Goal: Task Accomplishment & Management: Use online tool/utility

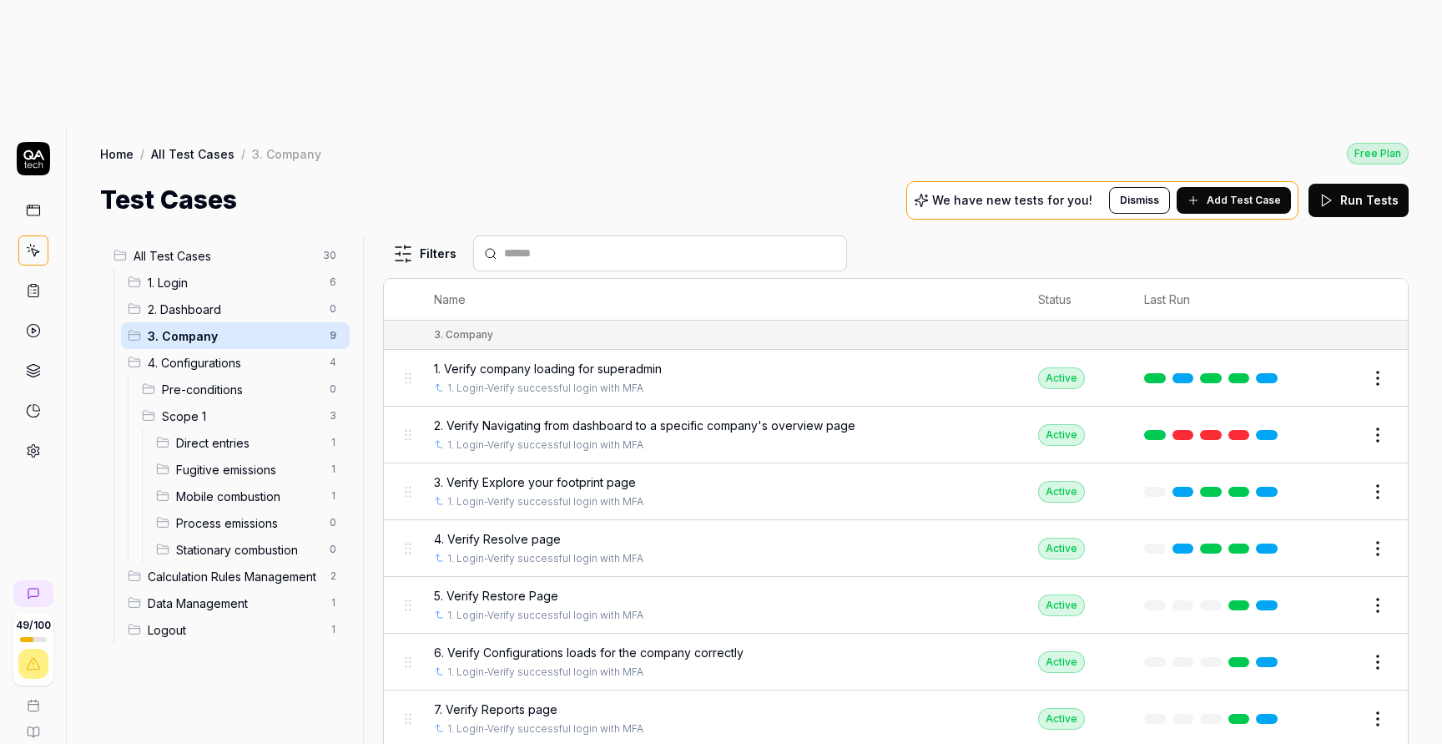
click at [596, 360] on span "1. Verify company loading for superadmin" at bounding box center [548, 369] width 228 height 18
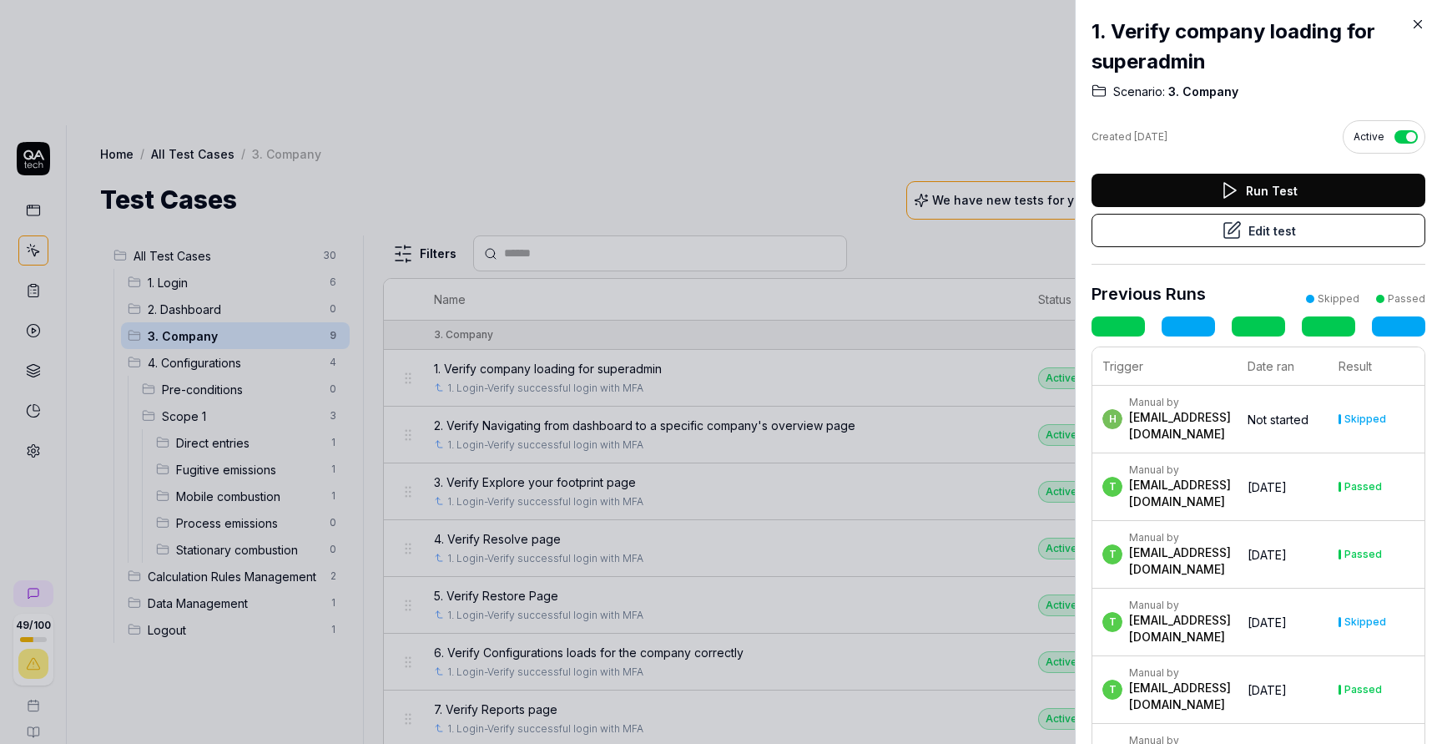
click at [1312, 197] on button "Run Test" at bounding box center [1259, 190] width 334 height 33
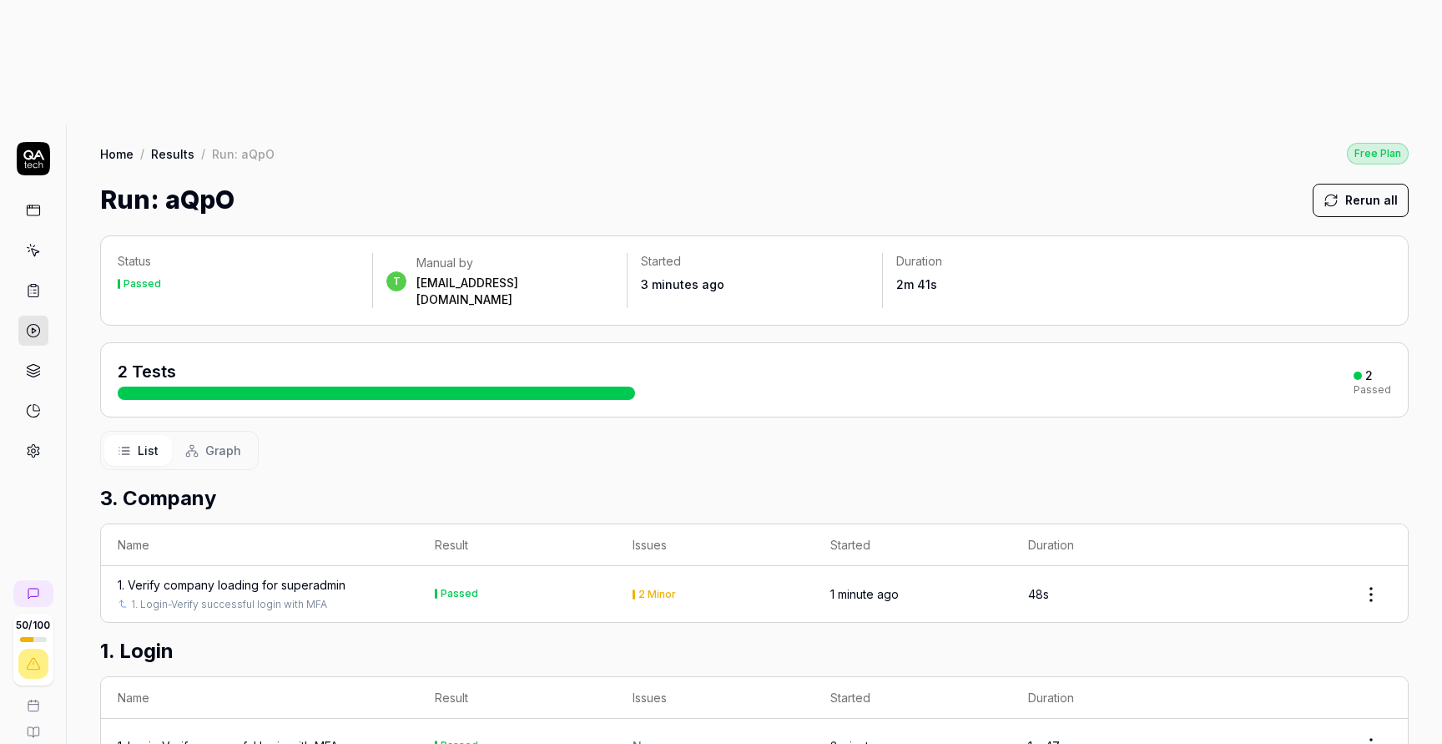
click at [294, 576] on div "1. Verify company loading for superadmin" at bounding box center [232, 585] width 228 height 18
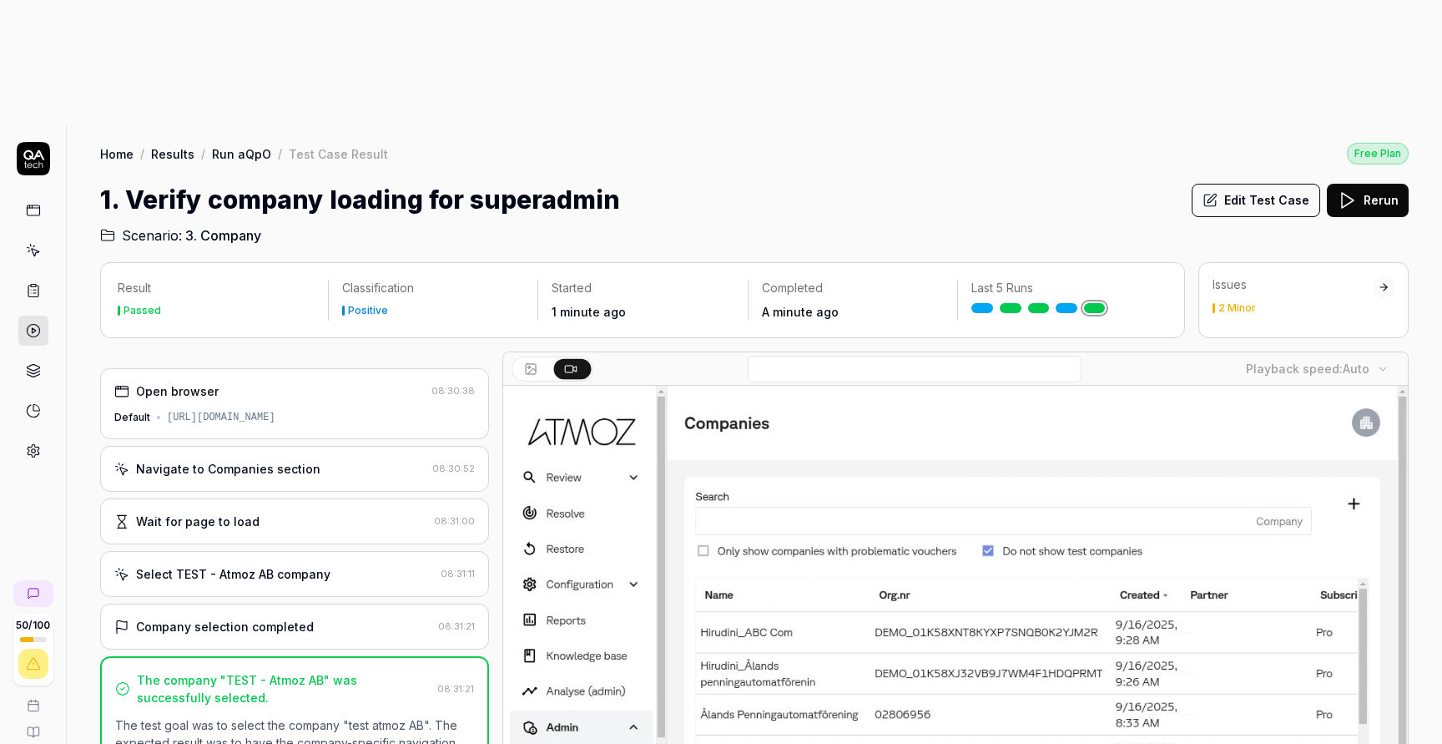
click at [1351, 190] on icon at bounding box center [1347, 200] width 20 height 20
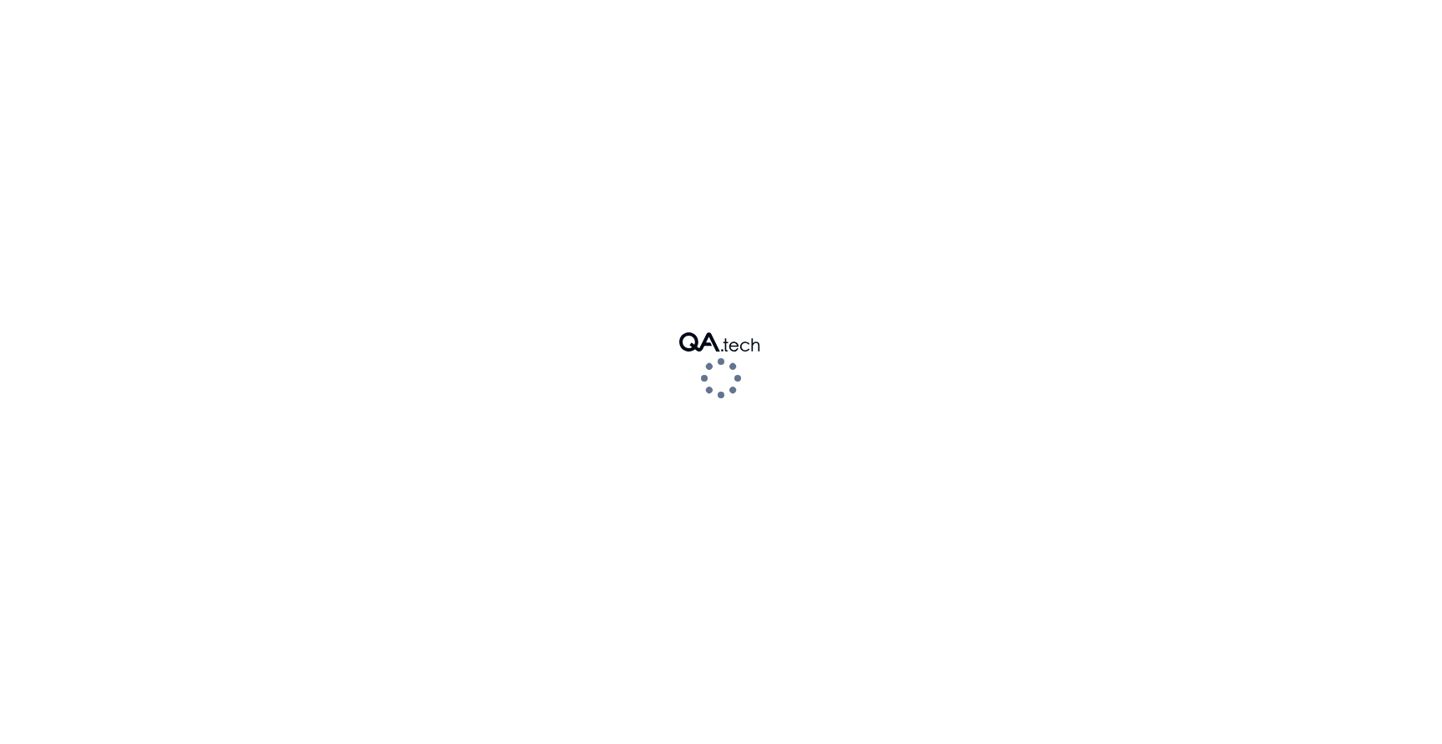
scroll to position [1, 0]
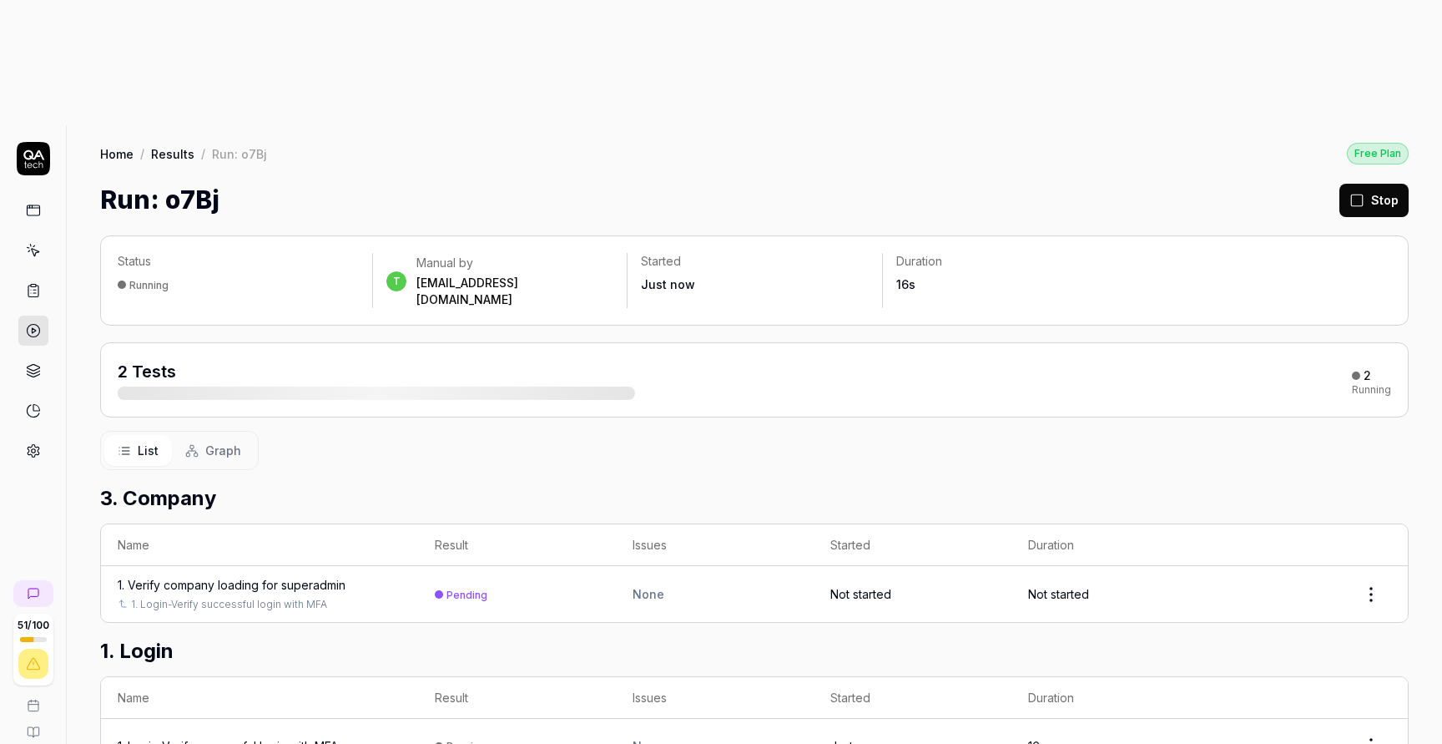
click at [251, 386] on div at bounding box center [376, 392] width 517 height 13
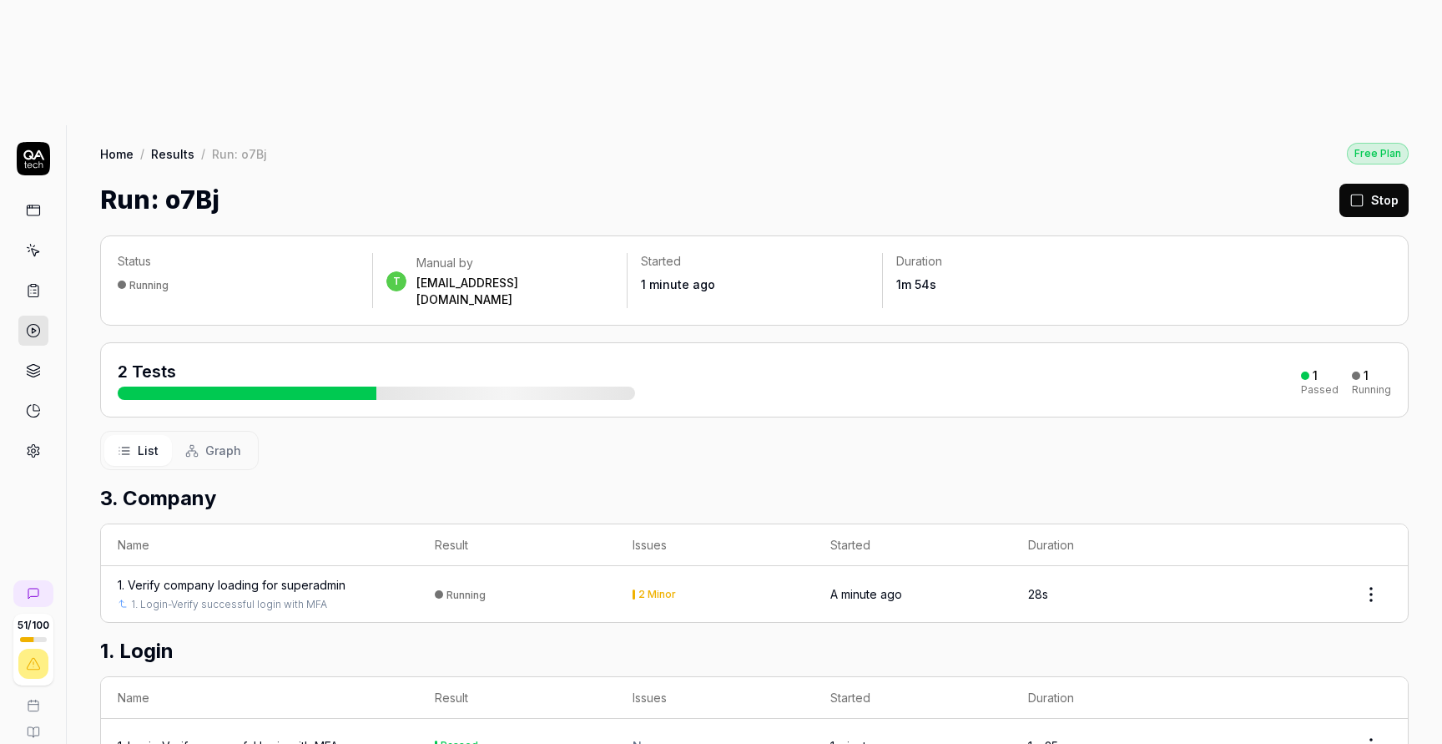
click at [331, 576] on div "1. Verify company loading for superadmin" at bounding box center [232, 585] width 228 height 18
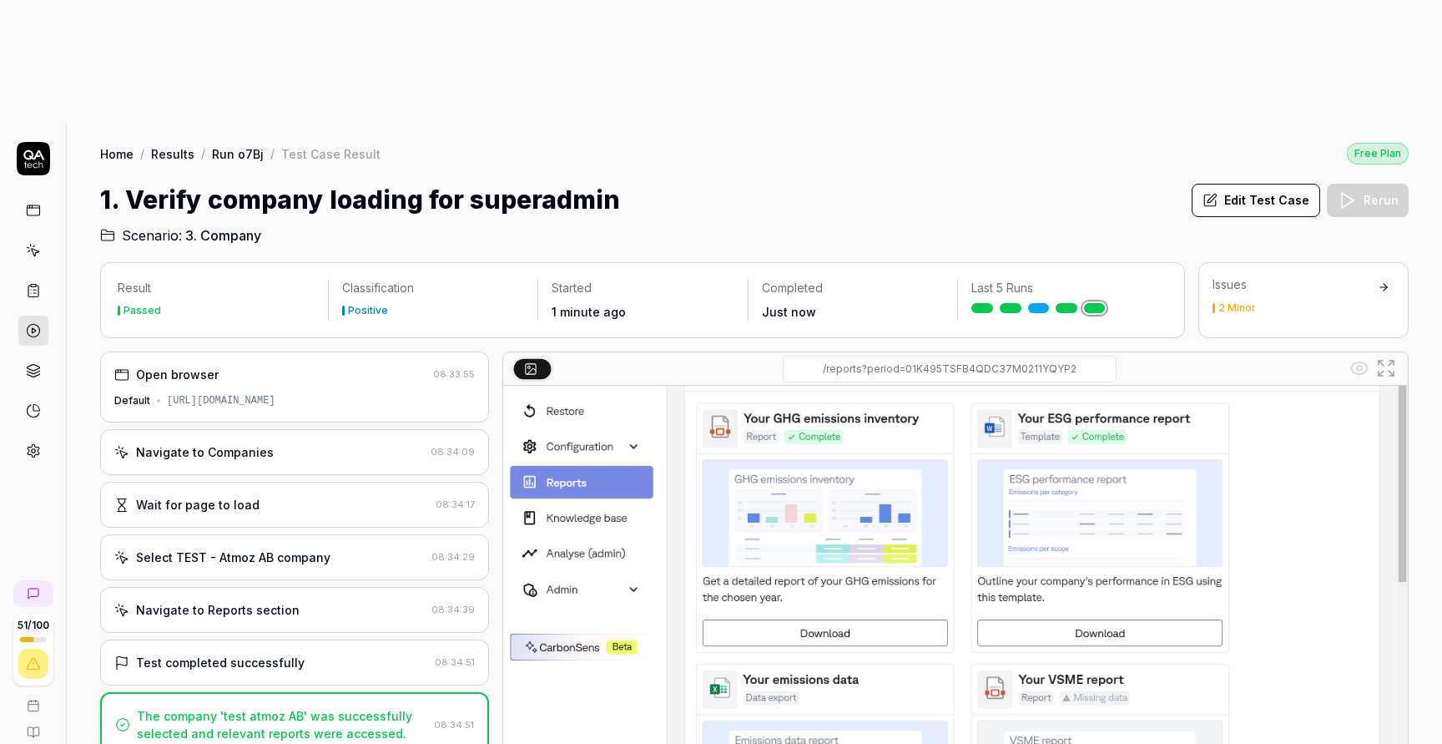
scroll to position [179, 0]
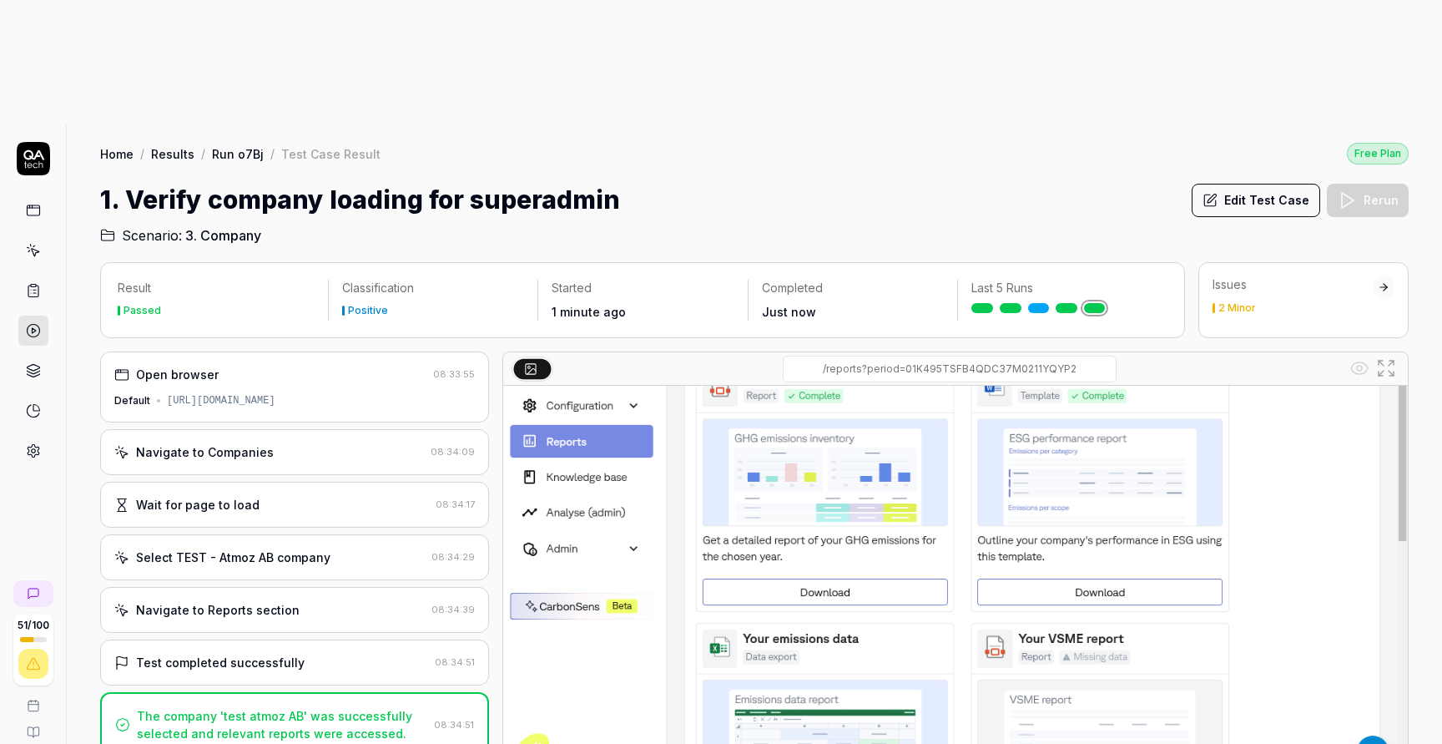
click at [462, 181] on h1 "1. Verify company loading for superadmin" at bounding box center [360, 200] width 520 height 38
click at [1254, 184] on button "Edit Test Case" at bounding box center [1256, 200] width 129 height 33
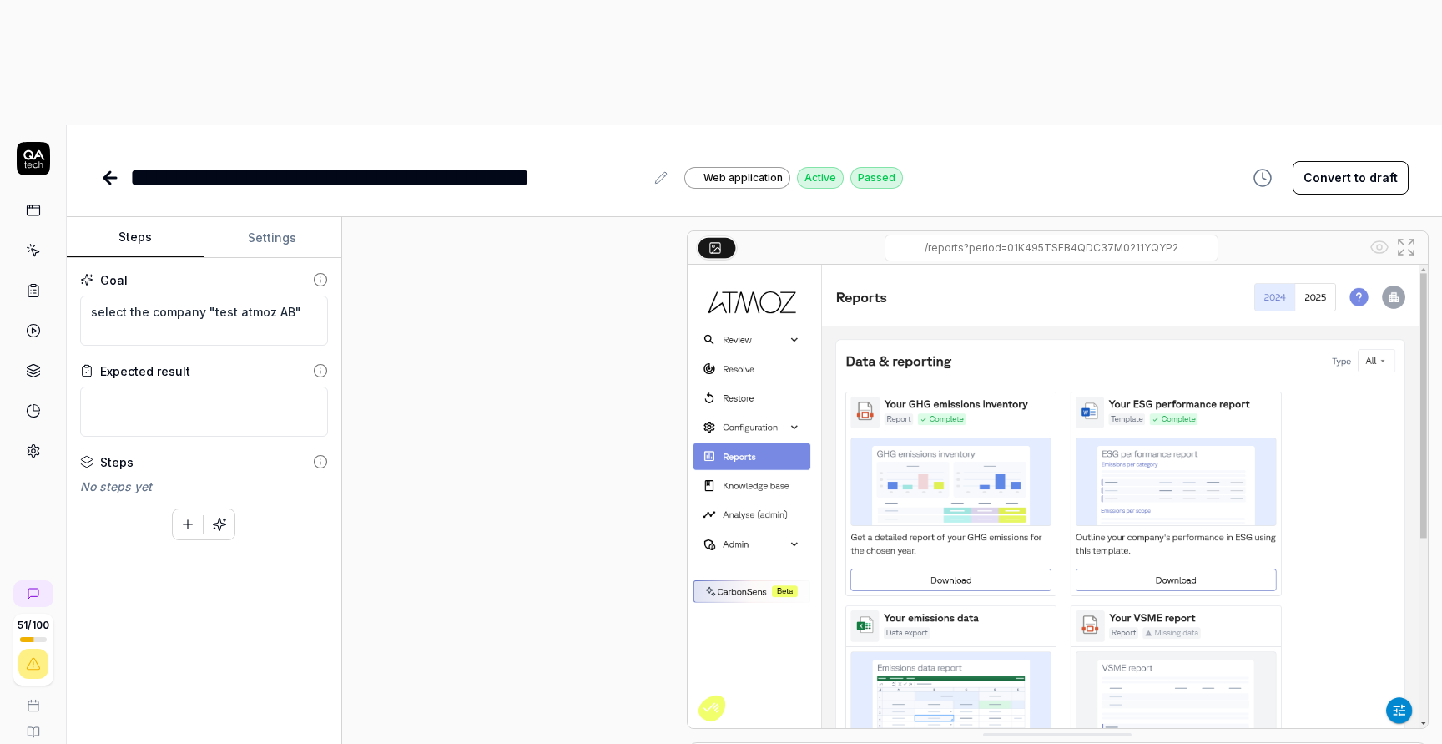
scroll to position [262, 0]
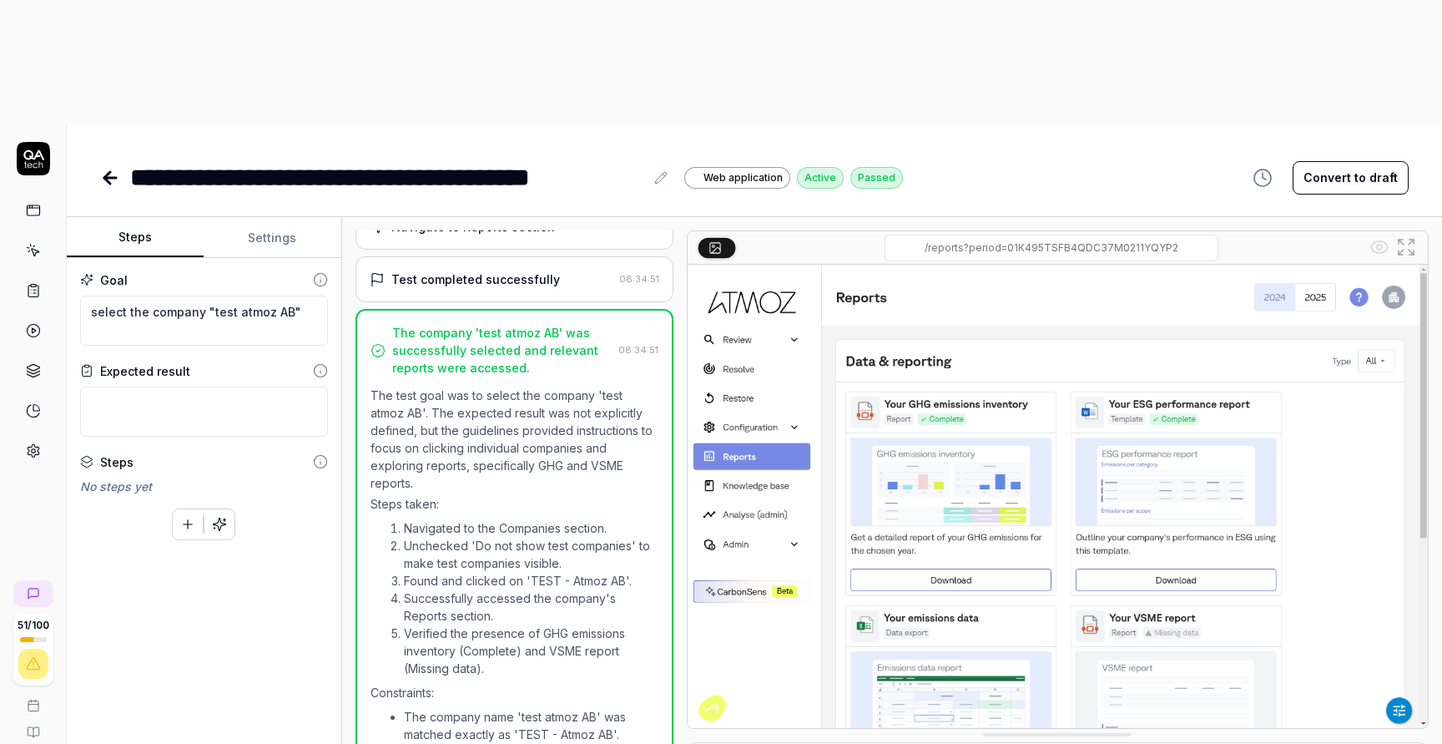
type textarea "*"
click at [385, 159] on div "**********" at bounding box center [387, 178] width 514 height 38
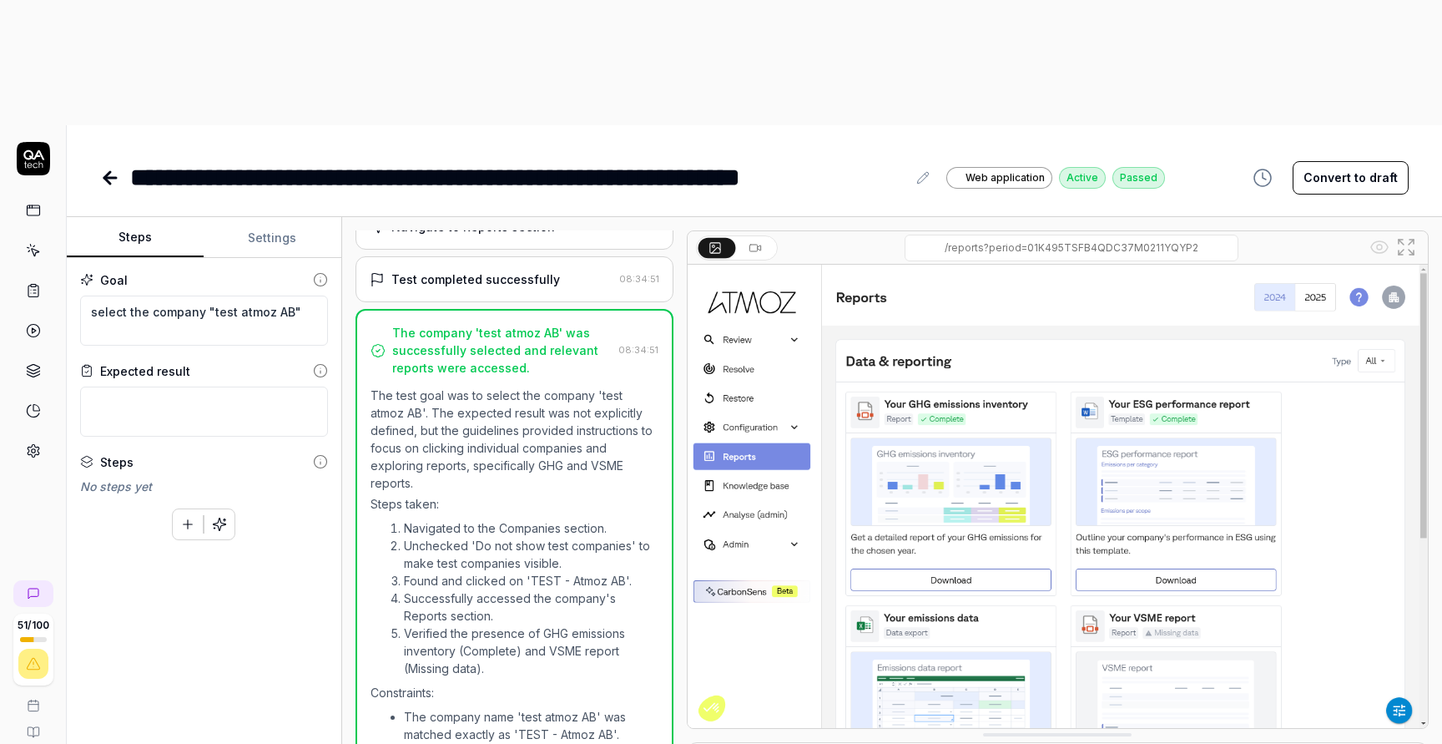
click at [289, 218] on button "Settings" at bounding box center [272, 238] width 137 height 40
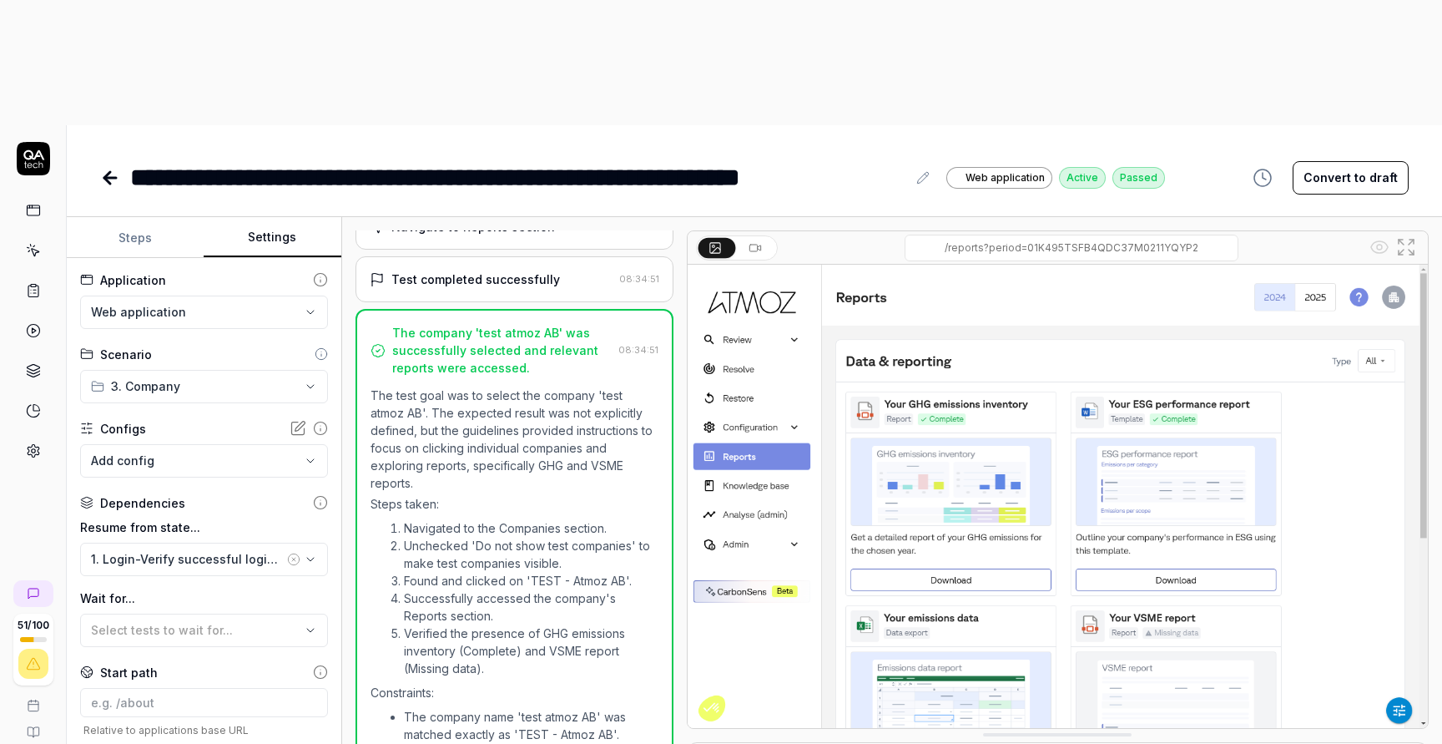
click at [153, 218] on button "Steps" at bounding box center [135, 238] width 137 height 40
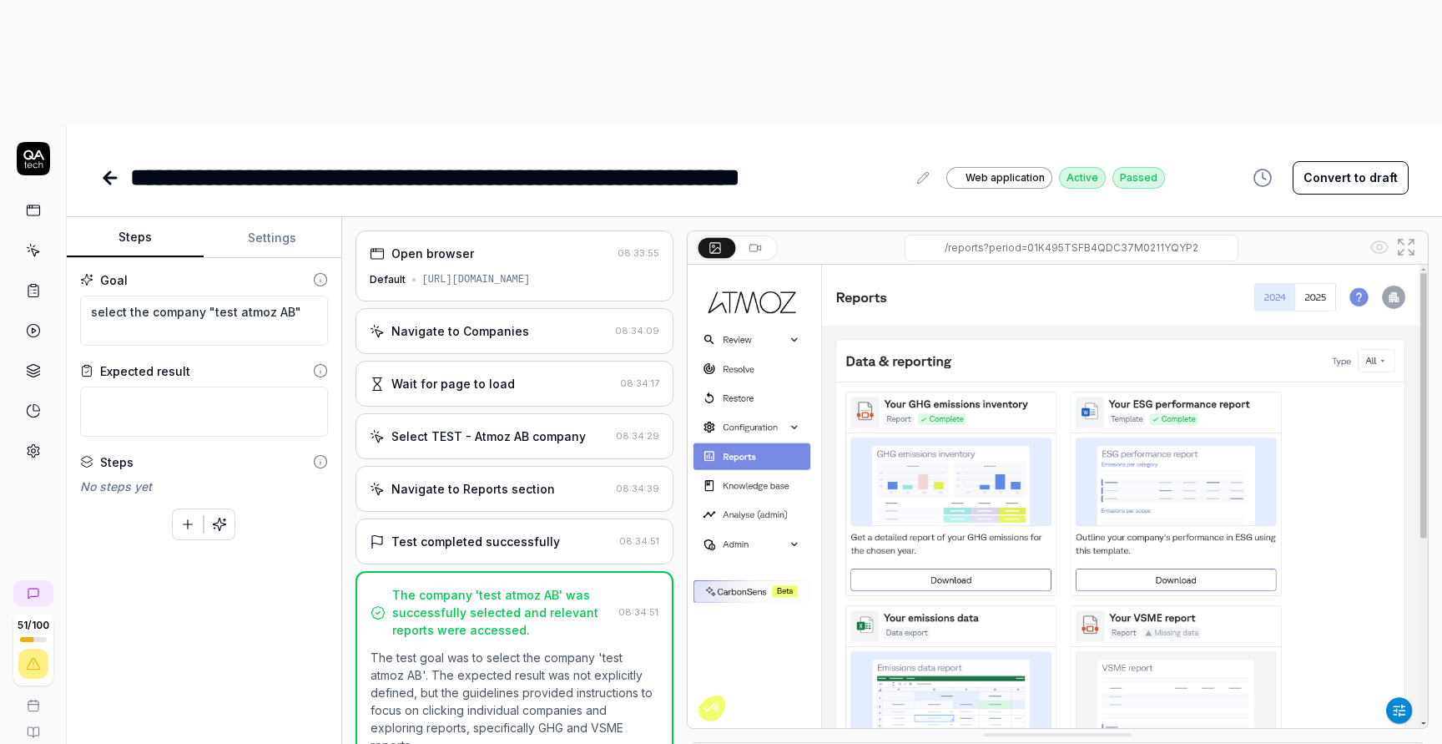
click at [108, 168] on icon at bounding box center [110, 178] width 20 height 20
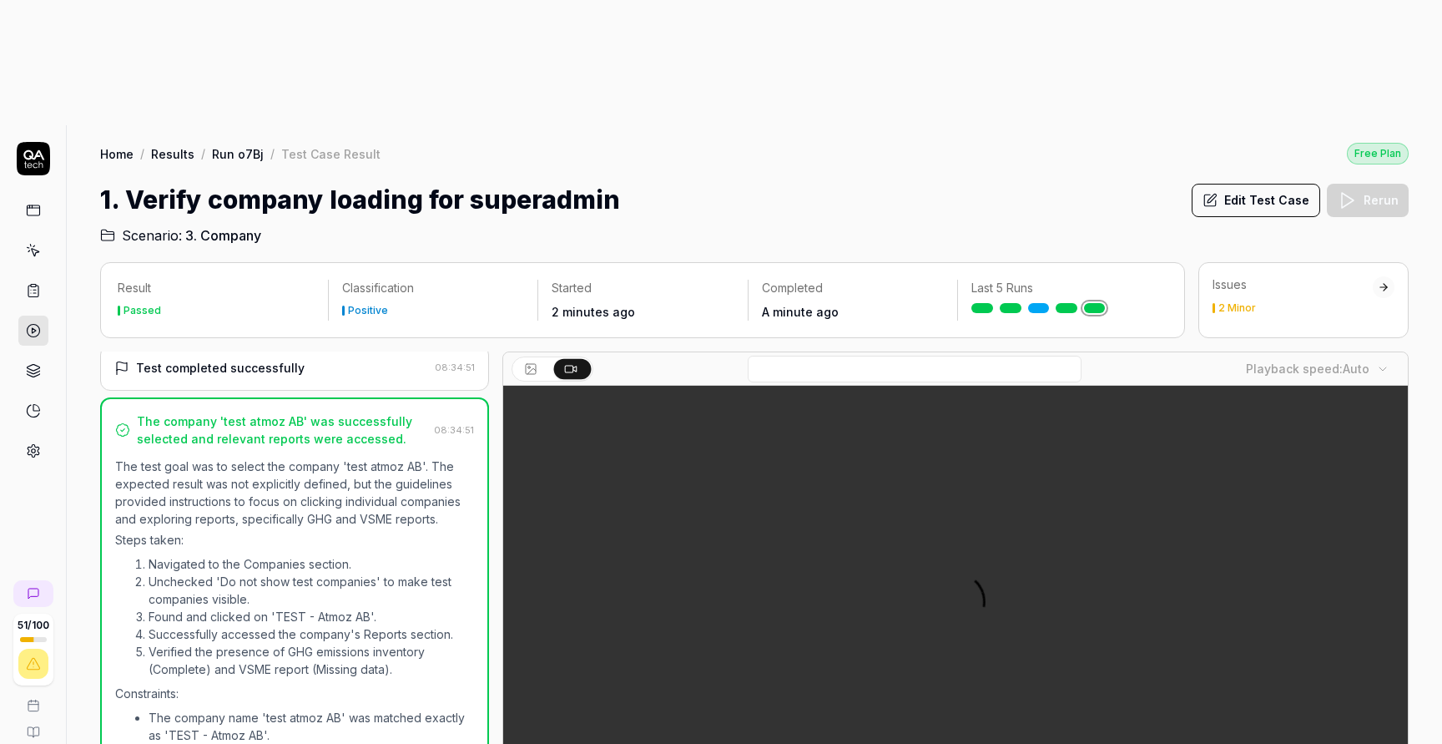
scroll to position [294, 0]
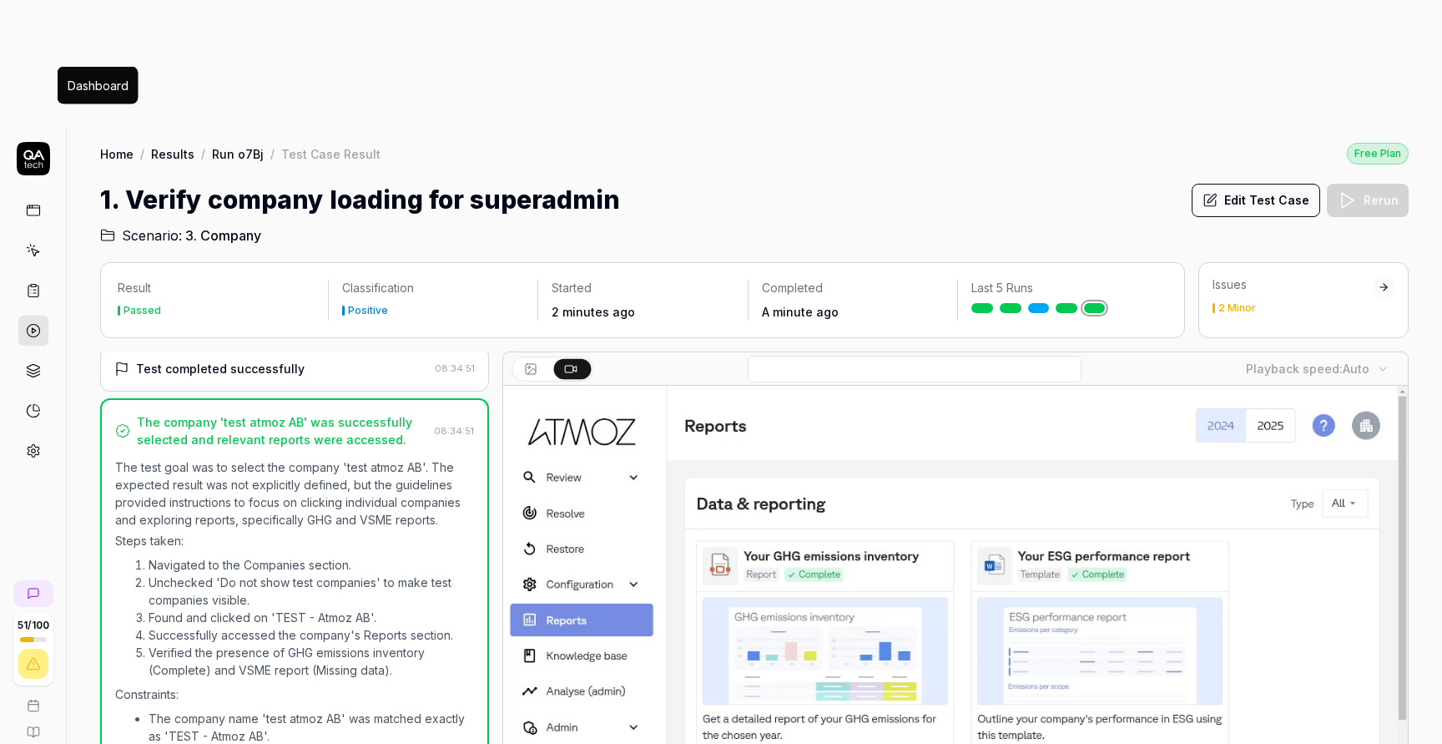
click at [36, 205] on rect at bounding box center [33, 210] width 13 height 10
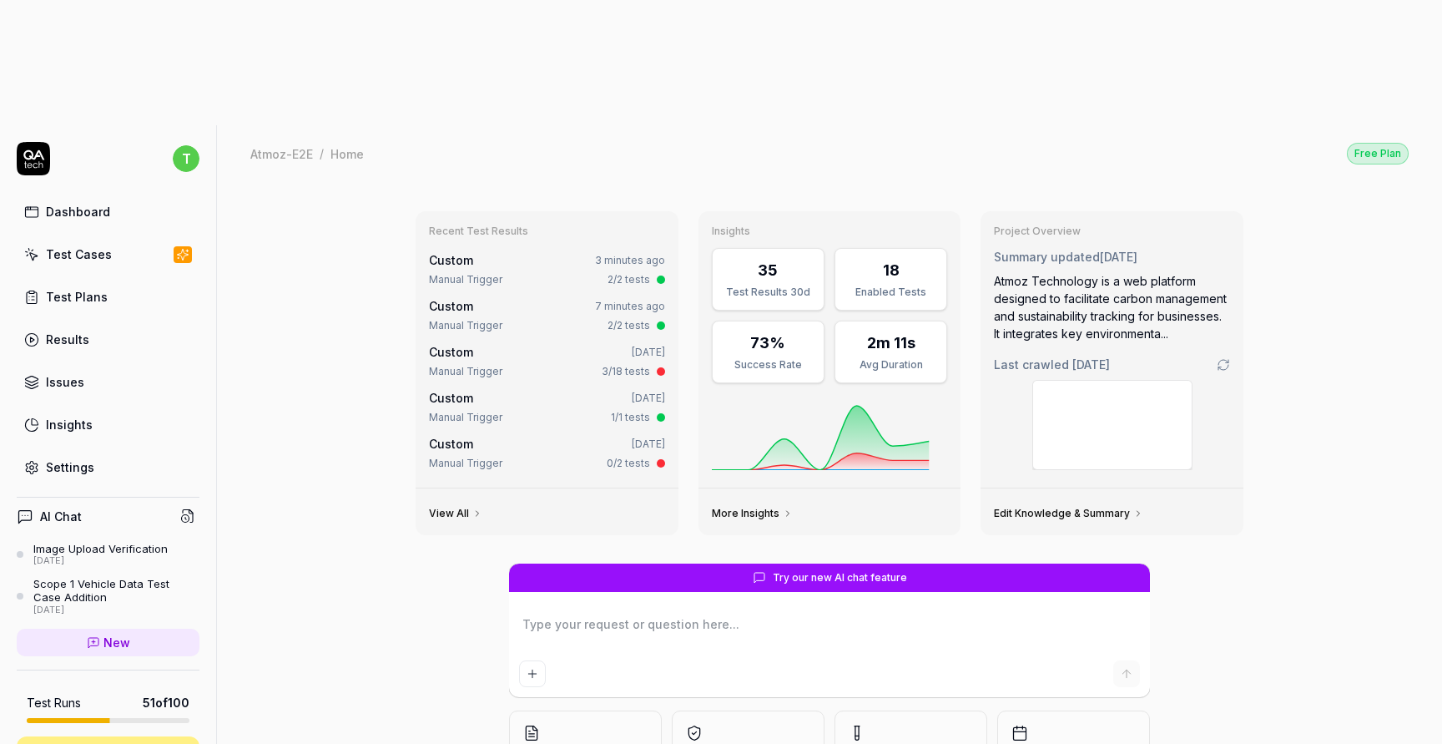
click at [78, 245] on div "Test Cases" at bounding box center [79, 254] width 66 height 18
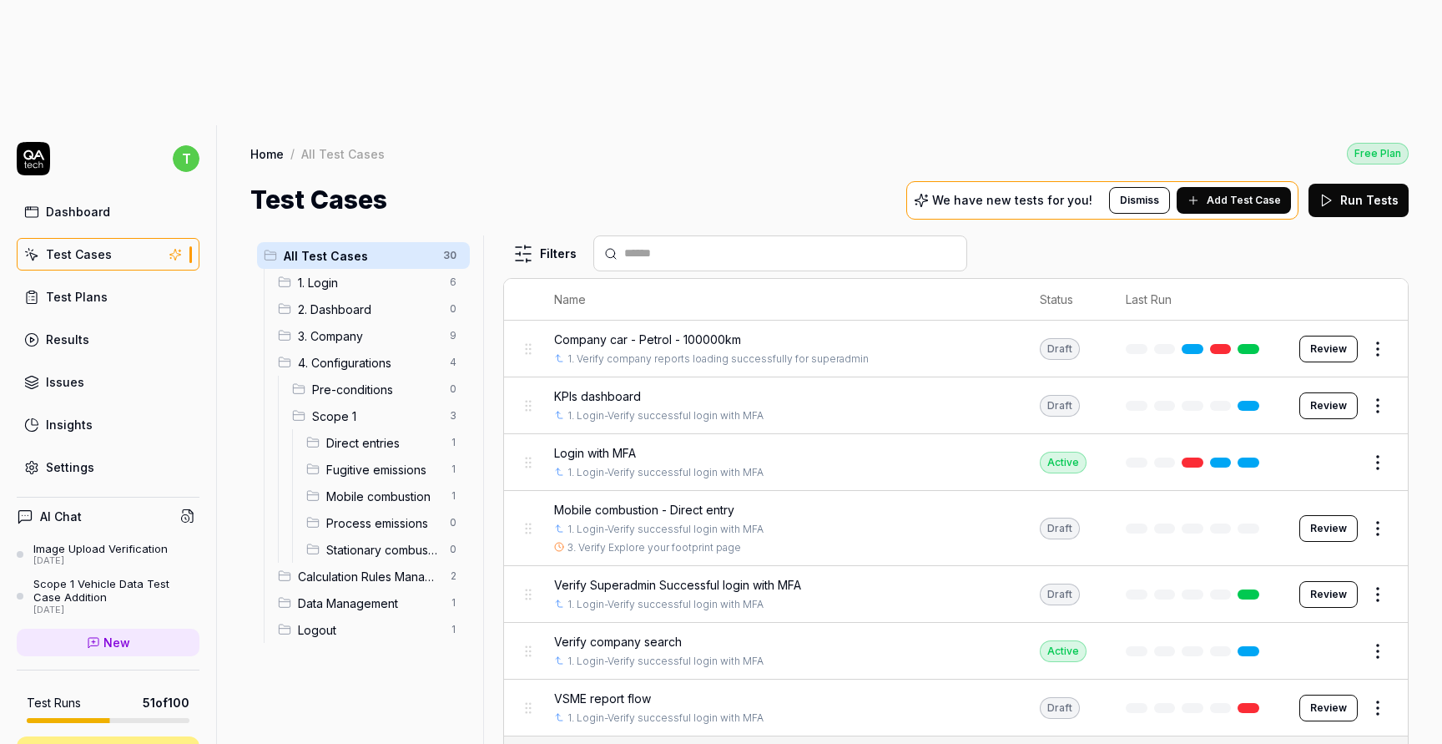
click at [358, 327] on span "3. Company" at bounding box center [369, 336] width 142 height 18
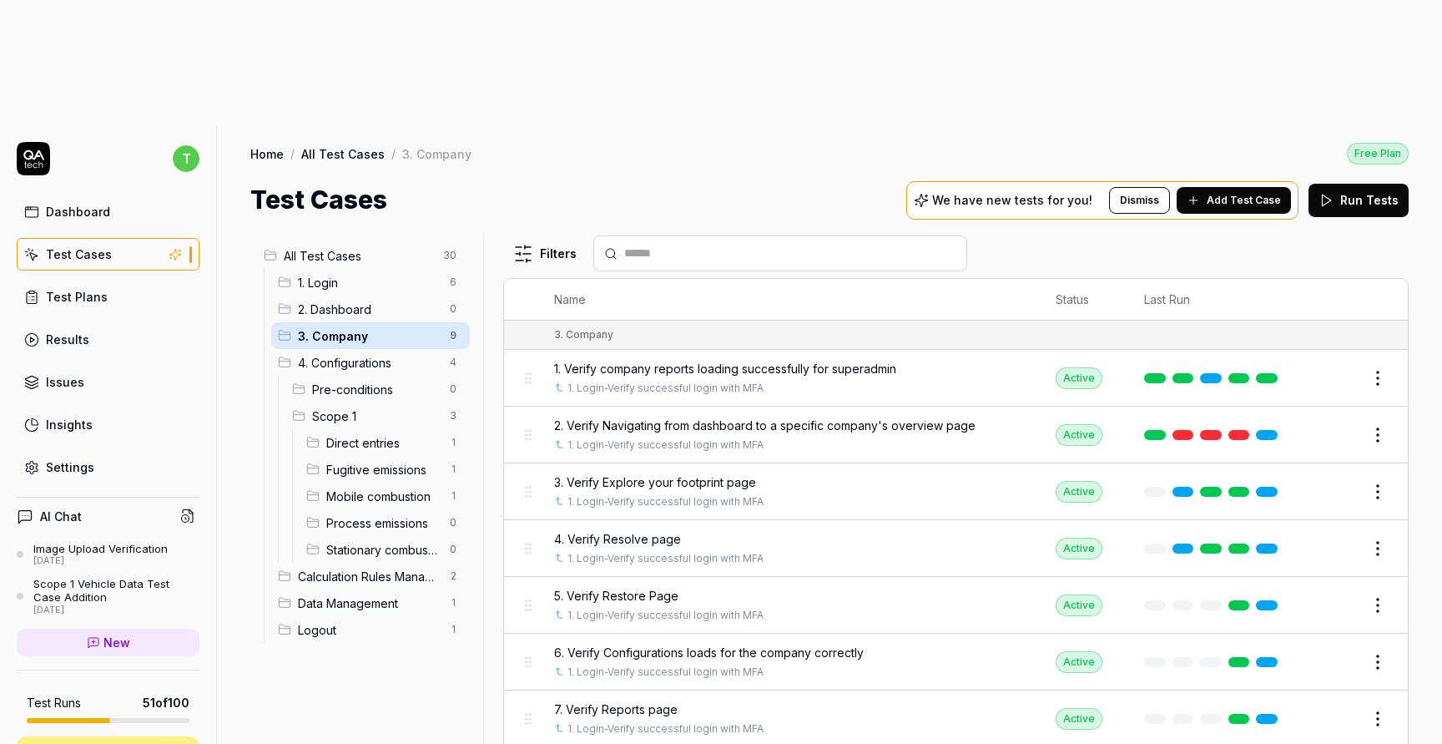
click at [356, 300] on span "2. Dashboard" at bounding box center [369, 309] width 142 height 18
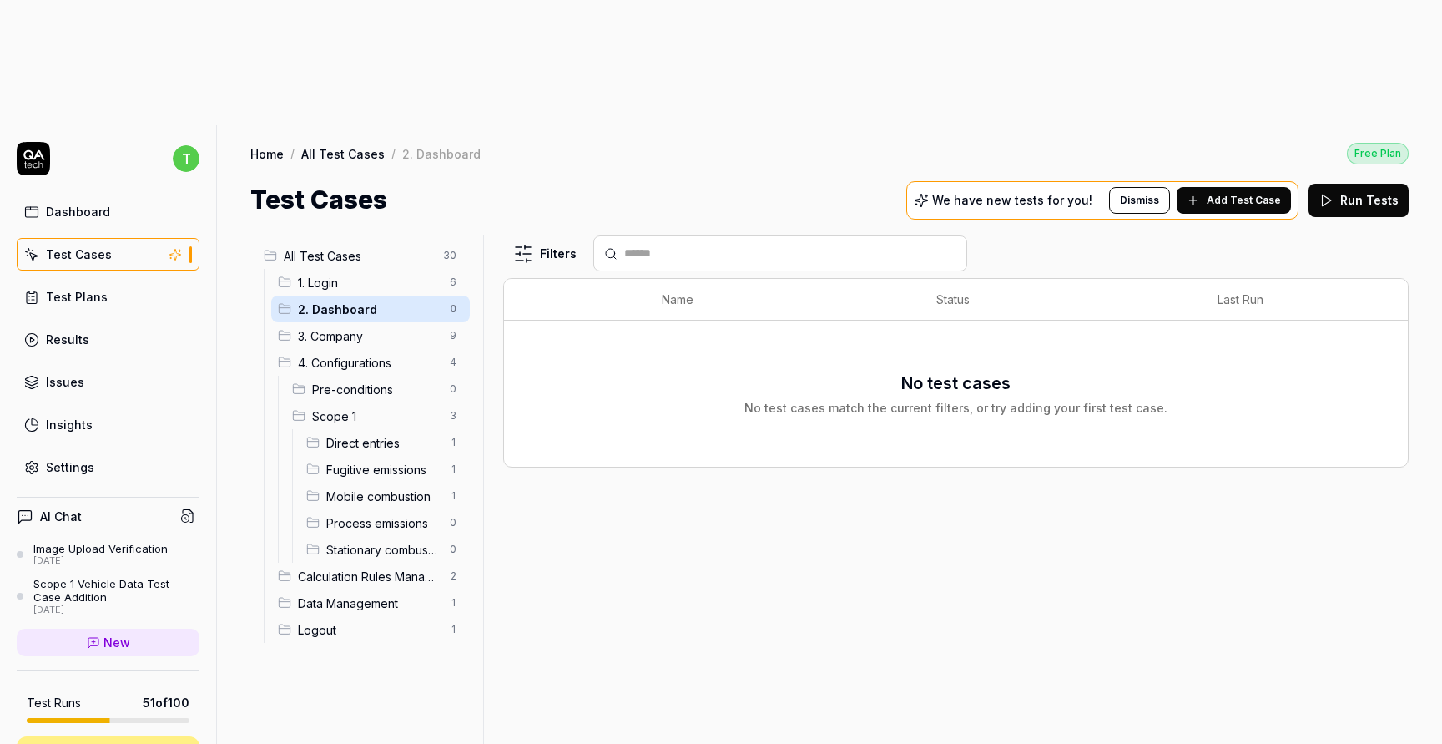
click at [371, 616] on div "Logout 1" at bounding box center [370, 629] width 199 height 27
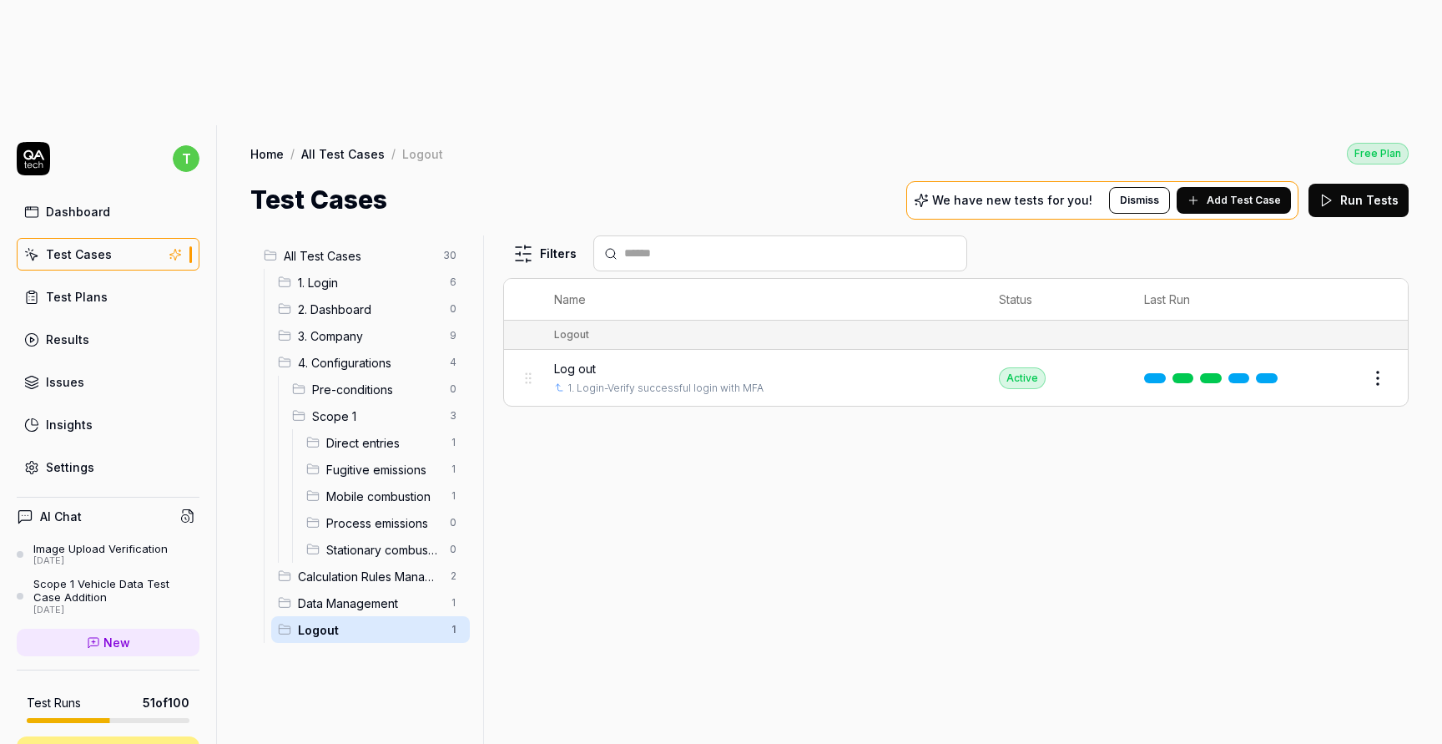
click at [369, 594] on span "Data Management" at bounding box center [369, 603] width 142 height 18
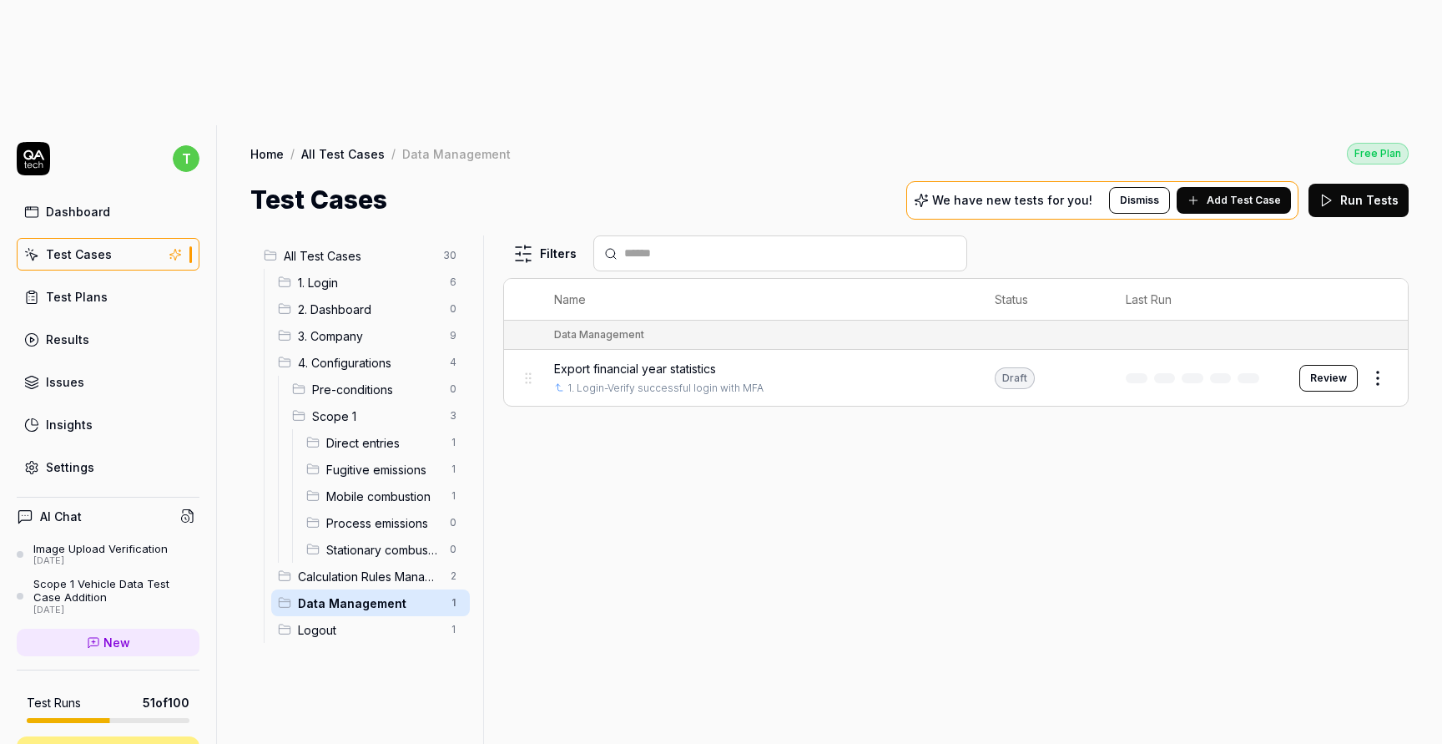
click at [367, 541] on span "Stationary combustion" at bounding box center [383, 550] width 114 height 18
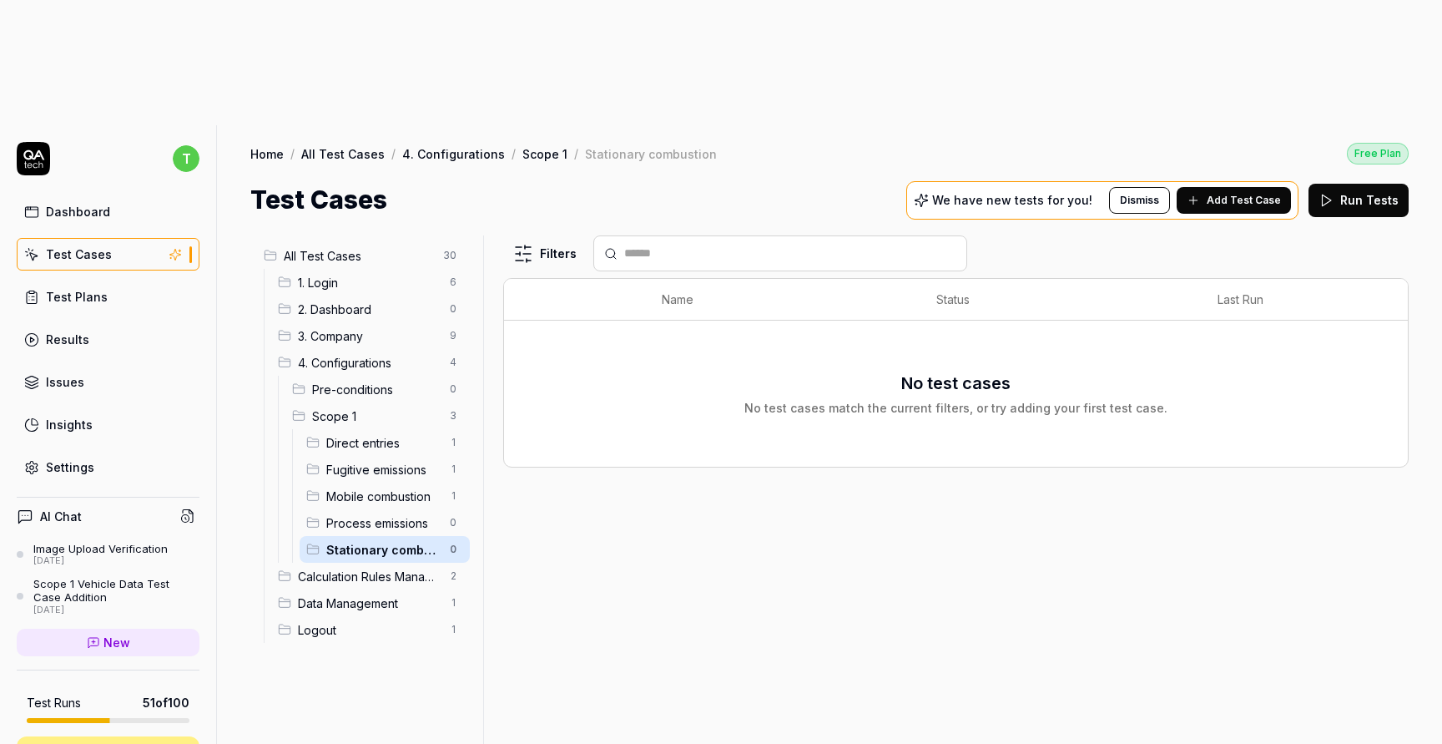
click at [371, 322] on div "3. Company 9" at bounding box center [370, 335] width 199 height 27
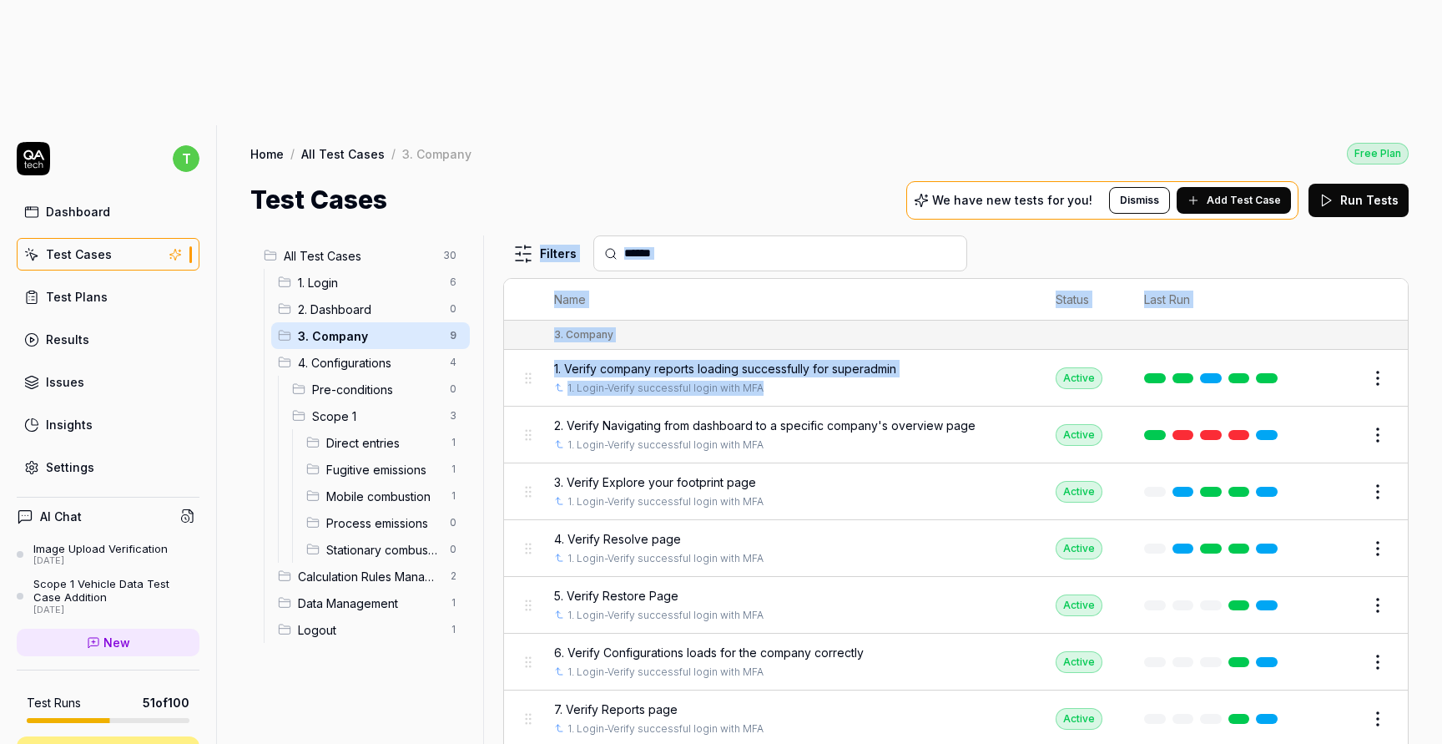
drag, startPoint x: 880, startPoint y: 254, endPoint x: 492, endPoint y: 189, distance: 393.4
click at [492, 235] on div "All Test Cases 30 1. Login 6 2. Dashboard 0 3. Company 9 4. Configurations 4 Pr…" at bounding box center [829, 552] width 1159 height 634
click at [599, 181] on div "Test Cases We have new tests for you! Dismiss Add Test Case Run Tests" at bounding box center [829, 200] width 1159 height 38
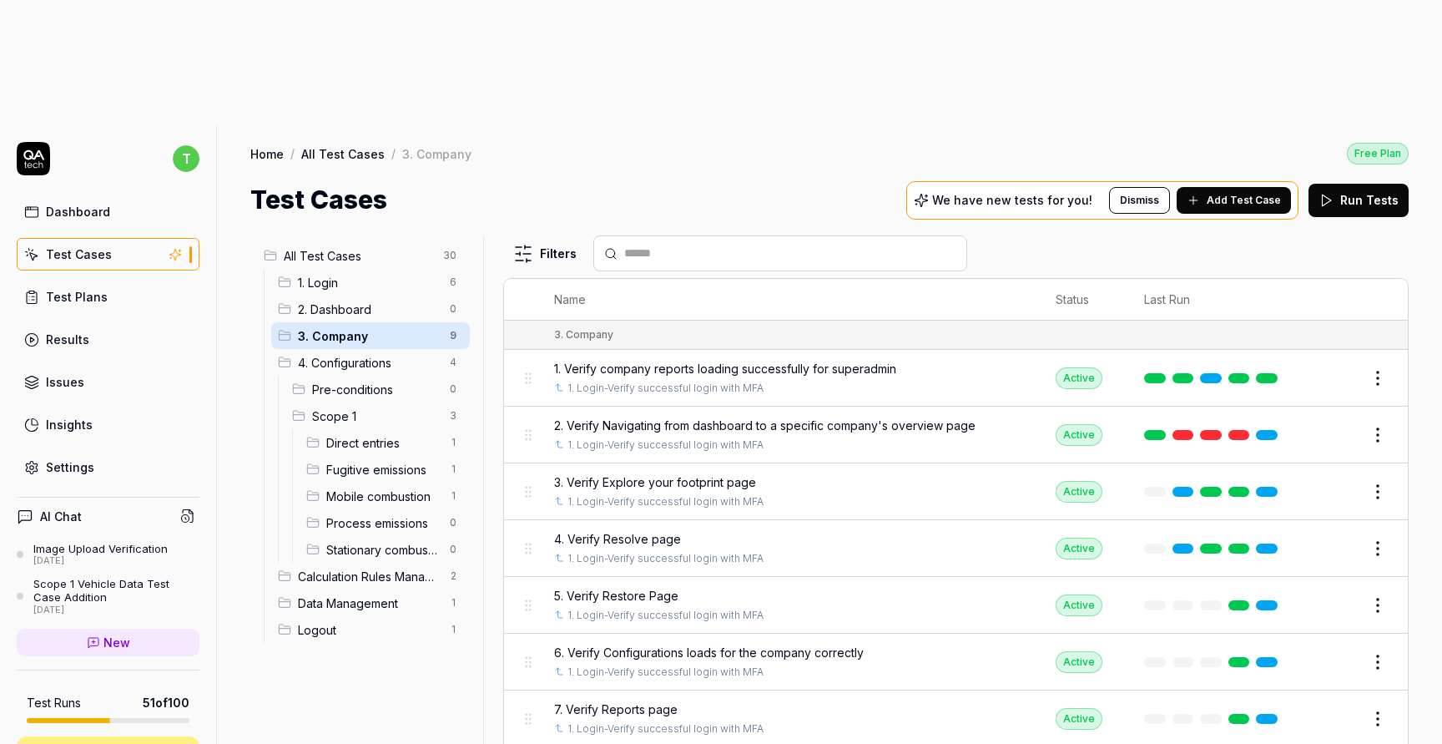
click at [802, 416] on span "2. Verify Navigating from dashboard to a specific company's overview page" at bounding box center [765, 425] width 422 height 18
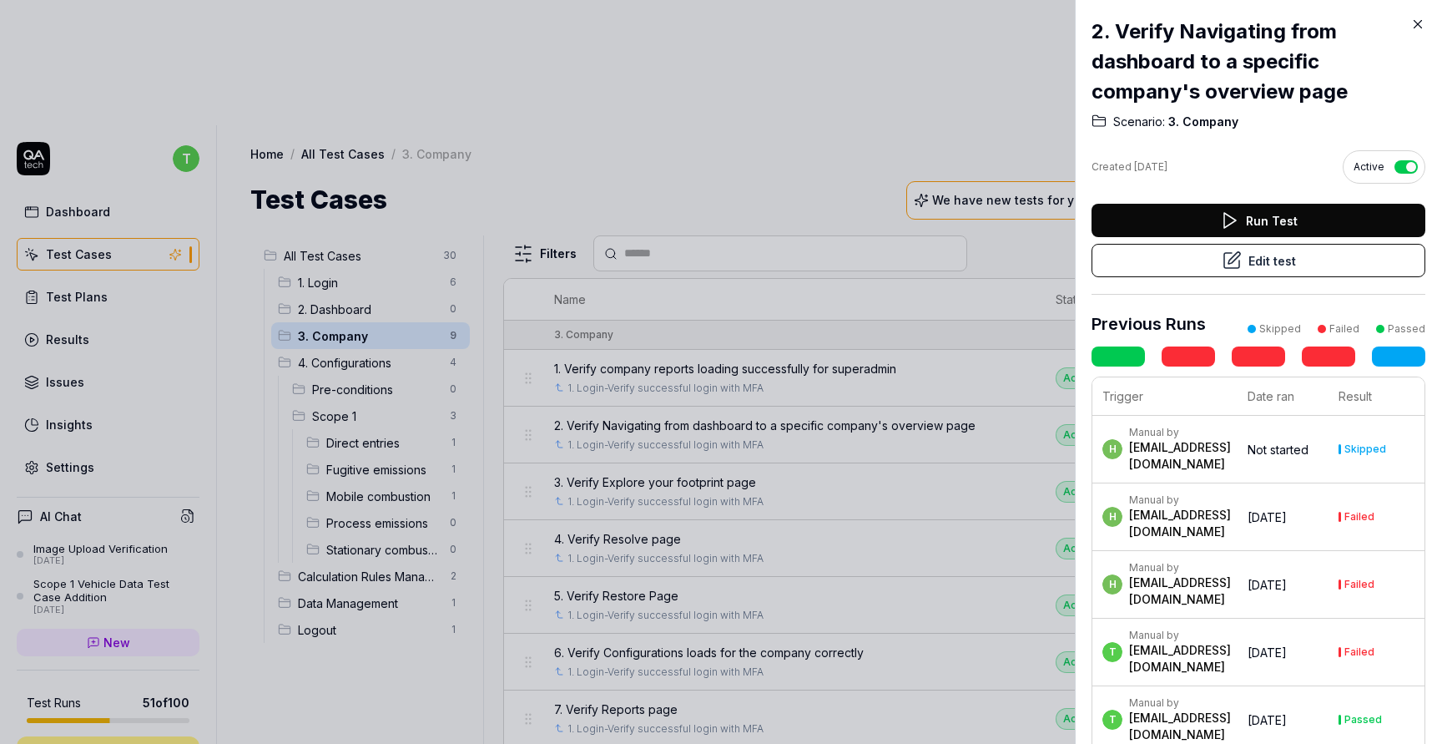
click at [1239, 212] on icon at bounding box center [1229, 220] width 20 height 20
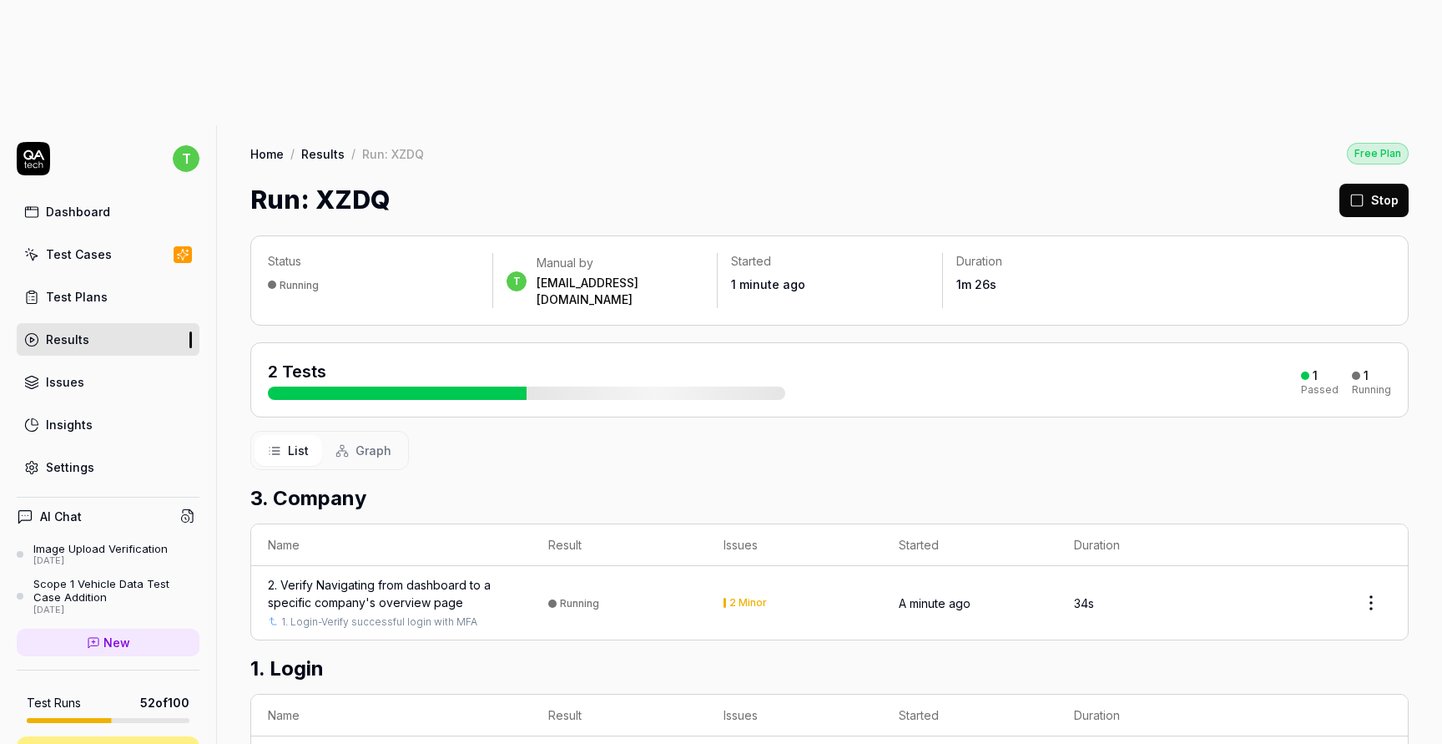
click at [457, 576] on div "2. Verify Navigating from dashboard to a specific company's overview page" at bounding box center [391, 593] width 247 height 35
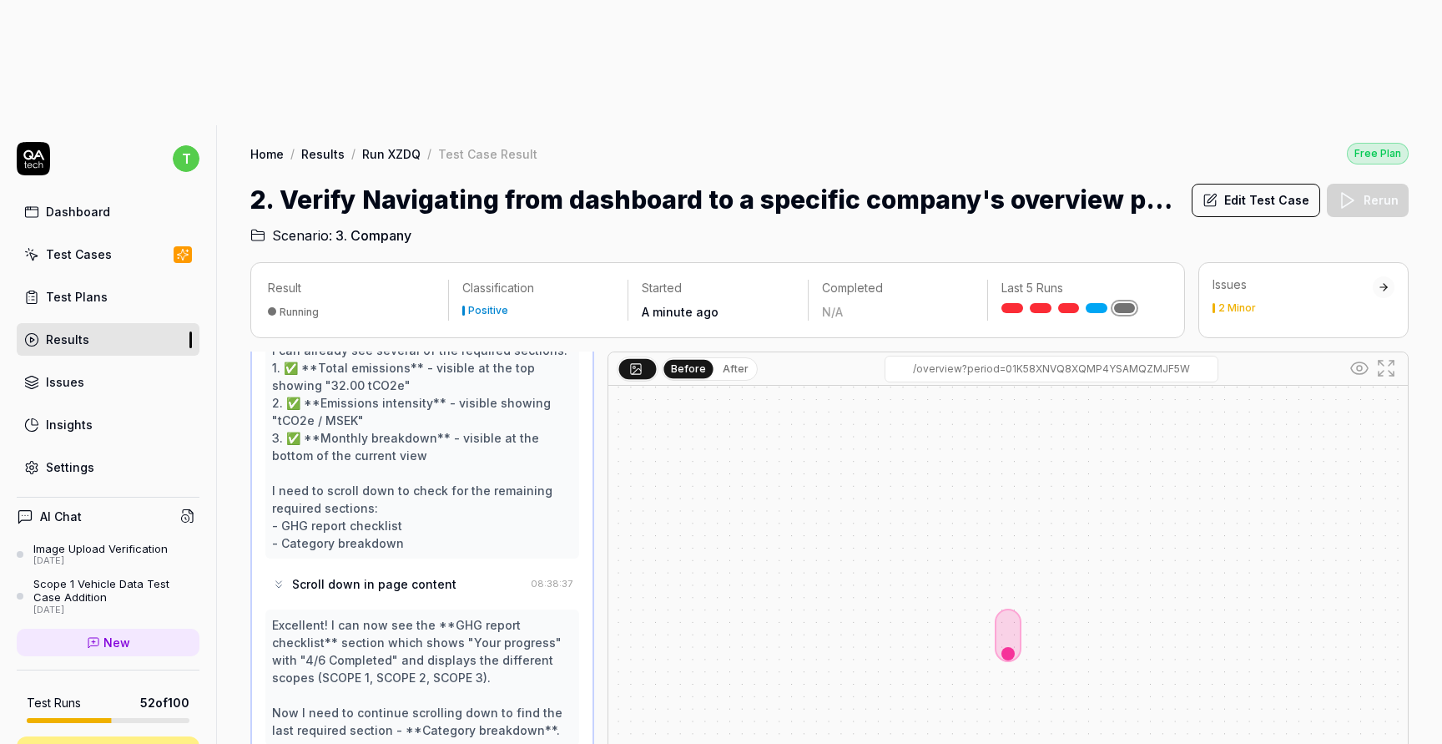
scroll to position [285, 0]
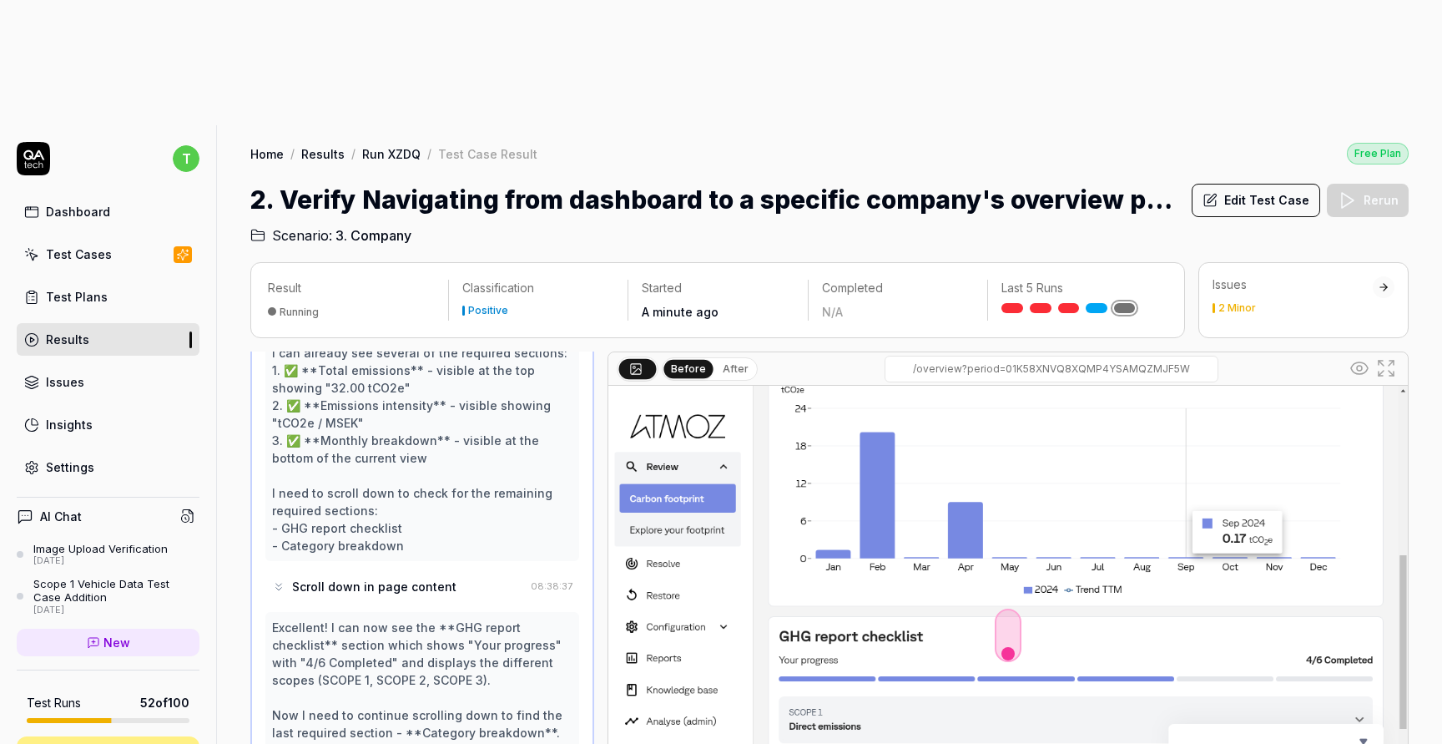
click at [1259, 184] on button "Edit Test Case" at bounding box center [1256, 200] width 129 height 33
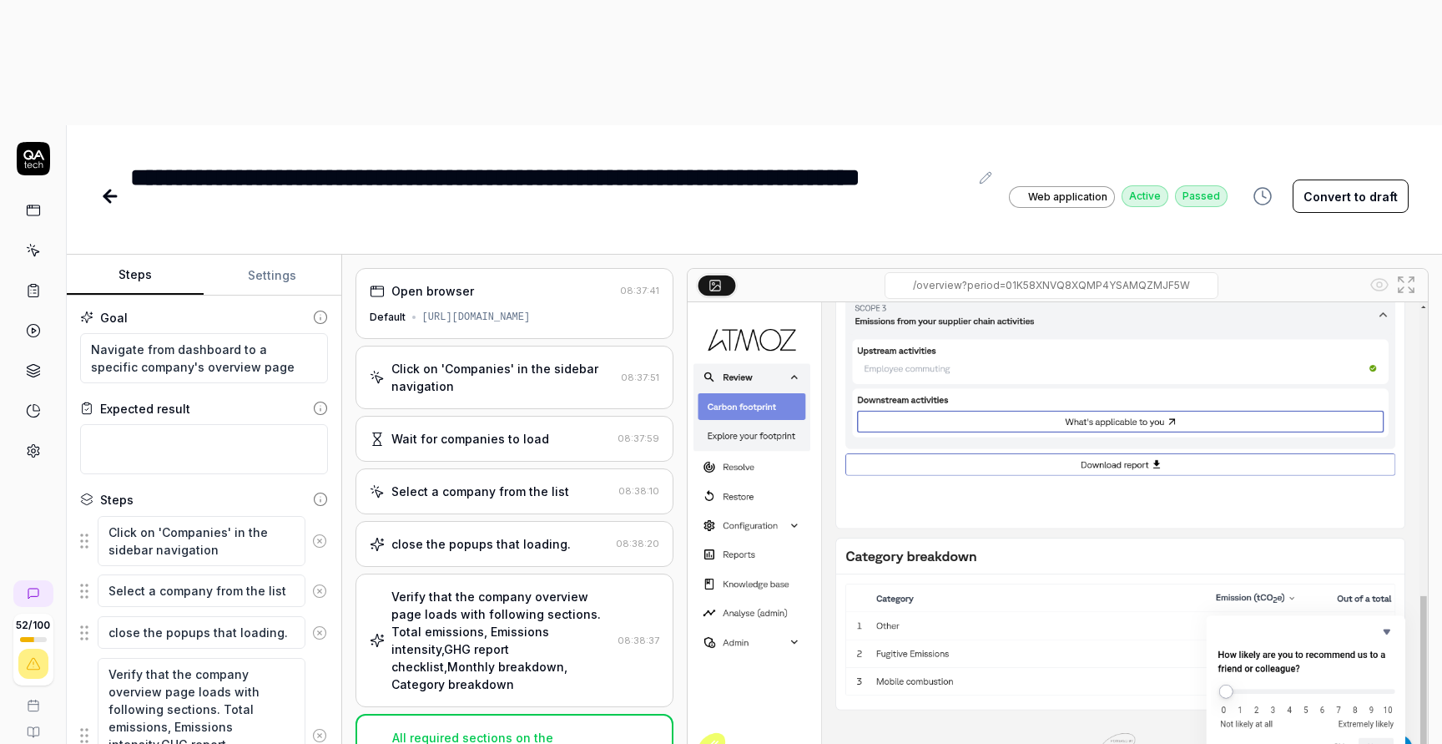
type textarea "*"
click at [216, 424] on textarea at bounding box center [204, 449] width 248 height 50
type textarea "S"
type textarea "*"
type textarea "Sh"
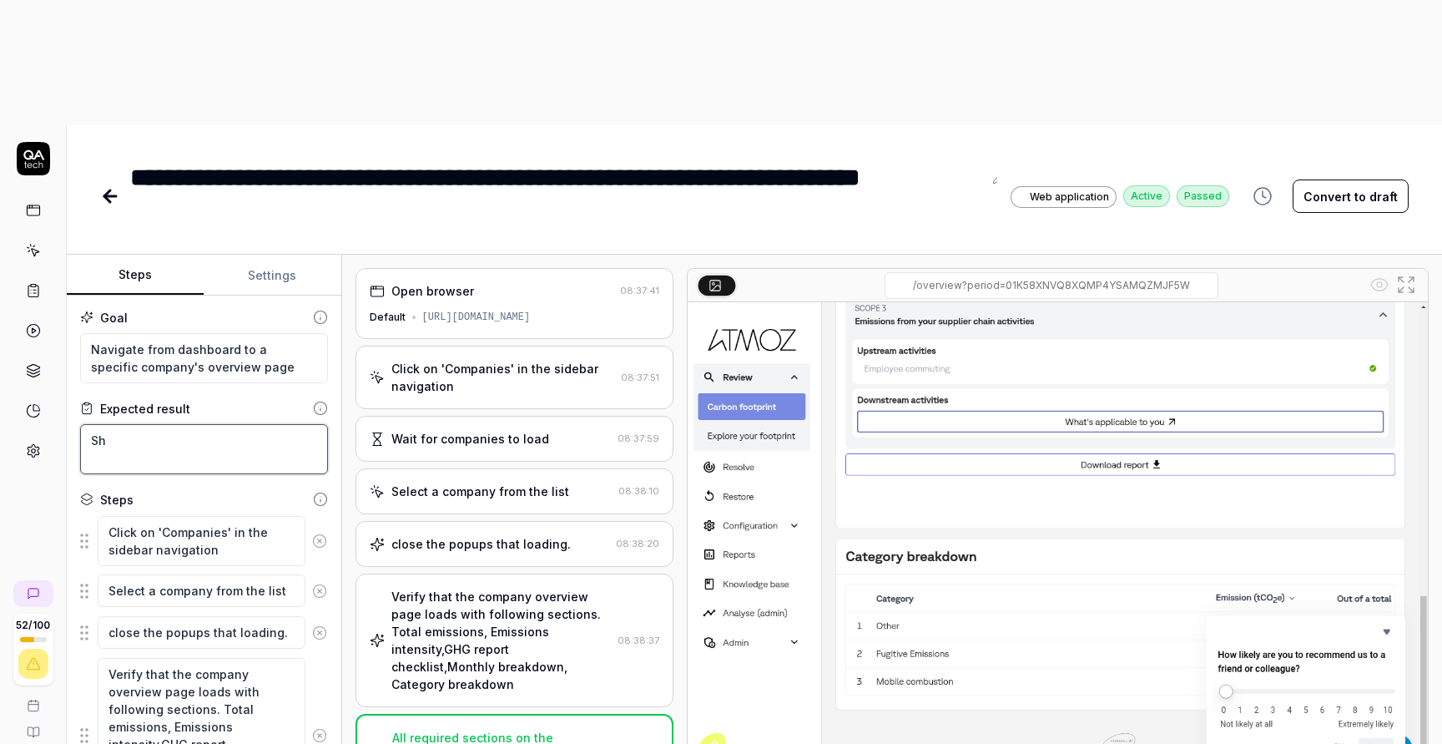
type textarea "*"
type textarea "Sho"
type textarea "*"
type textarea "Shou"
type textarea "*"
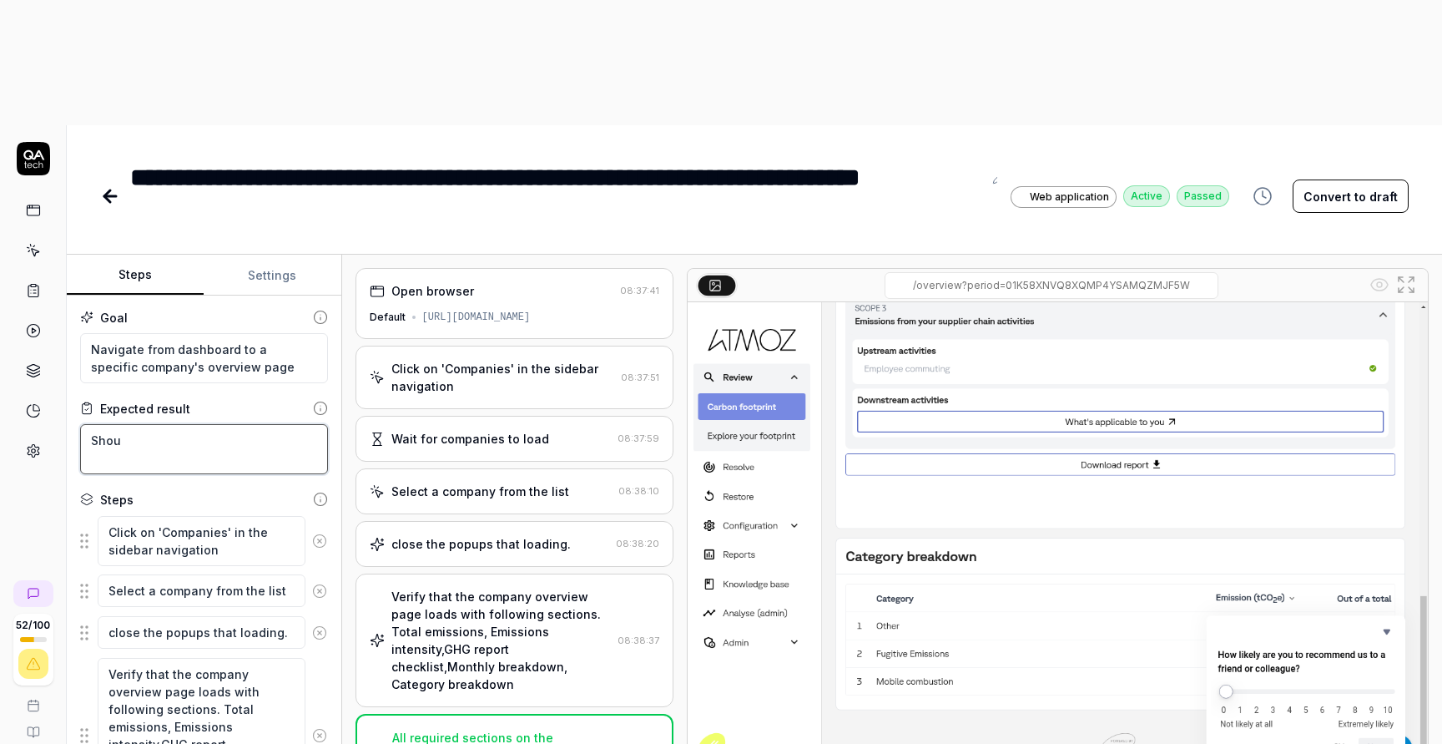
type textarea "Shoul"
type textarea "*"
type textarea "Should"
type textarea "*"
type textarea "Should"
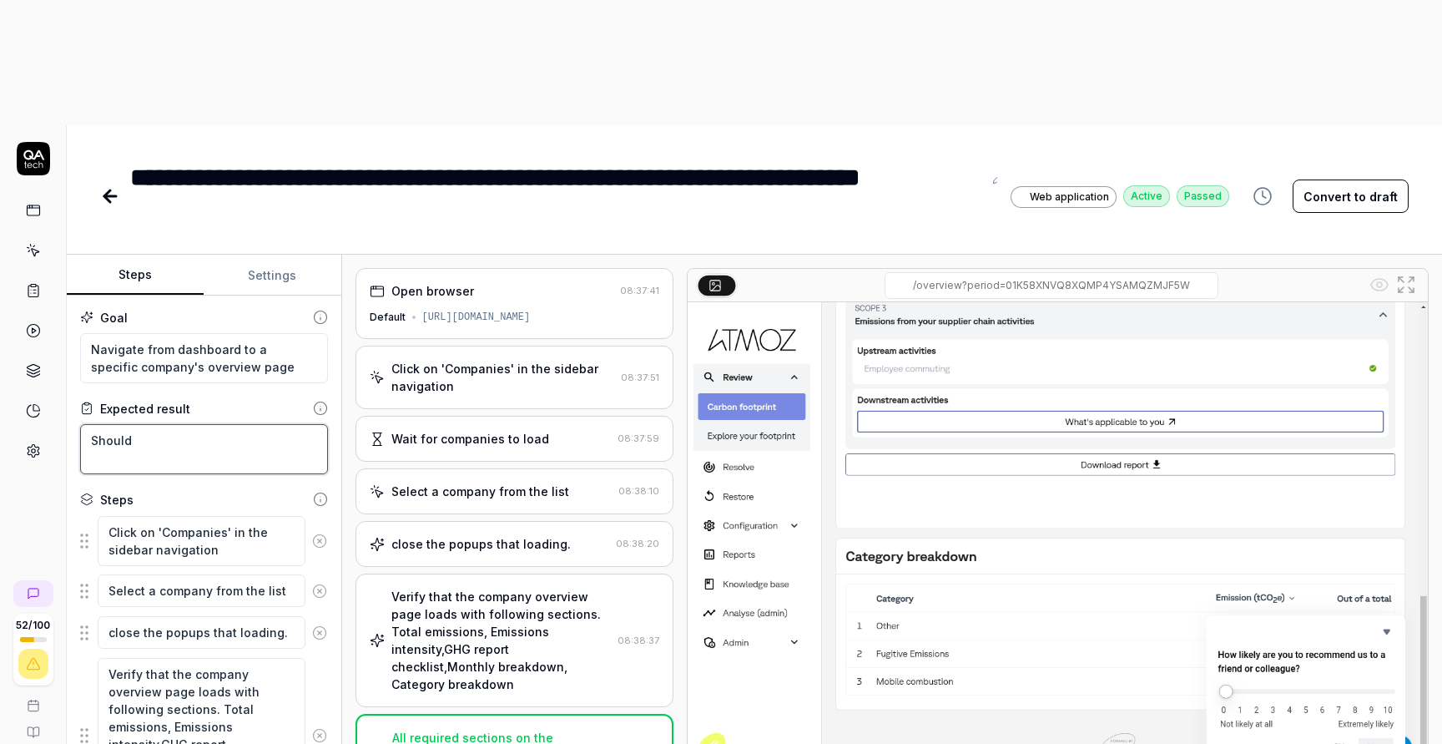
type textarea "*"
type textarea "Should l"
type textarea "*"
type textarea "Should lo"
type textarea "*"
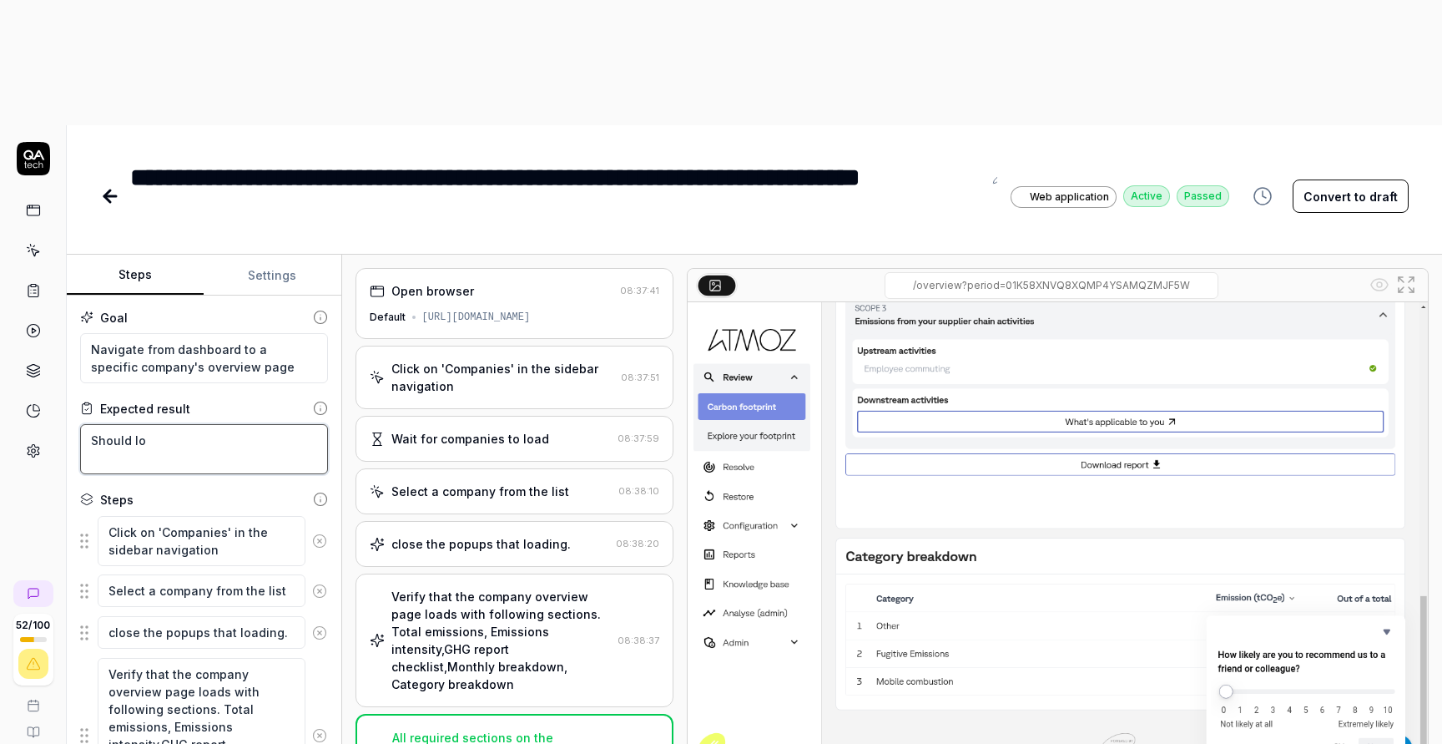
type textarea "Should loa"
type textarea "*"
type textarea "Should load"
type textarea "*"
type textarea "Should load"
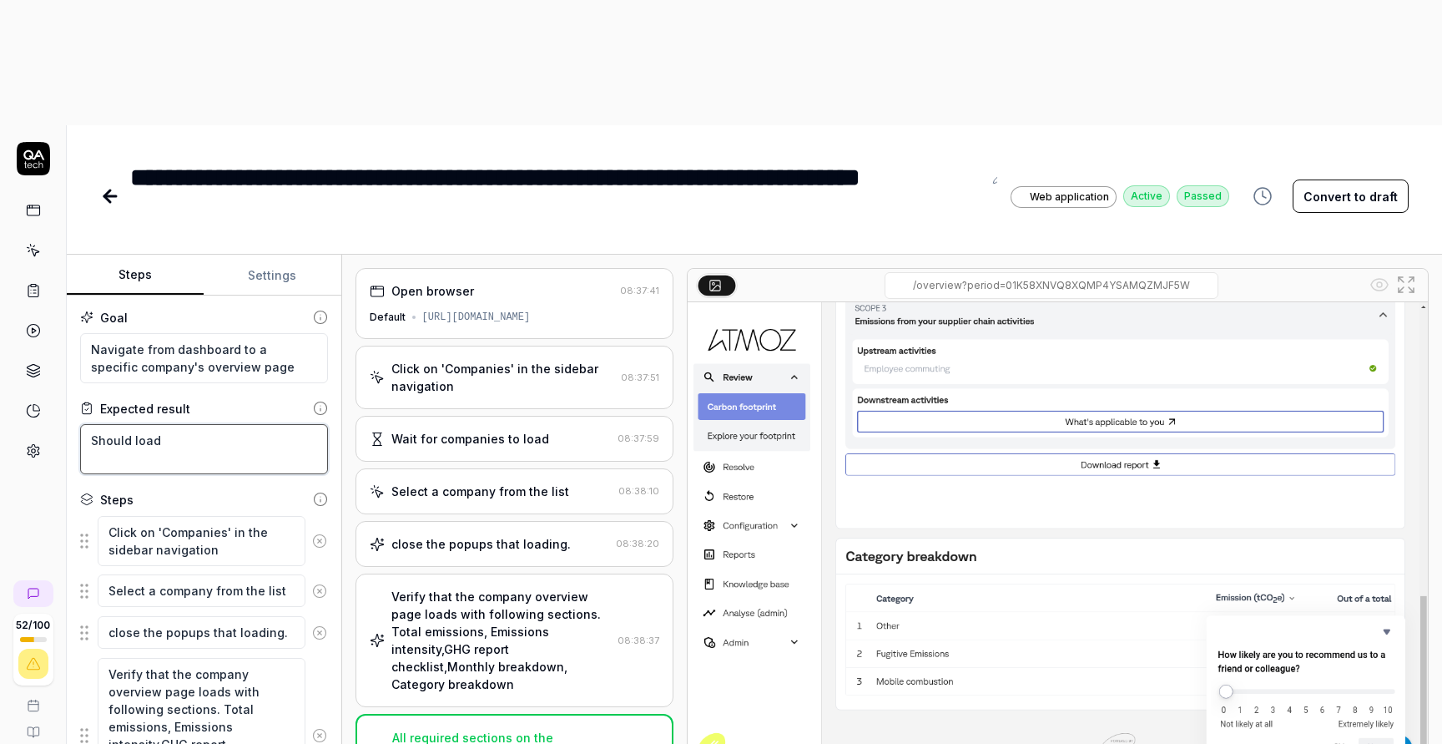
type textarea "*"
type textarea "Should load t"
type textarea "*"
type textarea "Should load th"
type textarea "*"
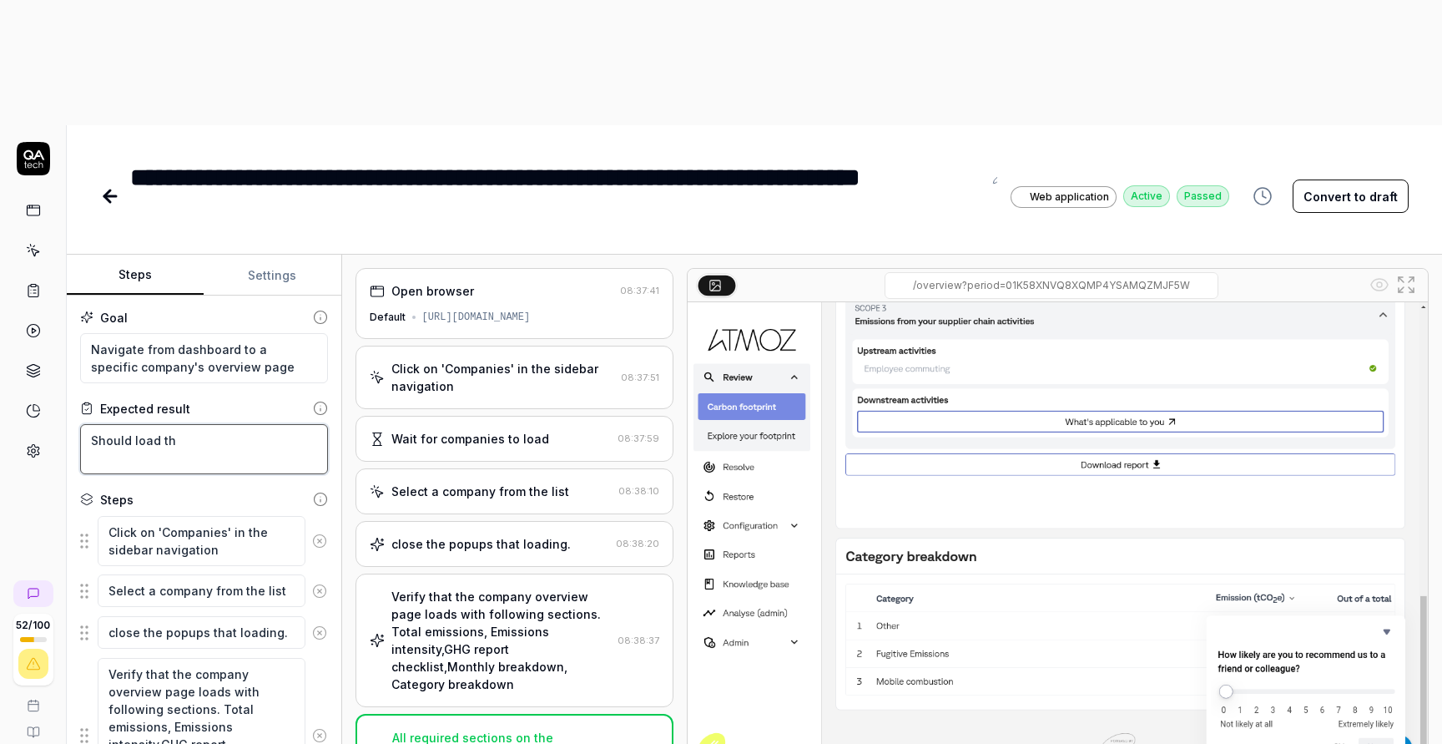
type textarea "Should load the"
type textarea "*"
type textarea "Should load the"
type textarea "*"
type textarea "Should load the c"
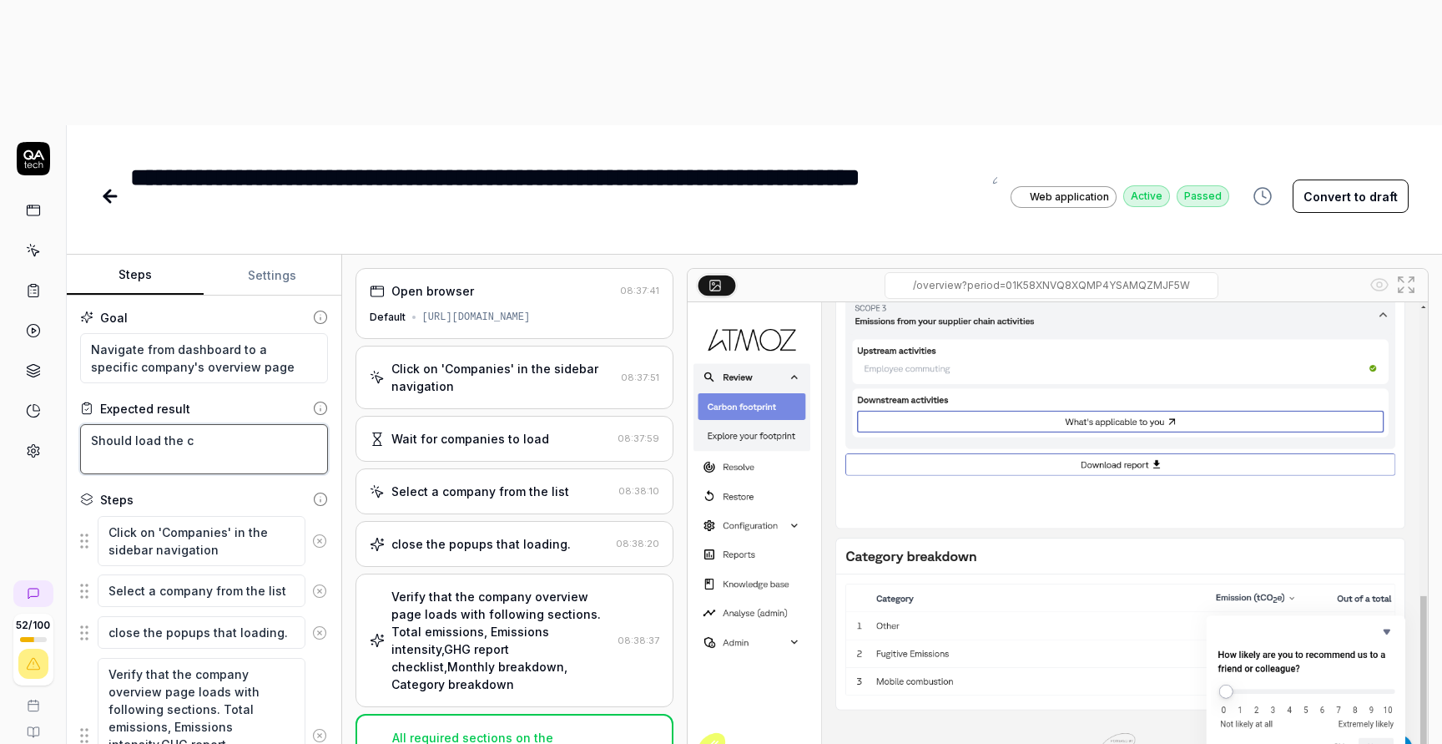
type textarea "*"
type textarea "Should load the co"
type textarea "*"
type textarea "Should load the com"
type textarea "*"
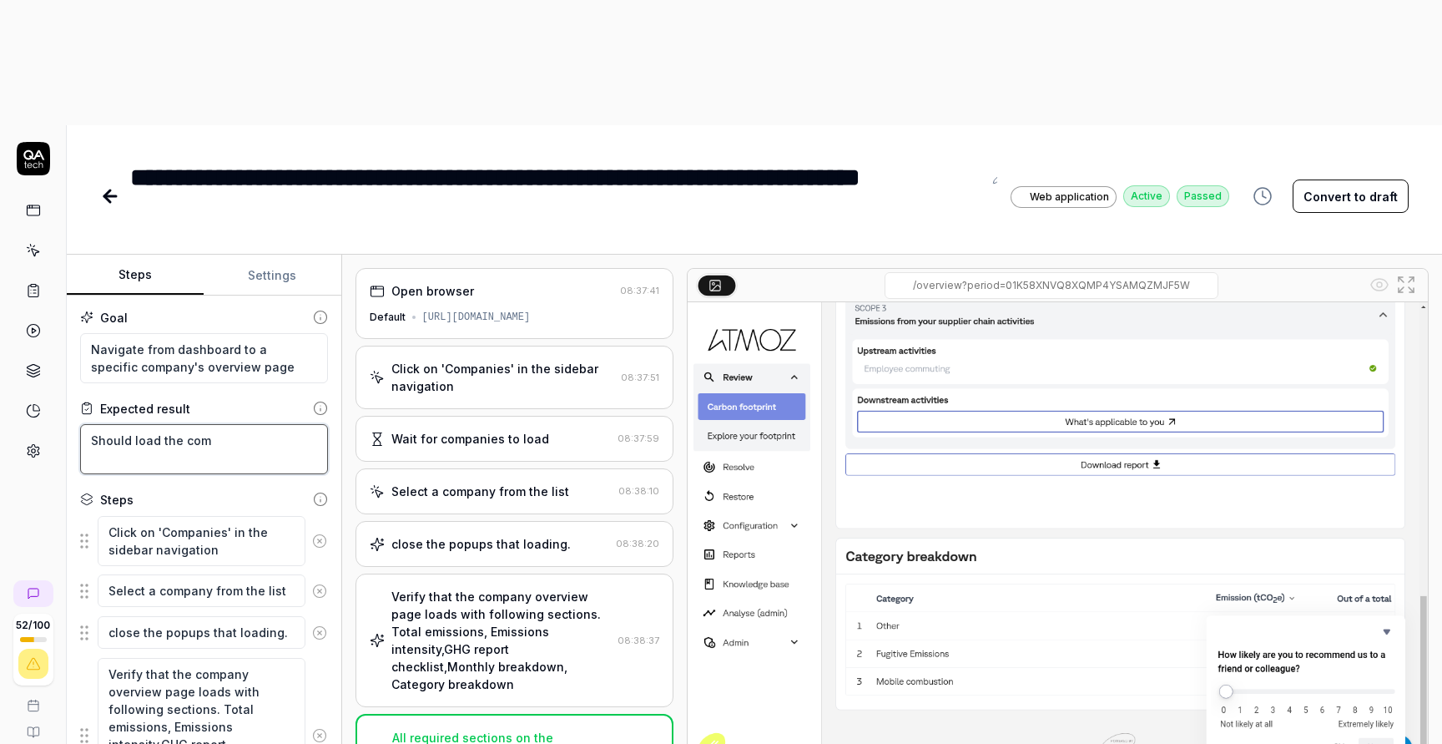
type textarea "Should load the comp"
type textarea "*"
type textarea "Should load the compa"
type textarea "*"
type textarea "Should load the compan"
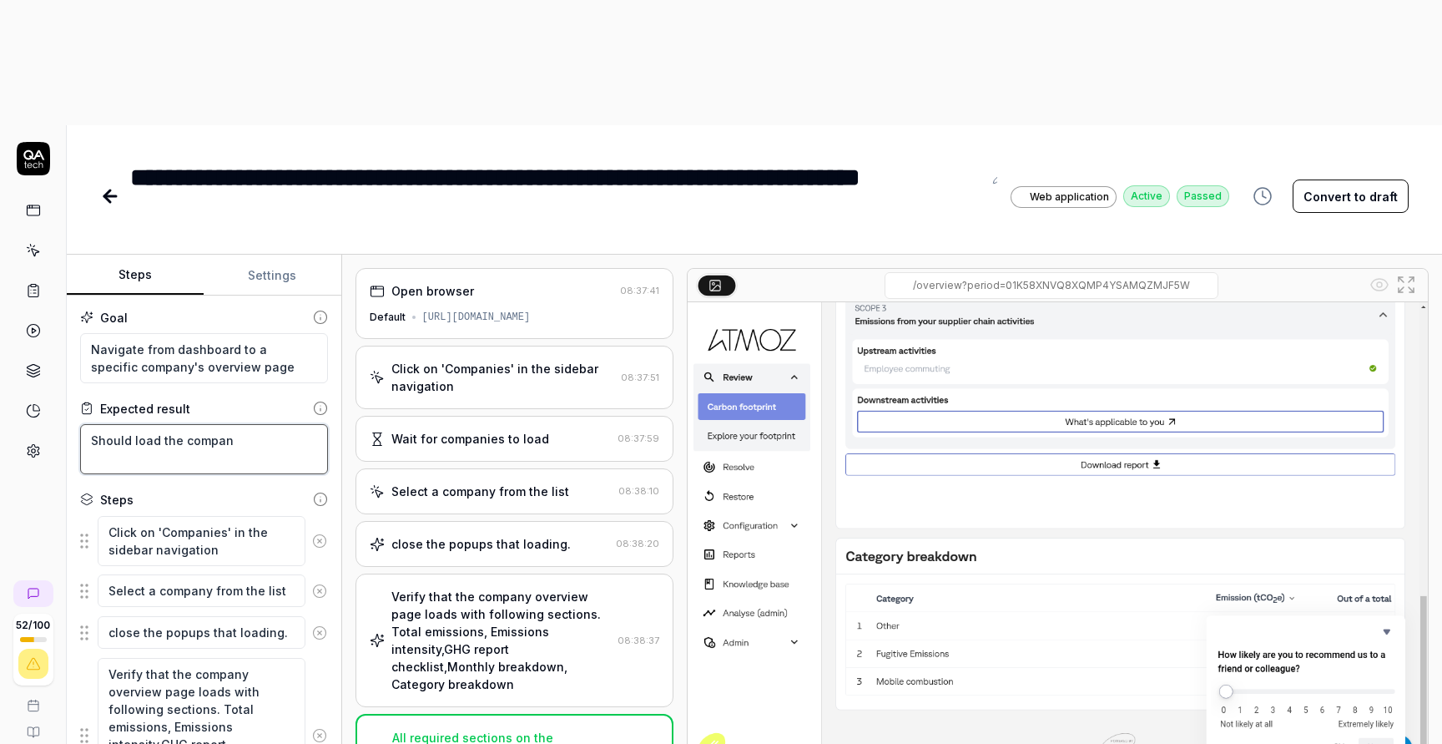
type textarea "*"
type textarea "Should load the company"
type textarea "*"
type textarea "Should load the company"
type textarea "*"
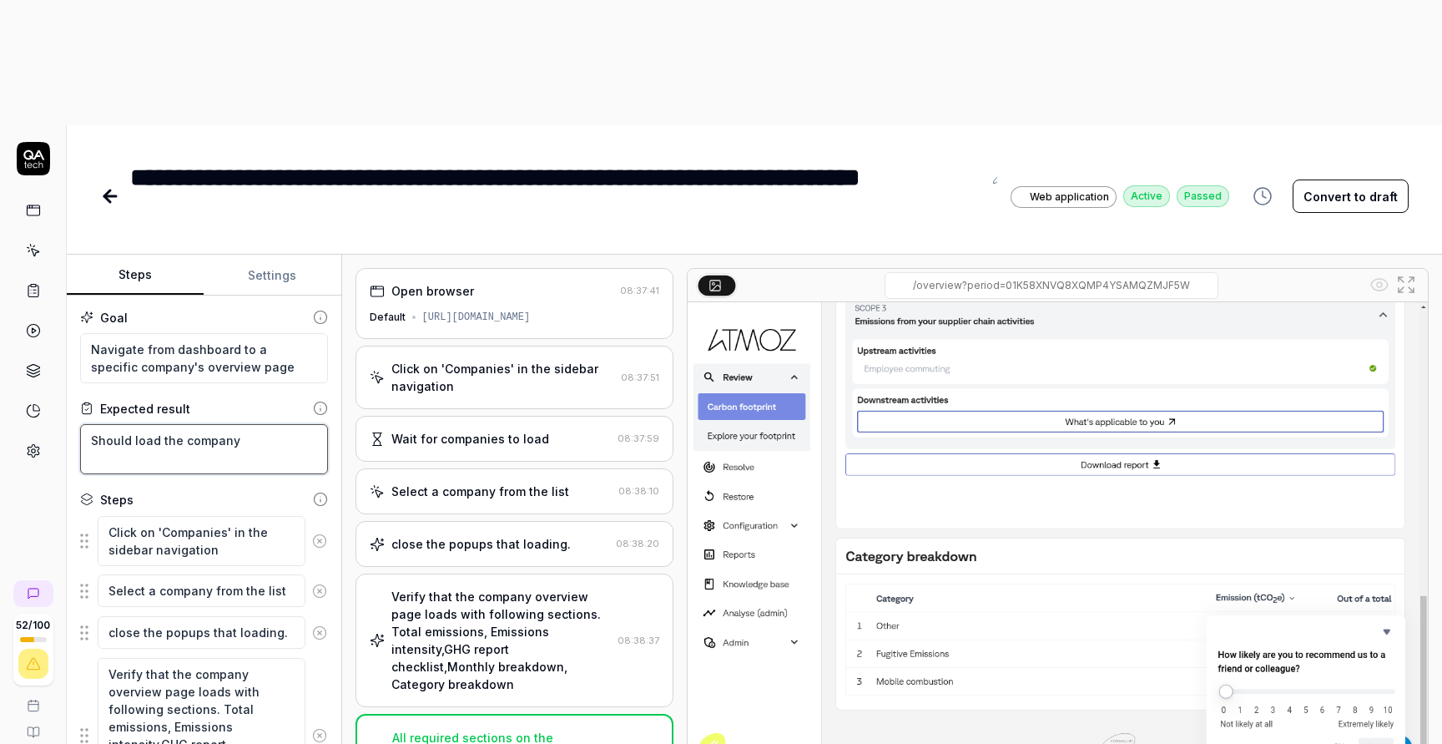
type textarea "Should load the company o"
type textarea "*"
type textarea "Should load the company ov"
type textarea "*"
type textarea "Should load the company ove"
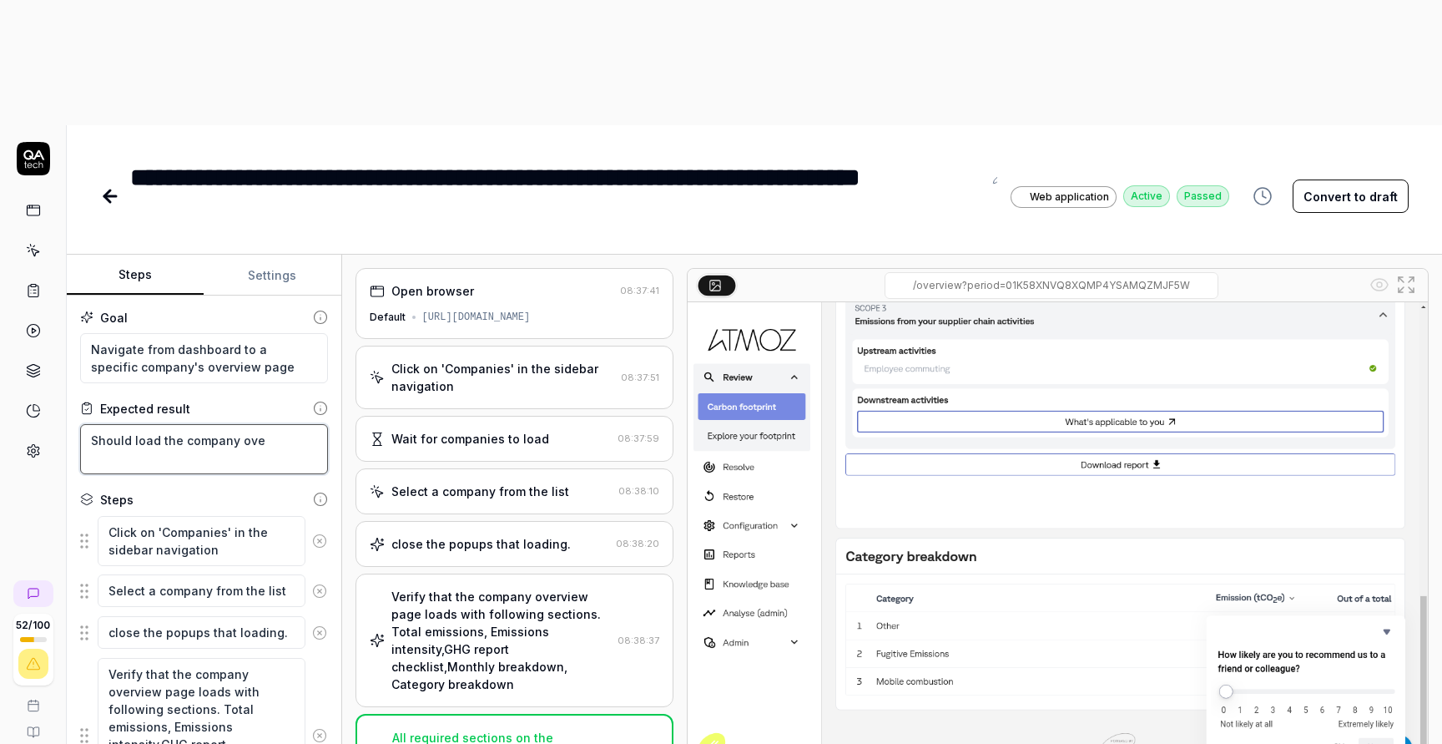
type textarea "*"
type textarea "Should load the company over"
type textarea "*"
type textarea "Should load the company overv"
type textarea "*"
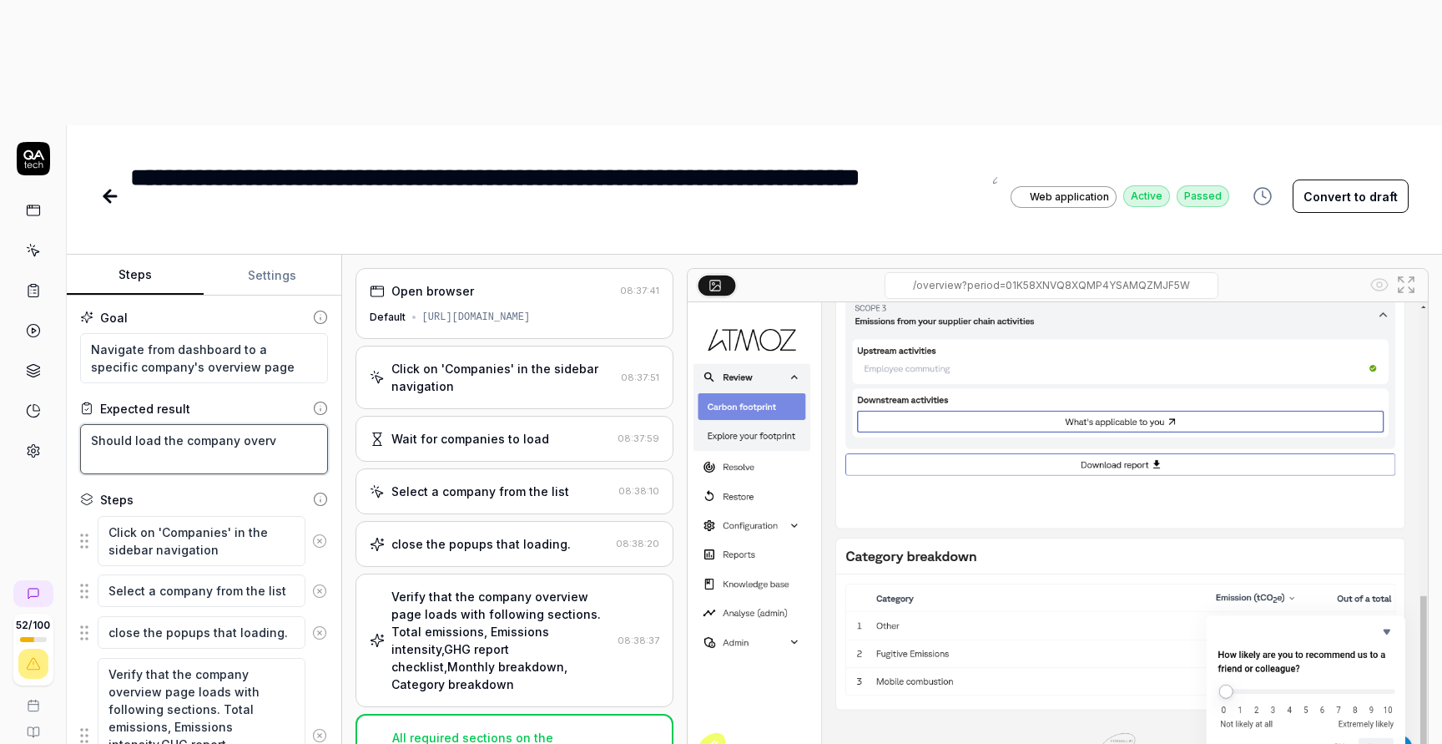
type textarea "Should load the company overvi"
type textarea "*"
type textarea "Should load the company overvie"
type textarea "*"
type textarea "Should load the company overview"
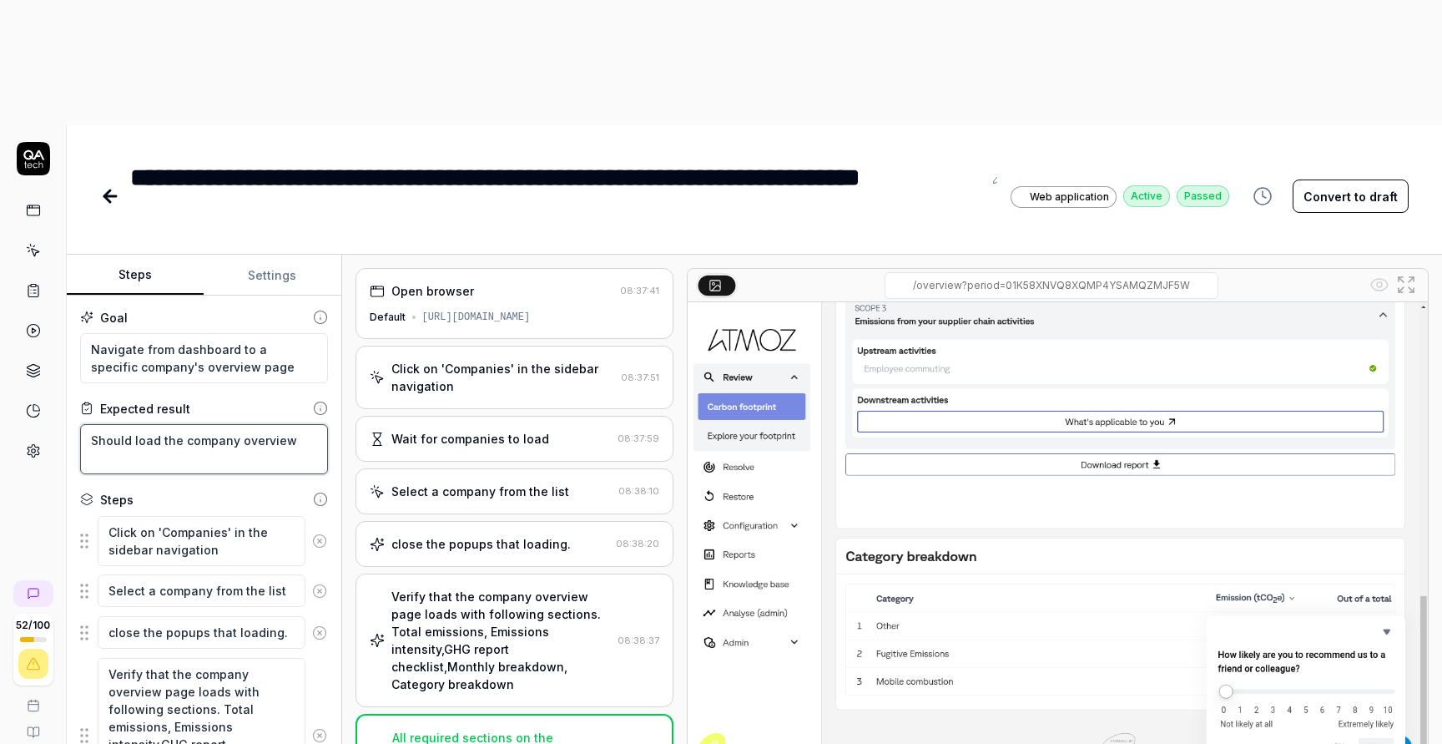
type textarea "*"
type textarea "Should load the company overview"
type textarea "*"
type textarea "Should load the company overview p"
type textarea "*"
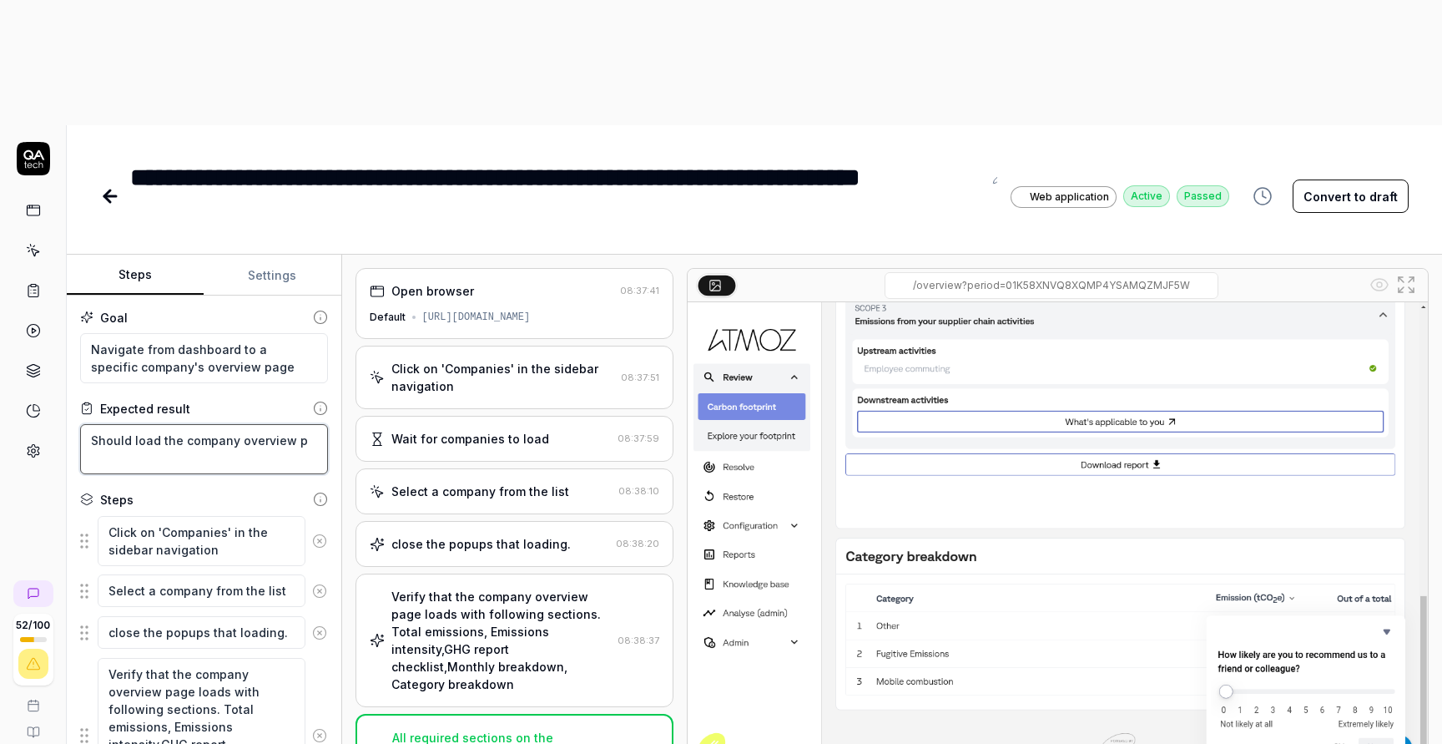
type textarea "Should load the company overview pa"
type textarea "*"
type textarea "Should load the company overview pag"
type textarea "*"
type textarea "Should load the company overview page"
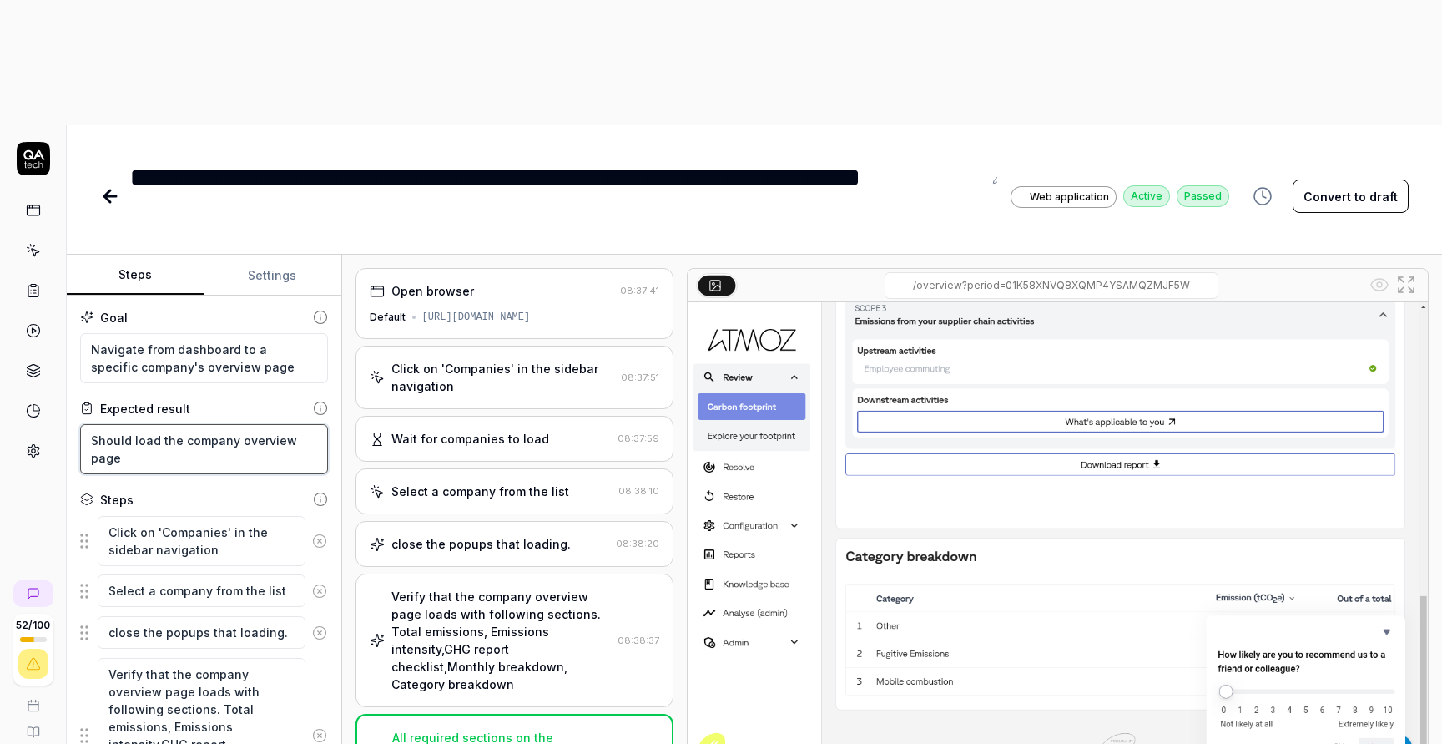
type textarea "*"
type textarea "Should load the company overview page"
type textarea "*"
type textarea "Should load the company overview page s"
type textarea "*"
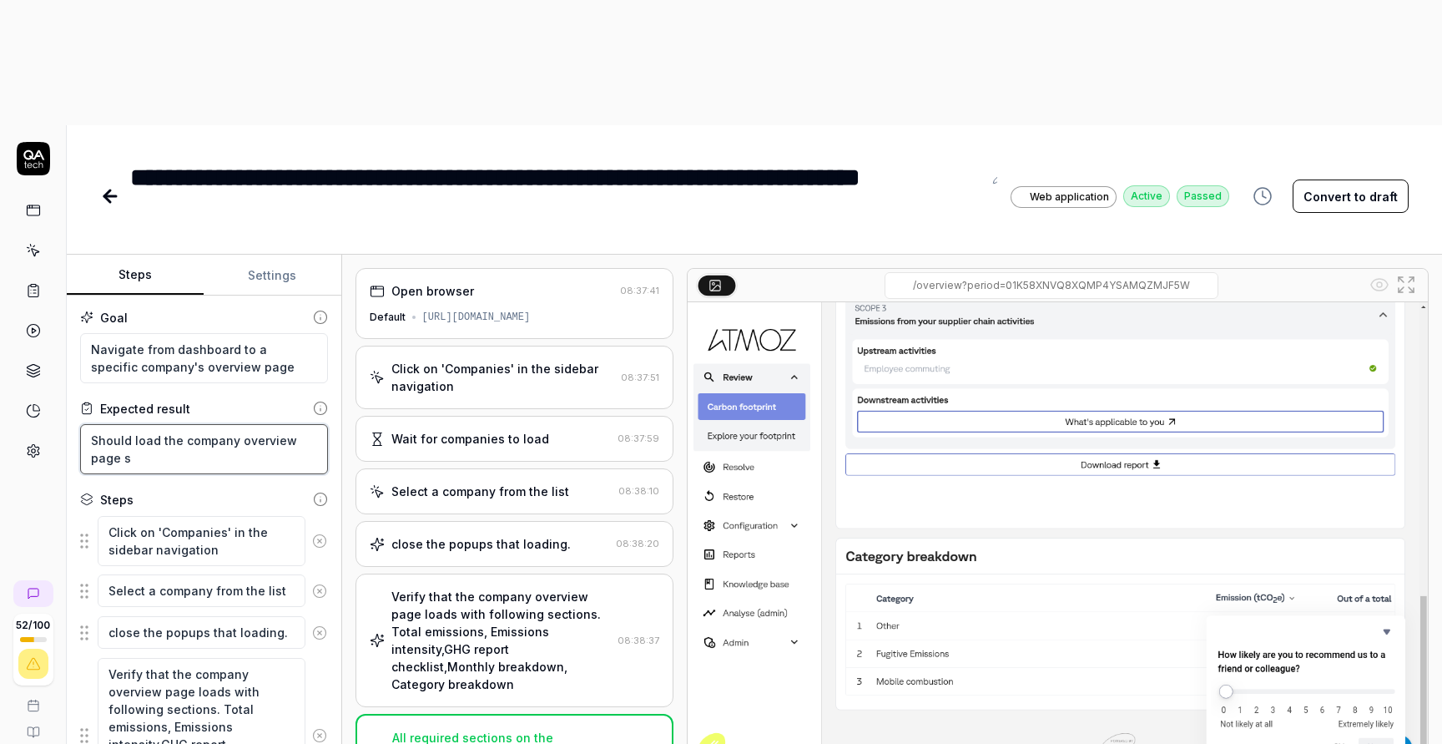
type textarea "Should load the company overview page su"
type textarea "*"
type textarea "Should load the company overview page suc"
type textarea "*"
type textarea "Should load the company overview page succ"
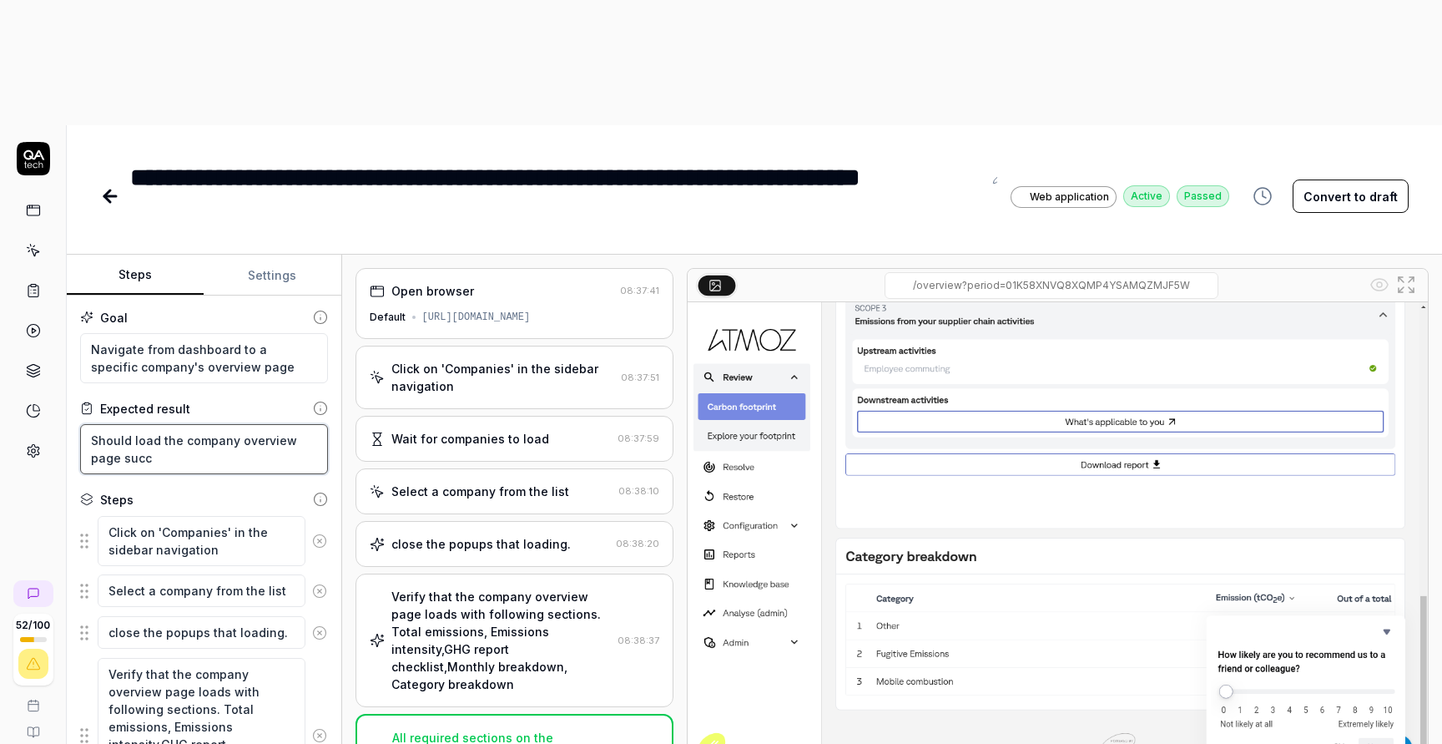
type textarea "*"
type textarea "Should load the company overview page succe"
type textarea "*"
type textarea "Should load the company overview page succes"
type textarea "*"
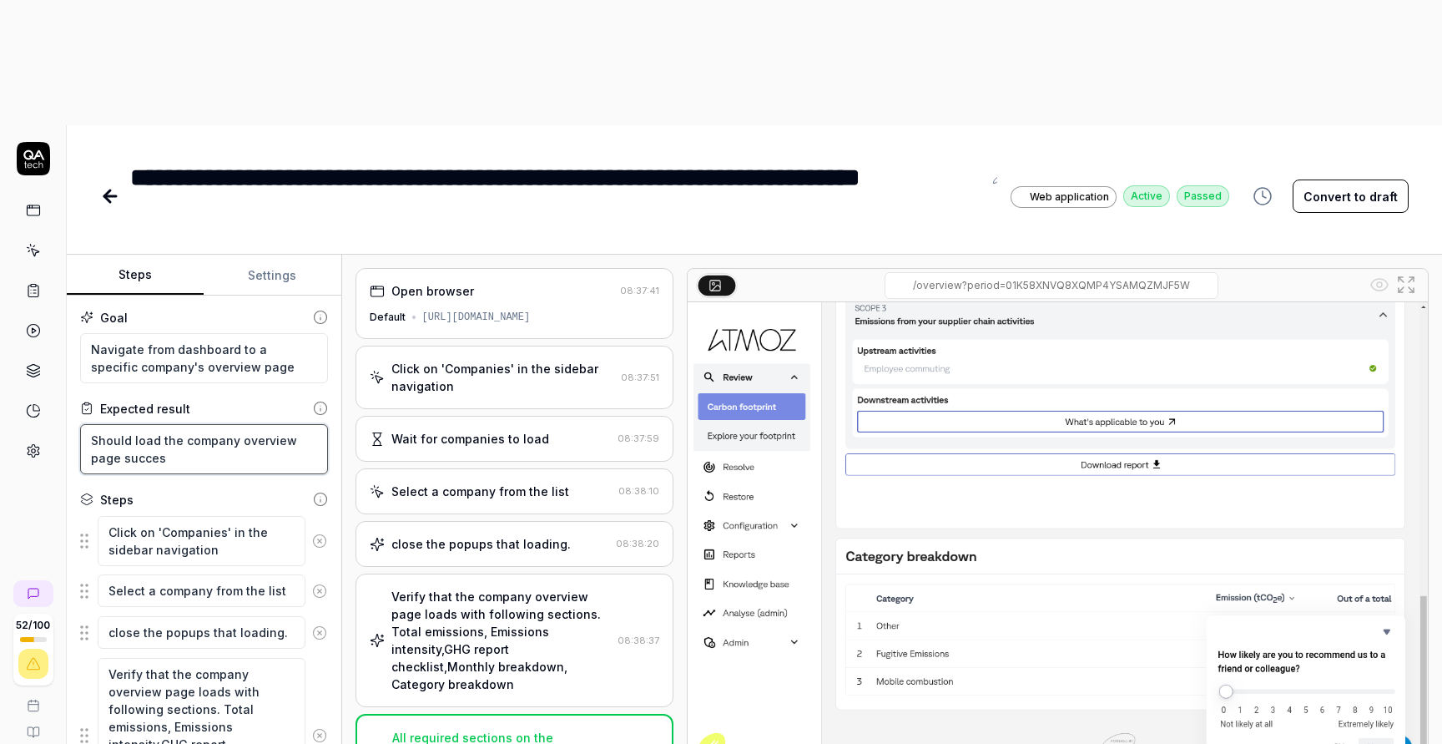
type textarea "Should load the company overview page success"
type textarea "*"
type textarea "Should load the company overview page successf"
type textarea "*"
type textarea "Should load the company overview page successfu"
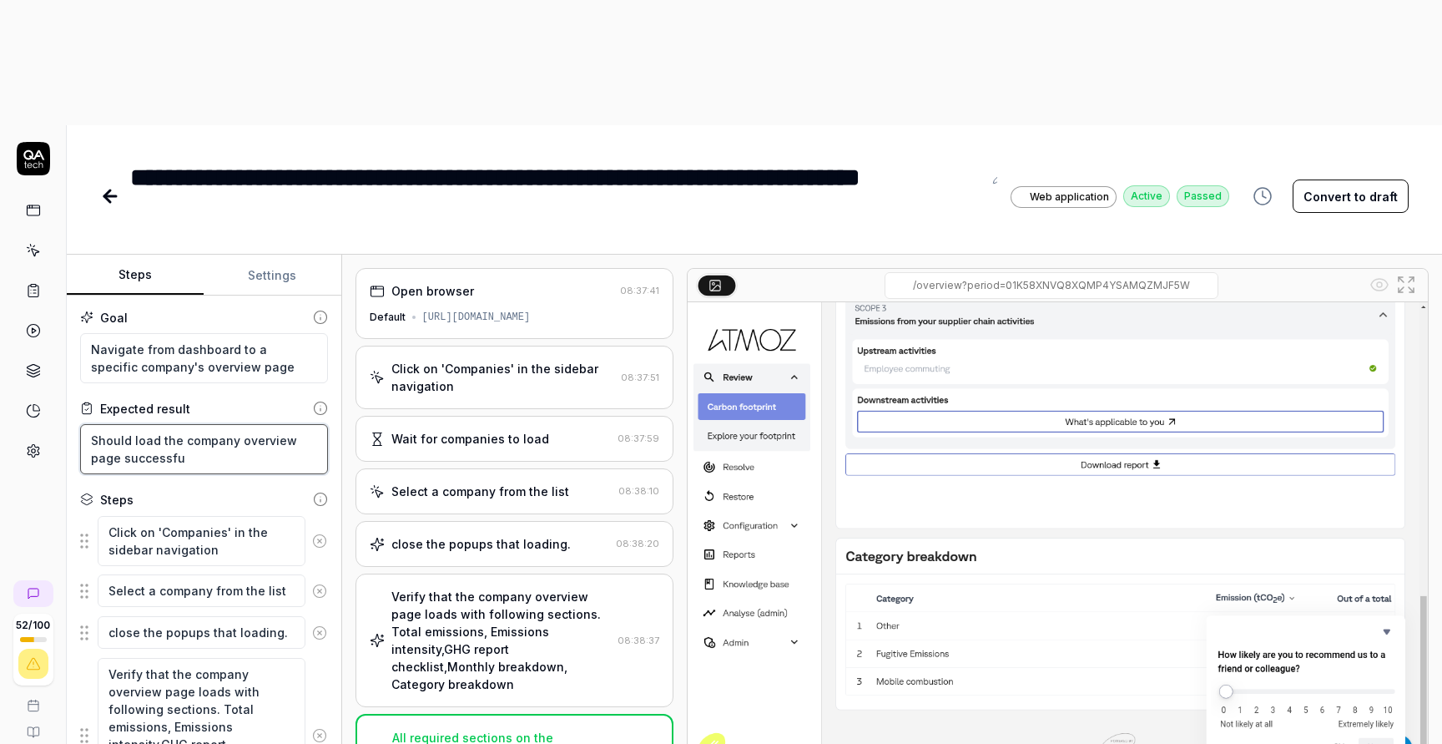
type textarea "*"
type textarea "Should load the company overview page successful"
type textarea "*"
type textarea "Should load the company overview page successfull"
type textarea "*"
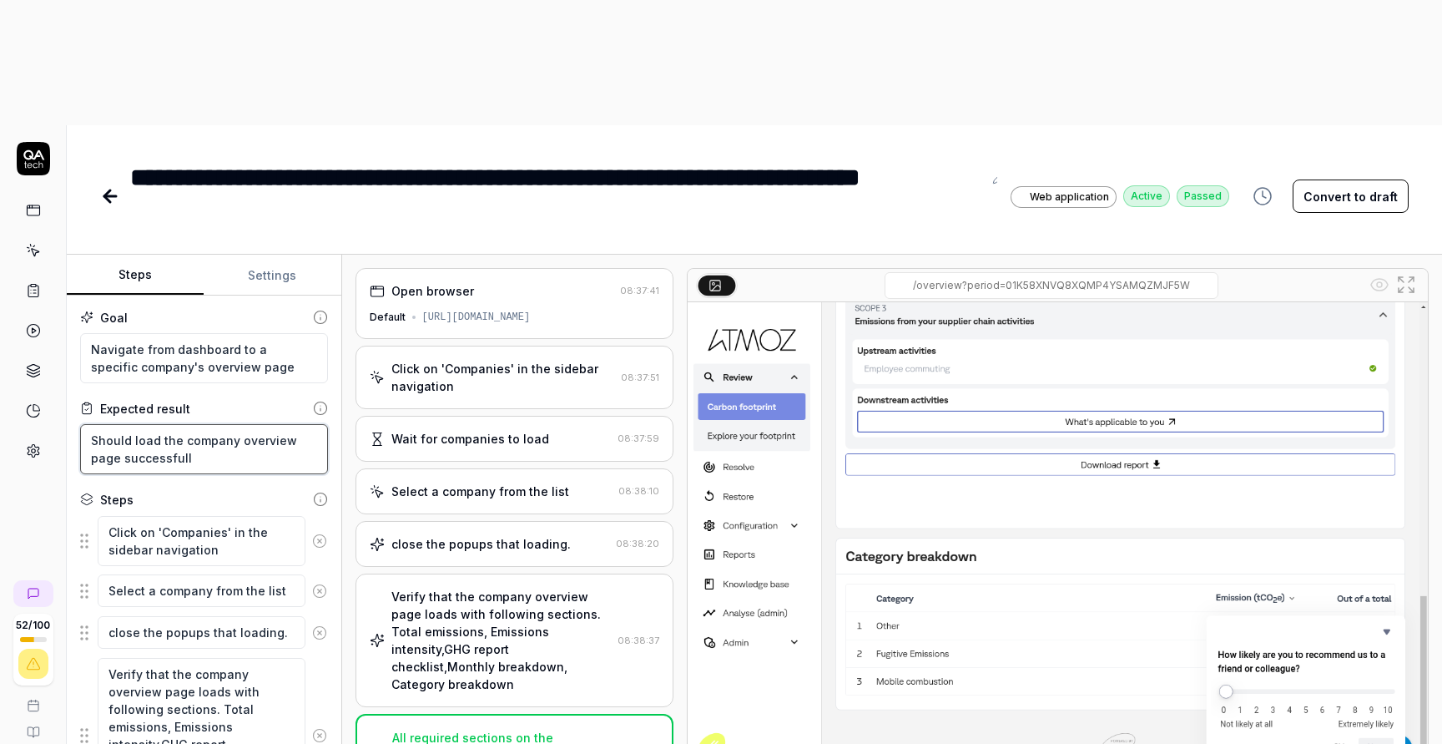
type textarea "Should load the company overview page successfully"
type textarea "*"
type textarea "Should load the company overview page successfully."
type textarea "*"
type textarea "Should load the company overview page successfully"
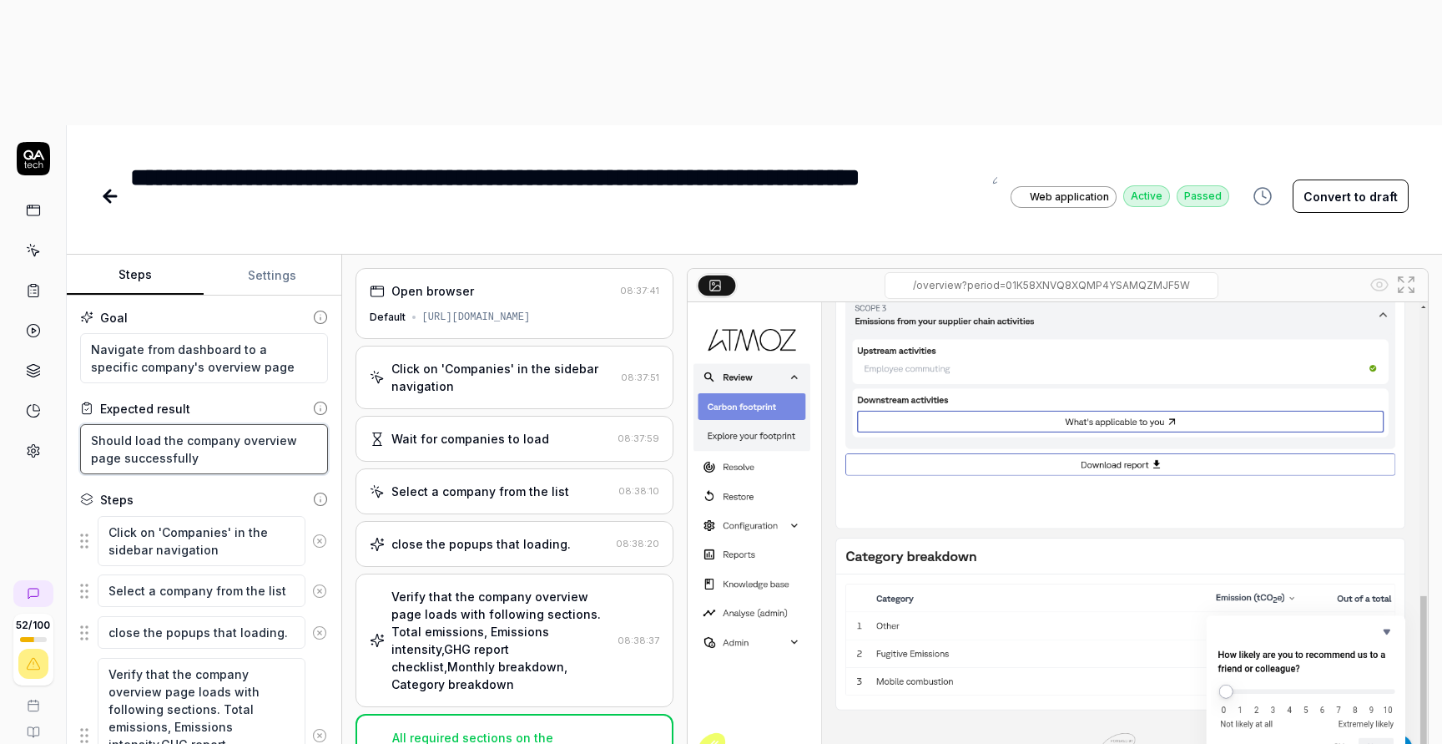
type textarea "*"
type textarea "Should load the company overview page successfully"
type textarea "*"
type textarea "Should load the company overview page successfully w"
type textarea "*"
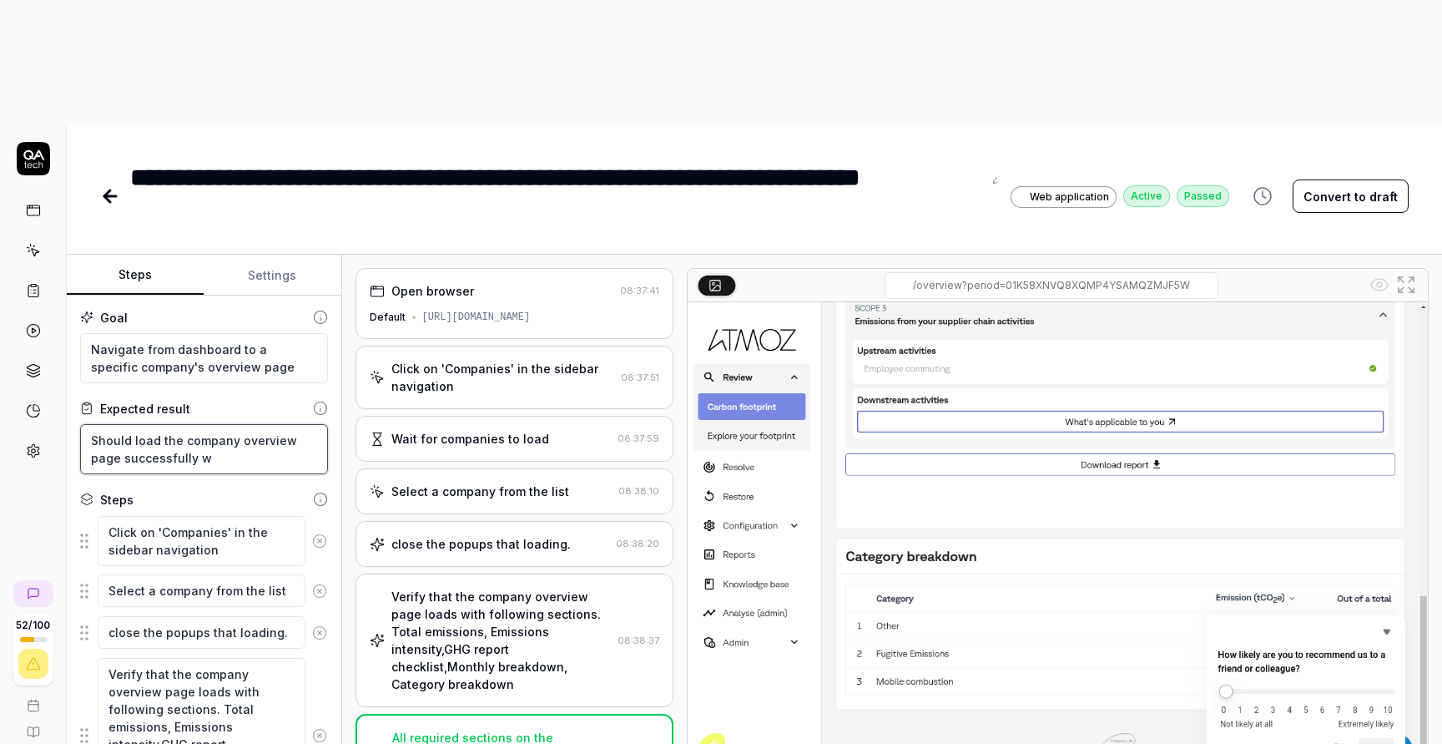
type textarea "Should load the company overview page successfully wi"
type textarea "*"
type textarea "Should load the company overview page successfully wit"
type textarea "*"
type textarea "Should load the company overview page successfully with"
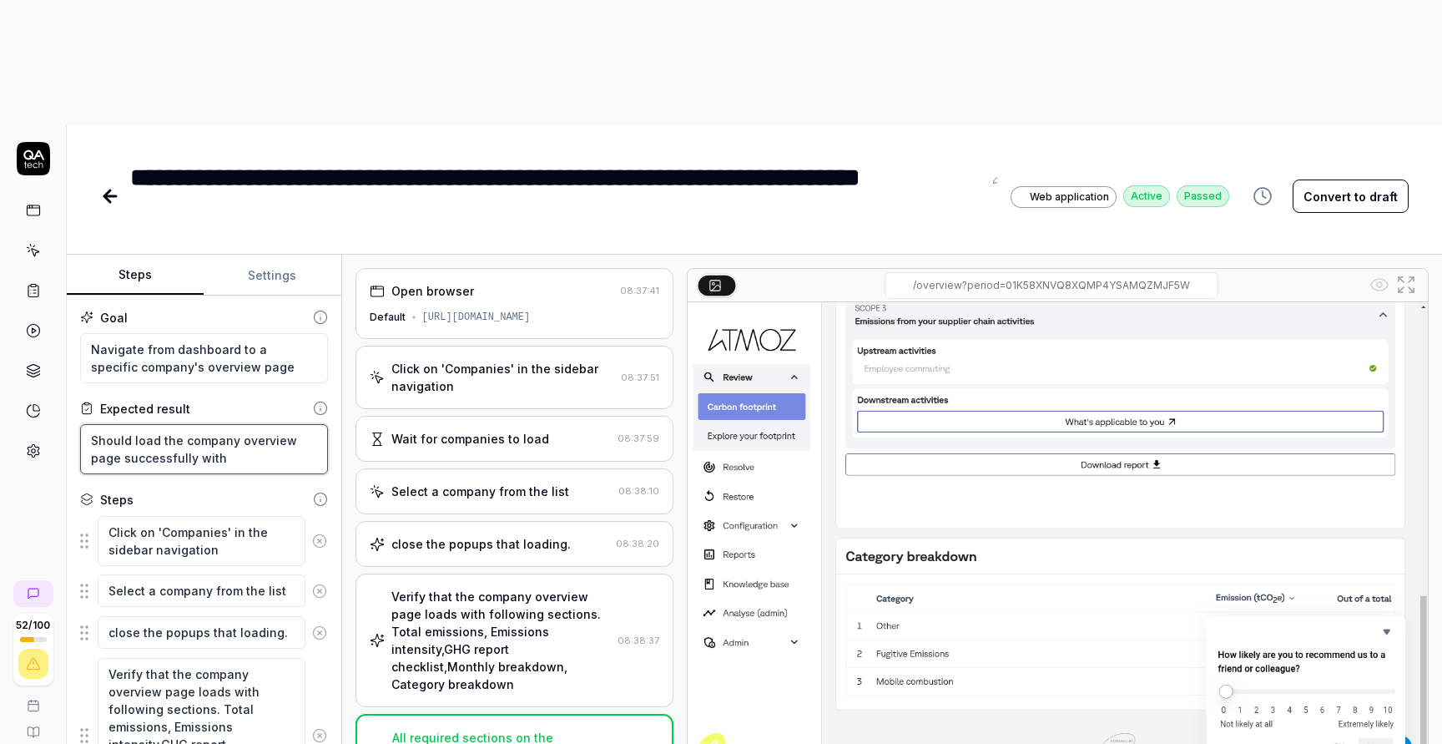
type textarea "*"
type textarea "Should load the company overview page successfully with"
type textarea "*"
type textarea "Should load the company overview page successfully with i"
type textarea "*"
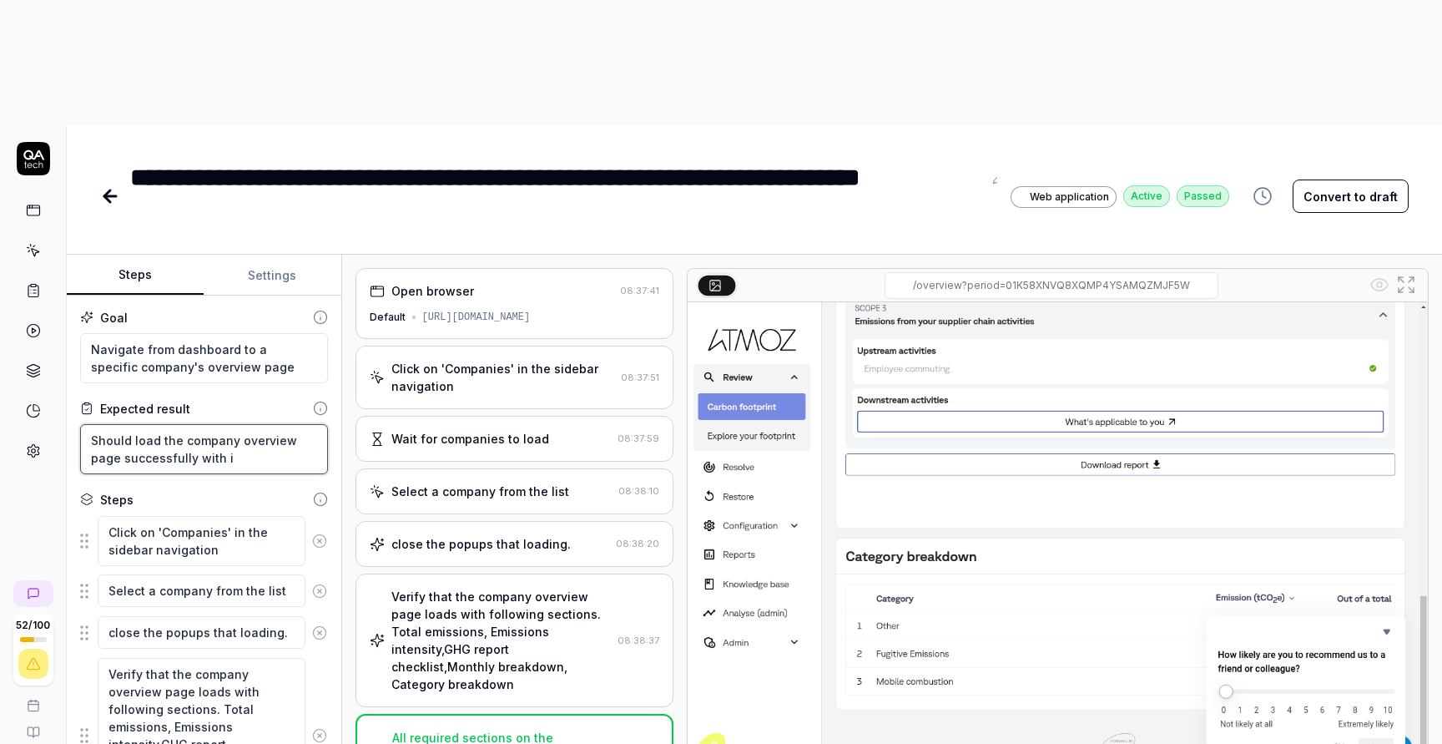
type textarea "Should load the company overview page successfully with it"
type textarea "*"
type textarea "Should load the company overview page successfully with its"
type textarea "*"
type textarea "Should load the company overview page successfully with its"
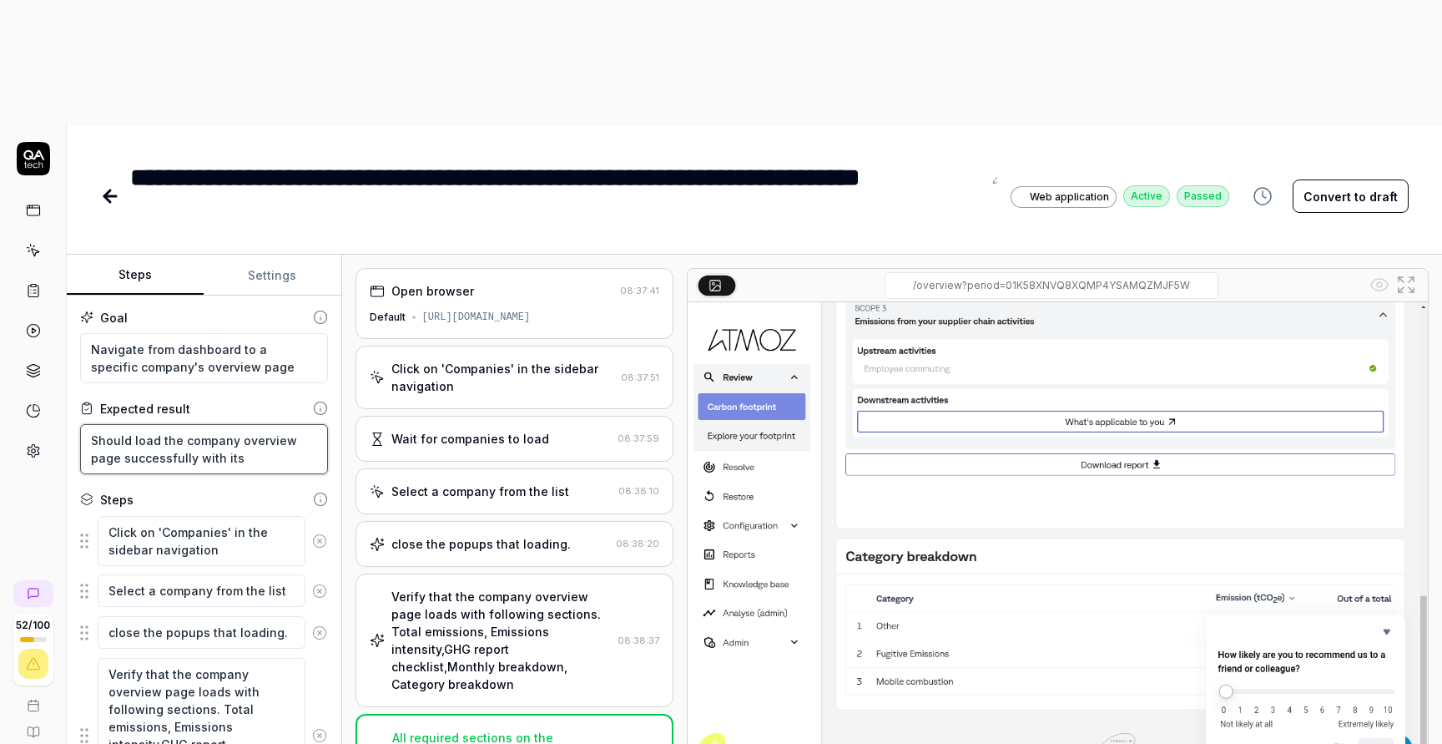
type textarea "*"
type textarea "Should load the company overview page successfully with its m"
type textarea "*"
type textarea "Should load the company overview page successfully with its ma"
type textarea "*"
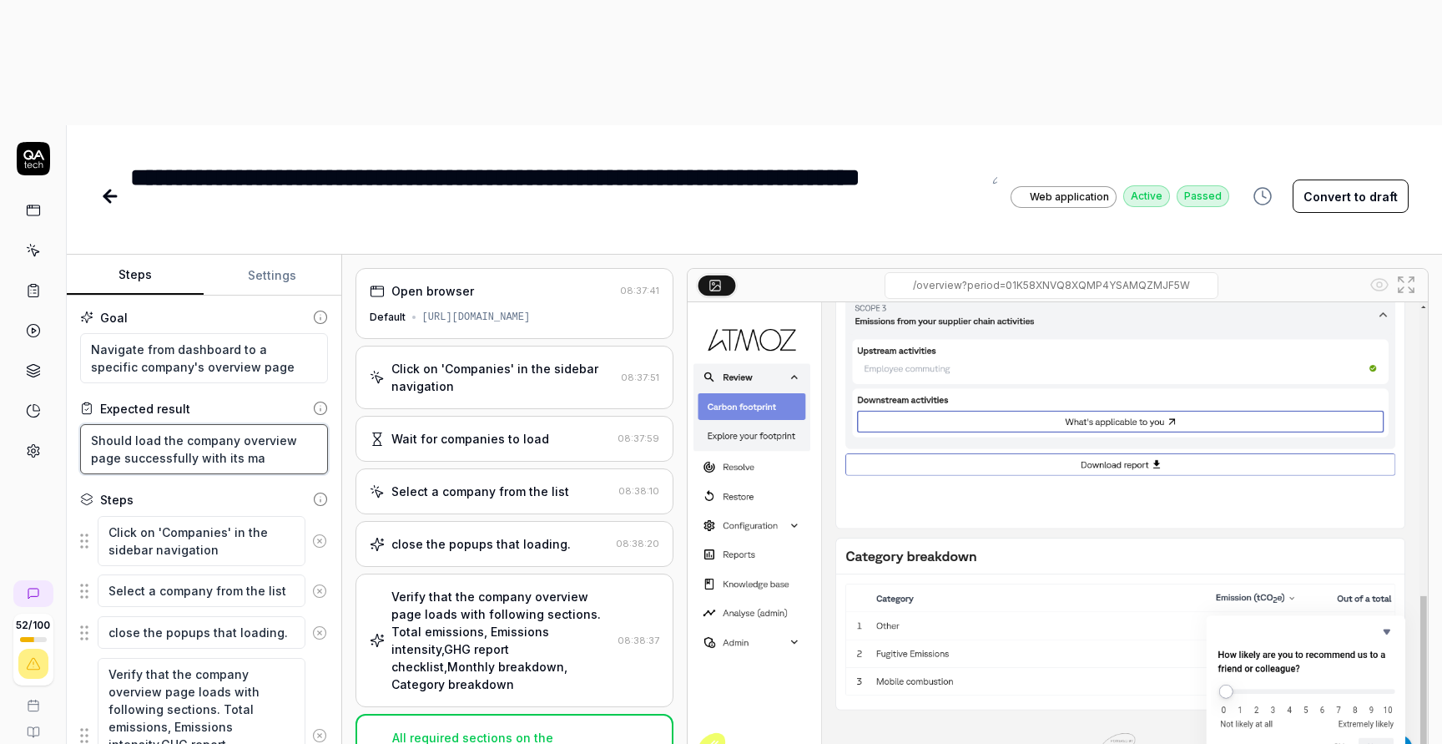
type textarea "Should load the company overview page successfully with its mai"
type textarea "*"
type textarea "Should load the company overview page successfully with its main"
type textarea "*"
type textarea "Should load the company overview page successfully with its main"
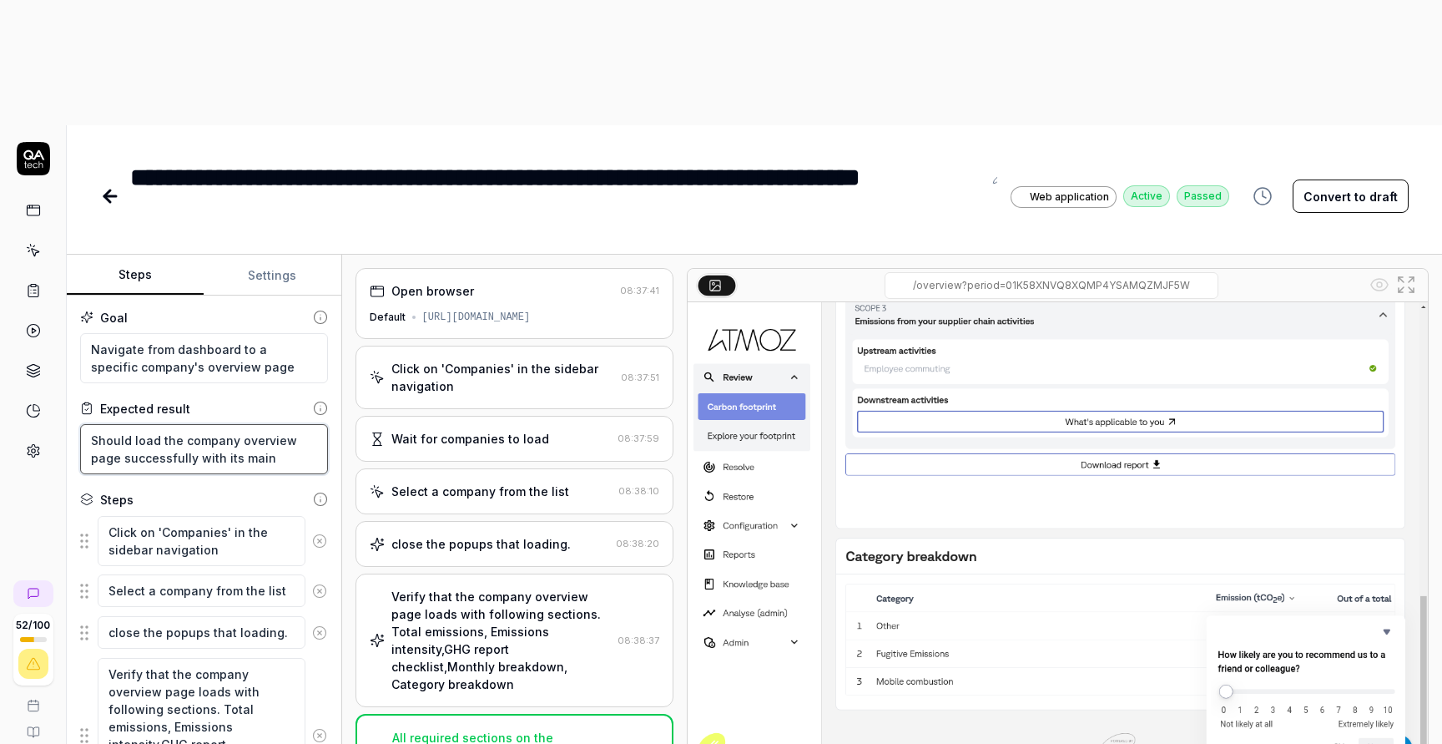
type textarea "*"
type textarea "Should load the company overview page successfully with its main c"
type textarea "*"
type textarea "Should load the company overview page successfully with its main co"
type textarea "*"
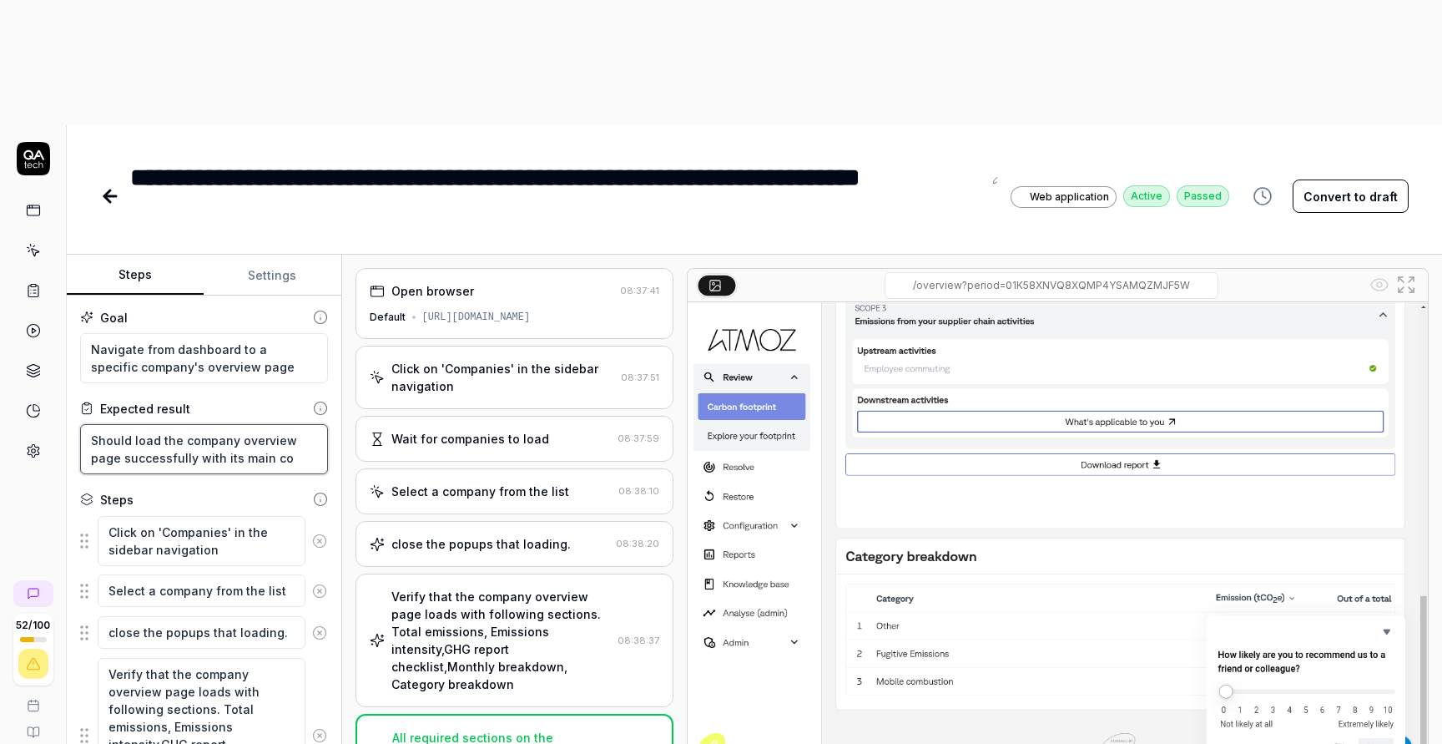
type textarea "Should load the company overview page successfully with its main con"
type textarea "*"
type textarea "Should load the company overview page successfully with its main cont"
type textarea "*"
type textarea "Should load the company overview page successfully with its main [PERSON_NAME]"
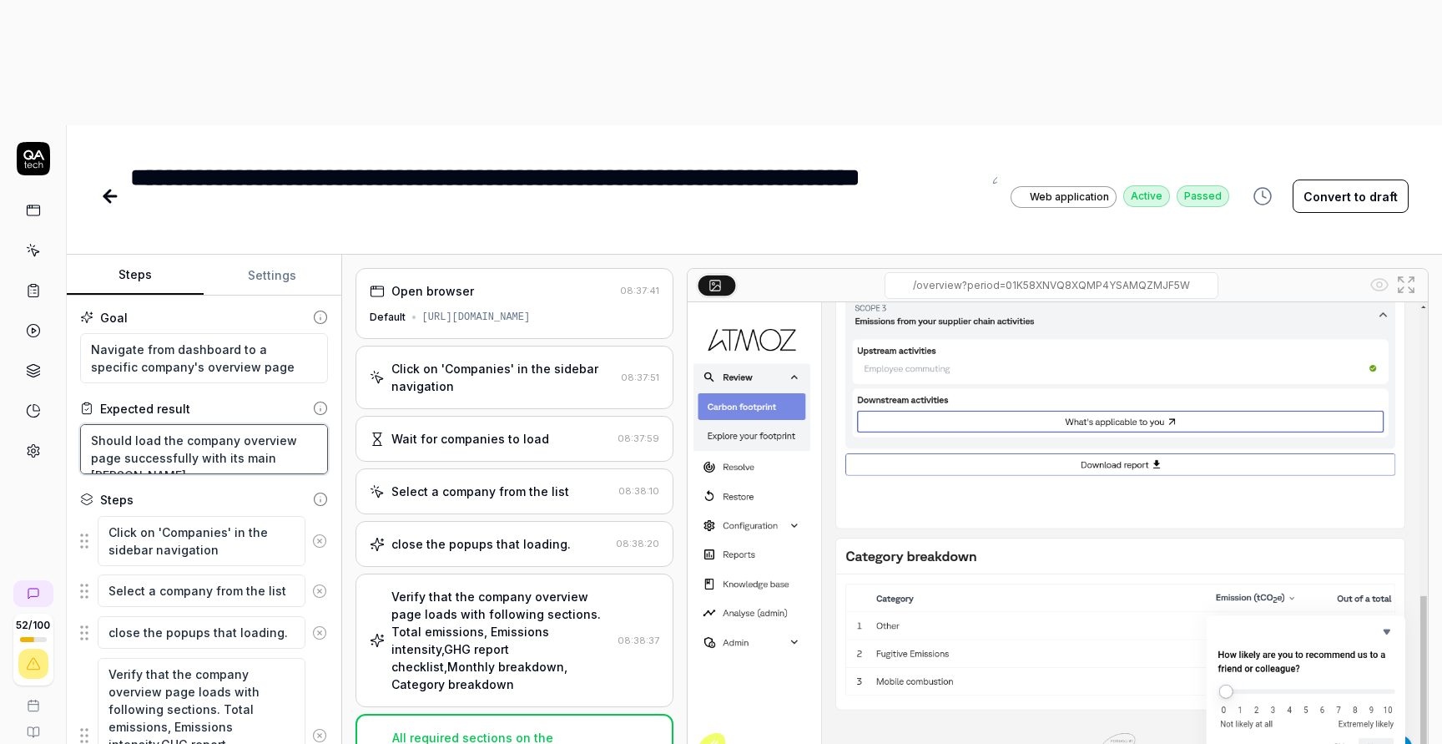
type textarea "*"
type textarea "Should load the company overview page successfully with its main conten"
type textarea "*"
type textarea "Should load the company overview page successfully with its main content"
type textarea "*"
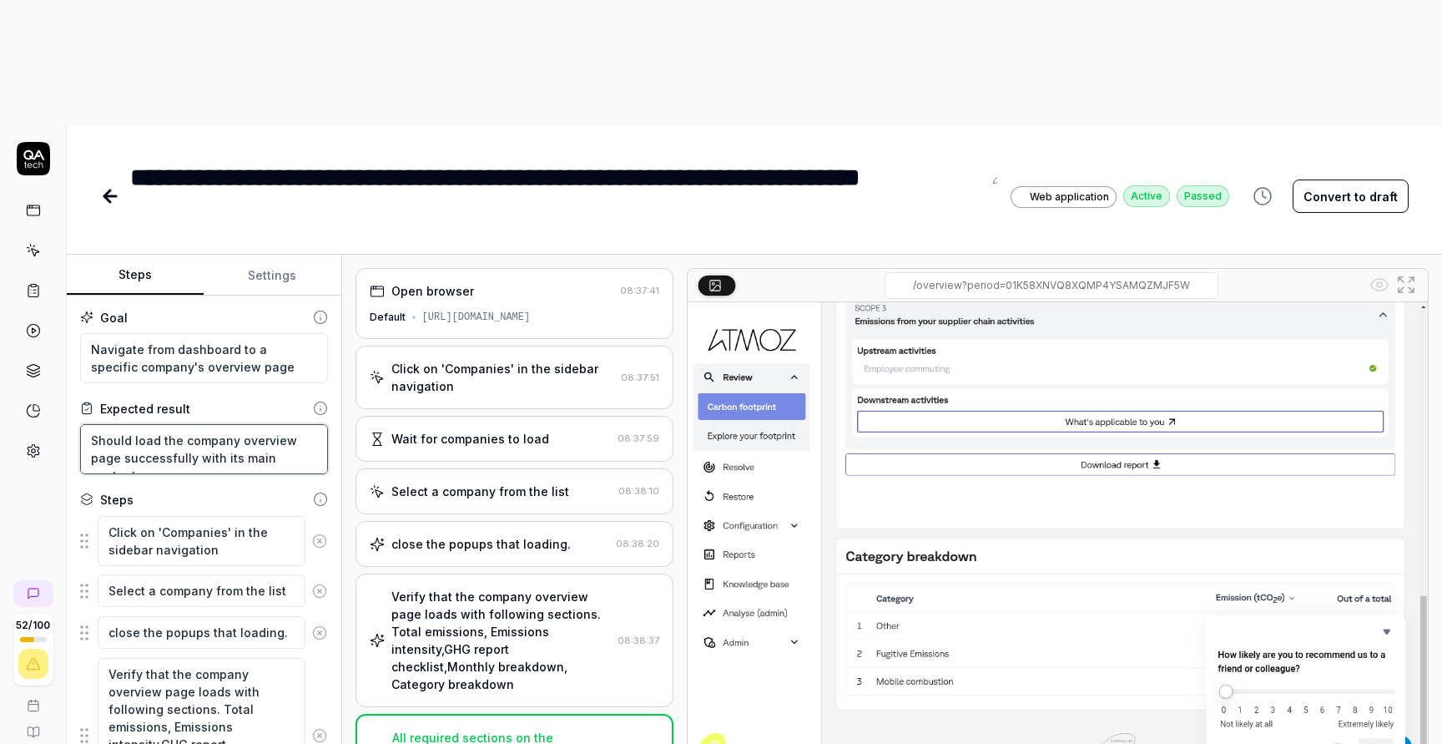
type textarea "Should load the company overview page successfully with its main content("
type textarea "*"
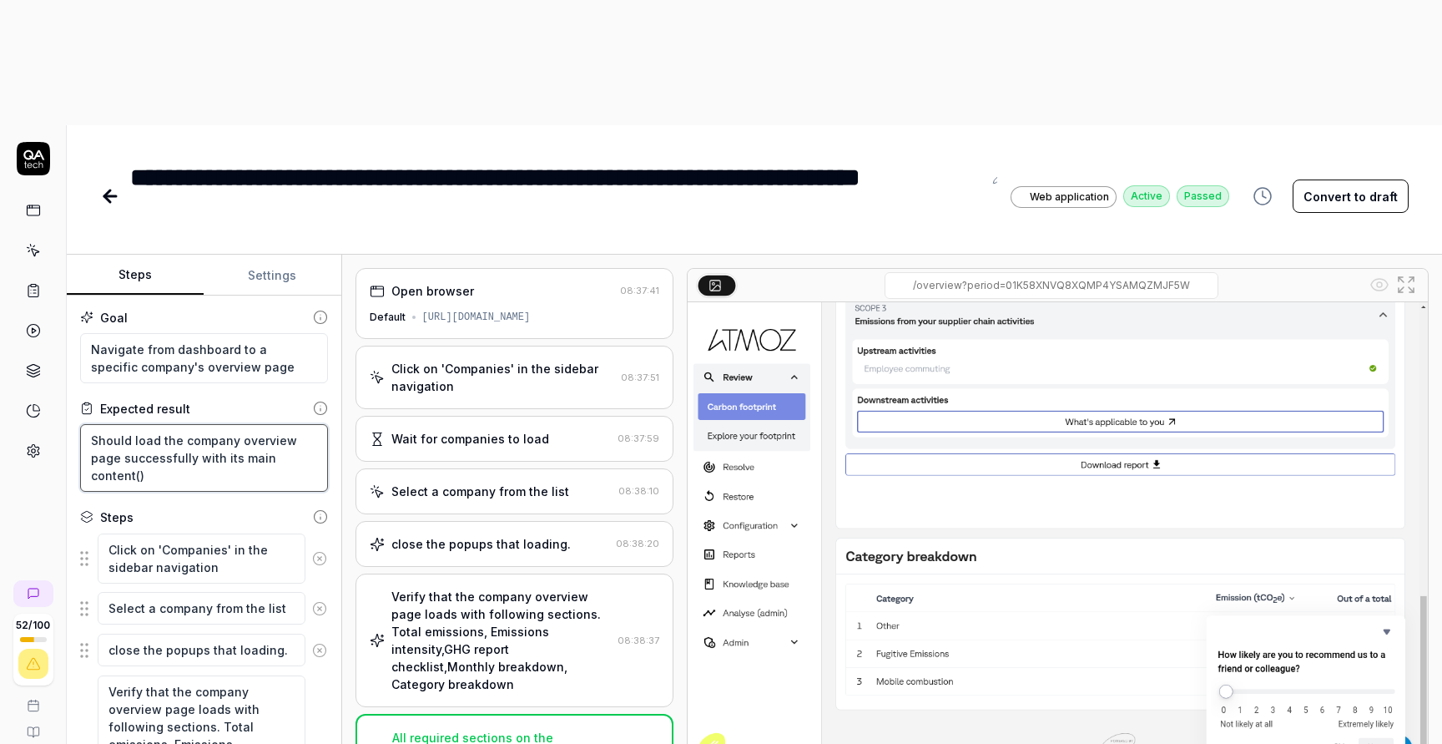
type textarea "Should load the company overview page successfully with its main content()"
click at [1426, 351] on img at bounding box center [1058, 533] width 740 height 463
click at [1362, 371] on img at bounding box center [1058, 533] width 740 height 463
click at [1426, 325] on img at bounding box center [1058, 533] width 740 height 463
click at [1406, 275] on icon at bounding box center [1406, 285] width 20 height 20
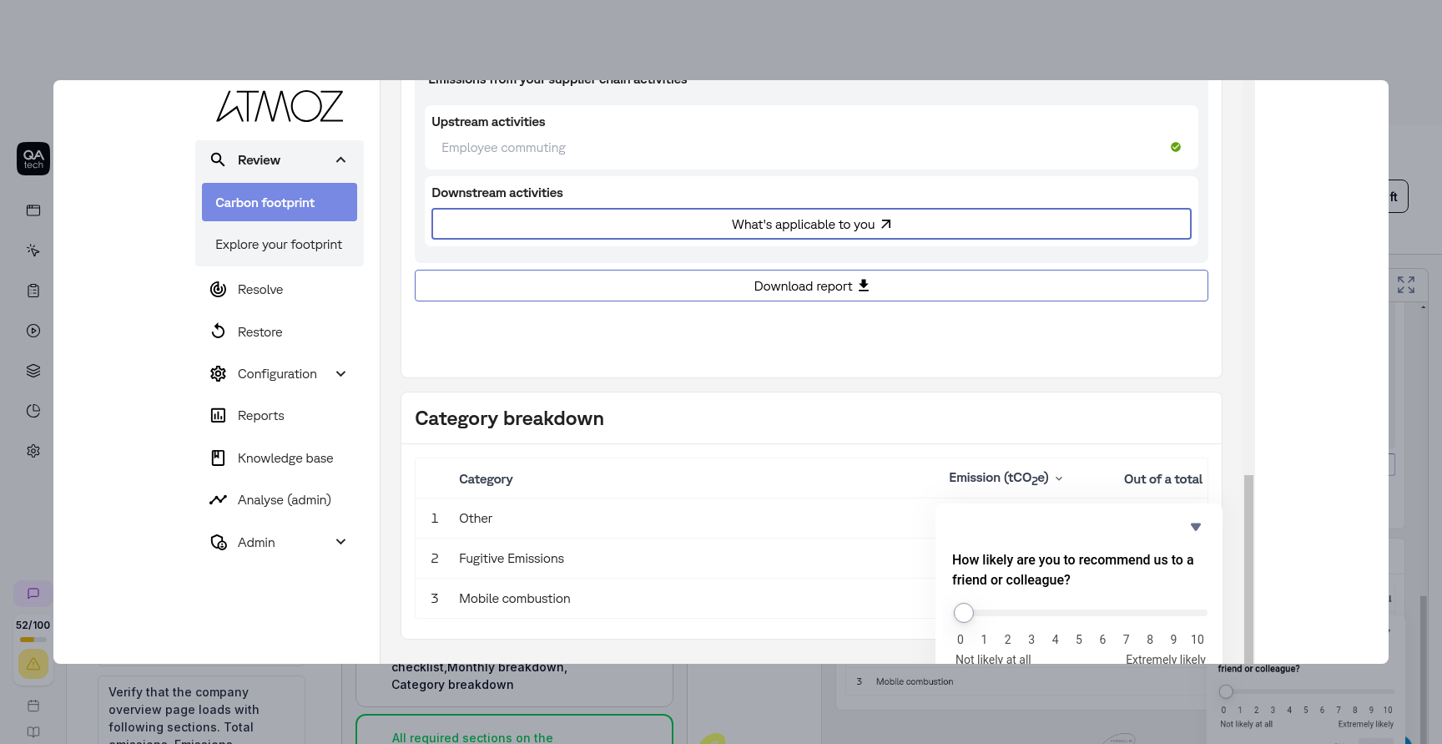
click at [987, 511] on img at bounding box center [721, 386] width 1068 height 668
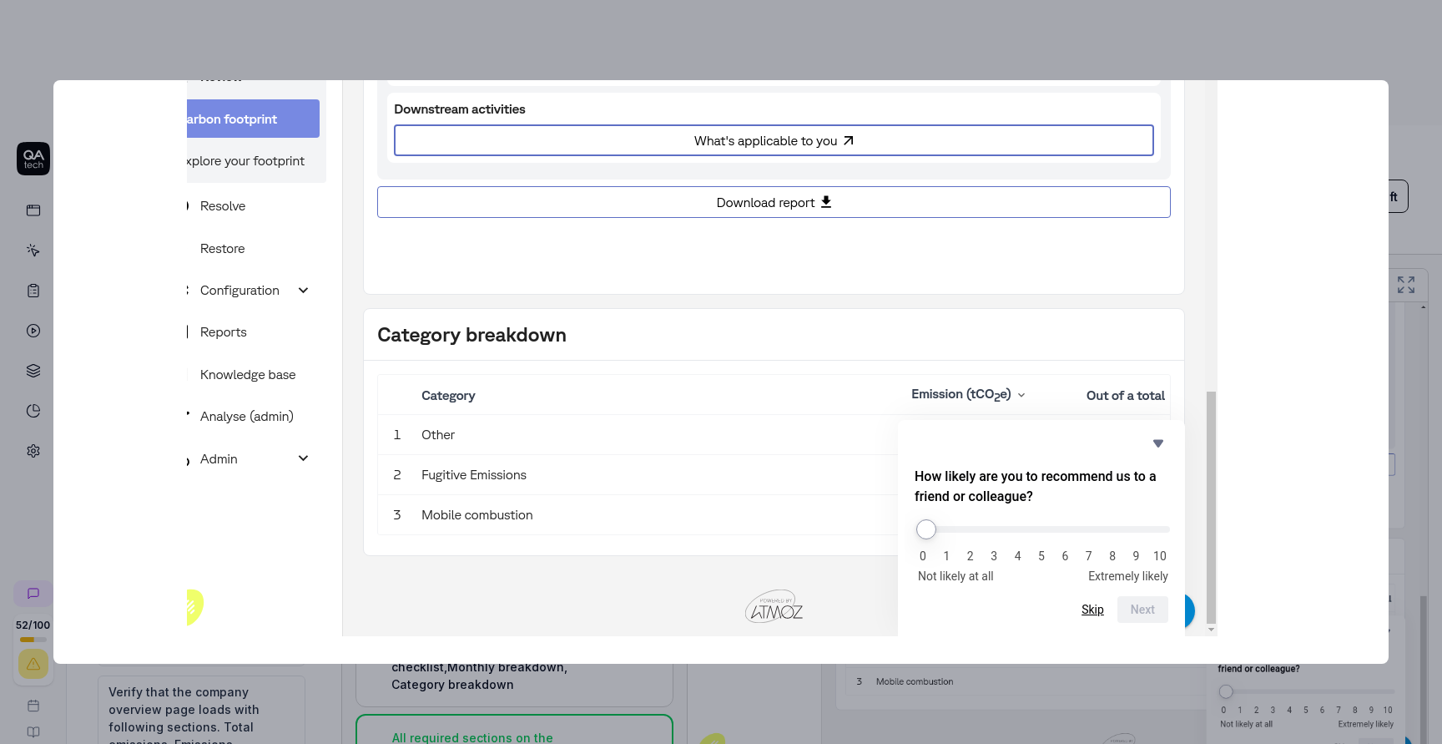
drag, startPoint x: 987, startPoint y: 511, endPoint x: 949, endPoint y: 427, distance: 91.5
click at [949, 427] on img at bounding box center [683, 302] width 1068 height 668
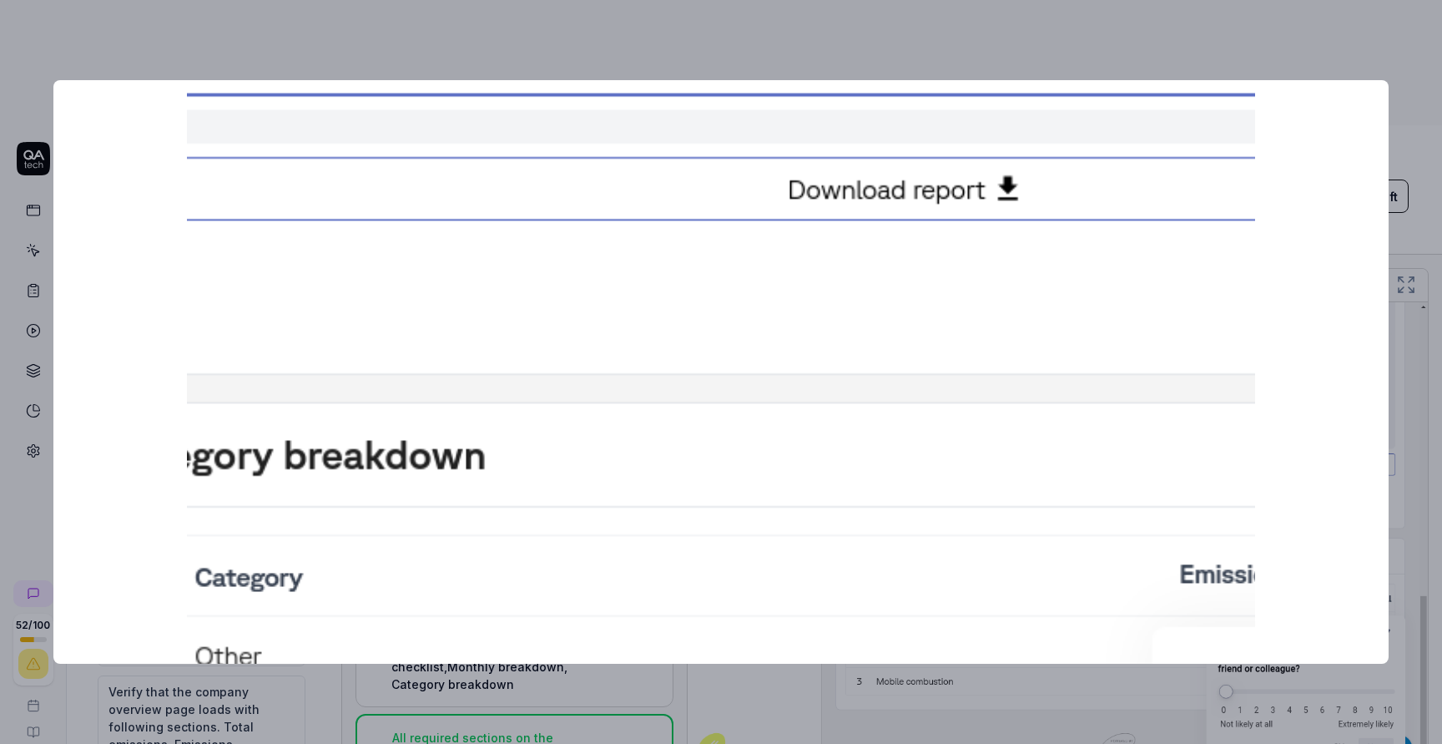
click at [947, 422] on img at bounding box center [722, 390] width 2148 height 1342
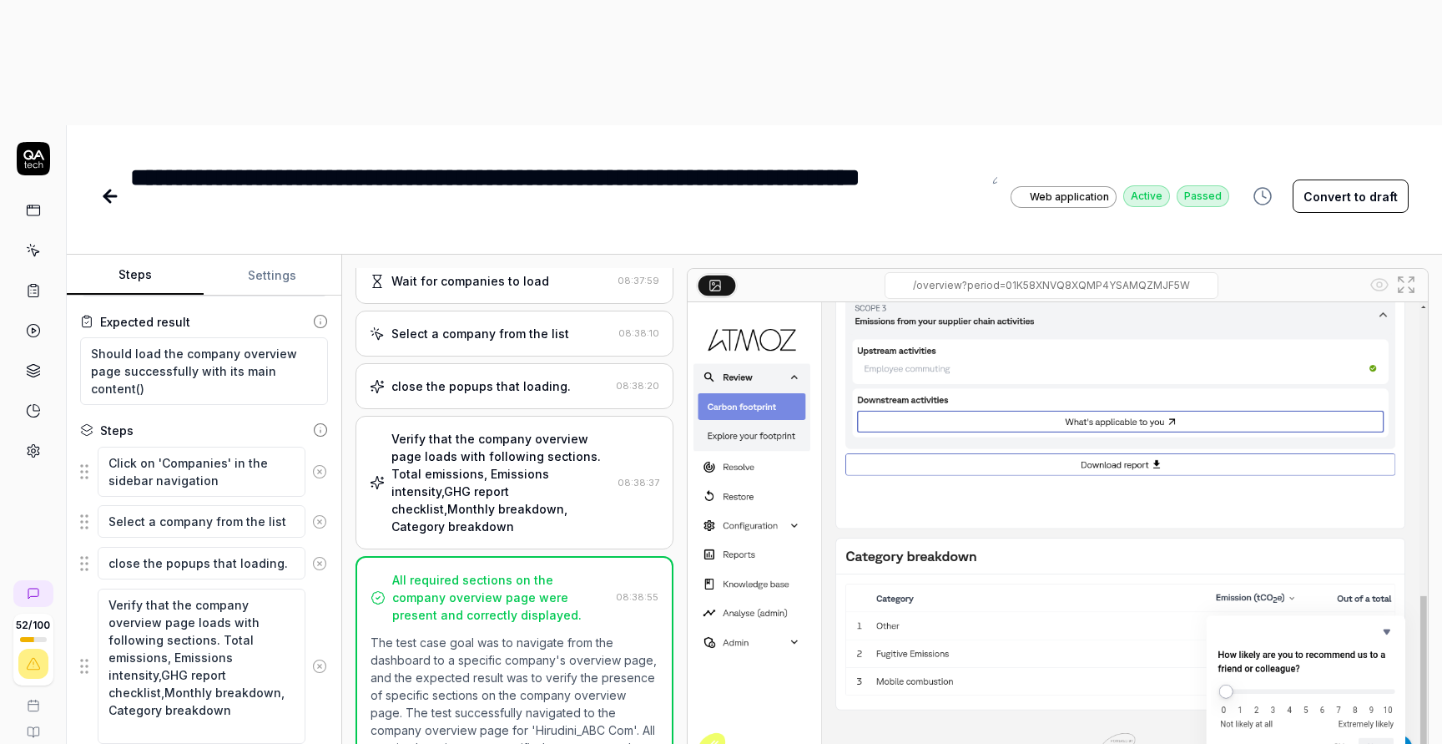
scroll to position [94, 0]
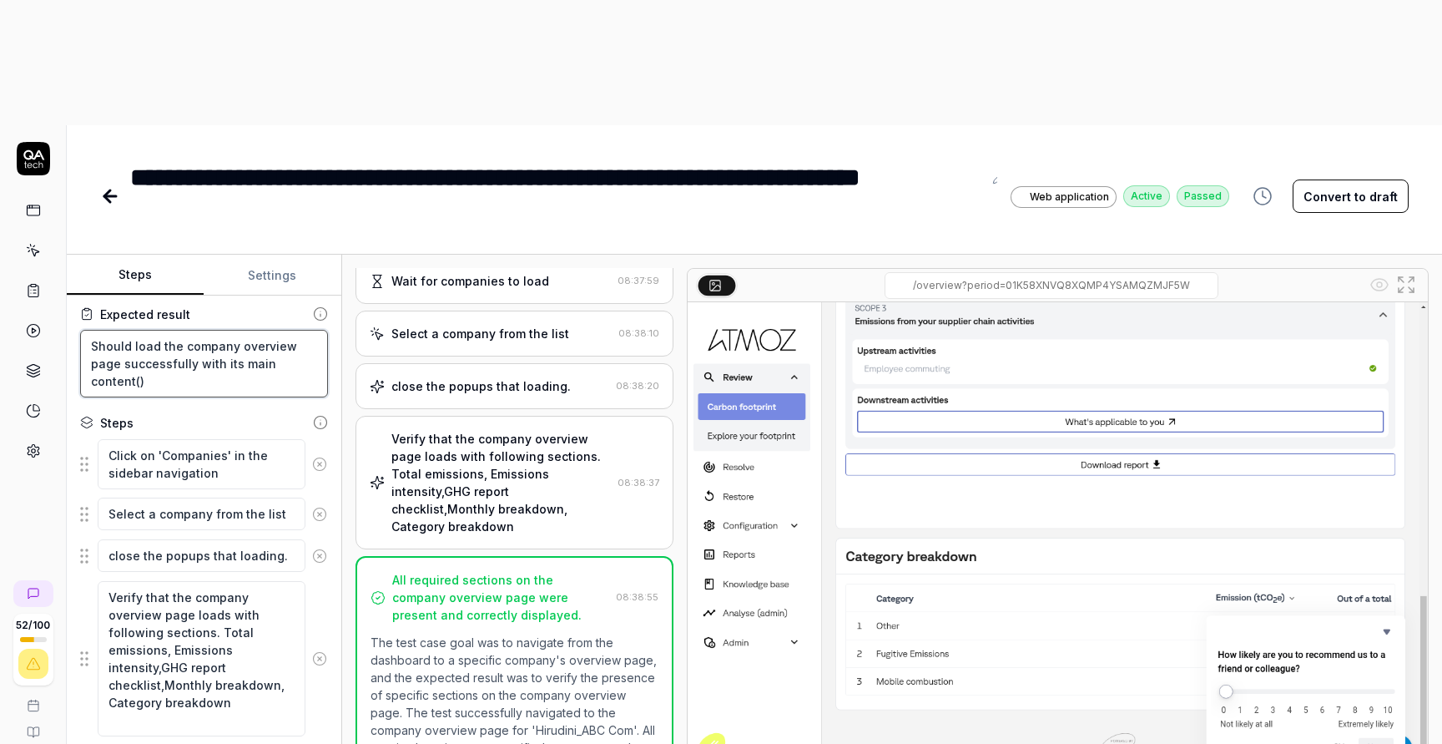
click at [120, 330] on textarea "Should load the company overview page successfully with its main content()" at bounding box center [204, 364] width 248 height 68
type textarea "*"
type textarea "Should load the company overview page successfully with its main s()"
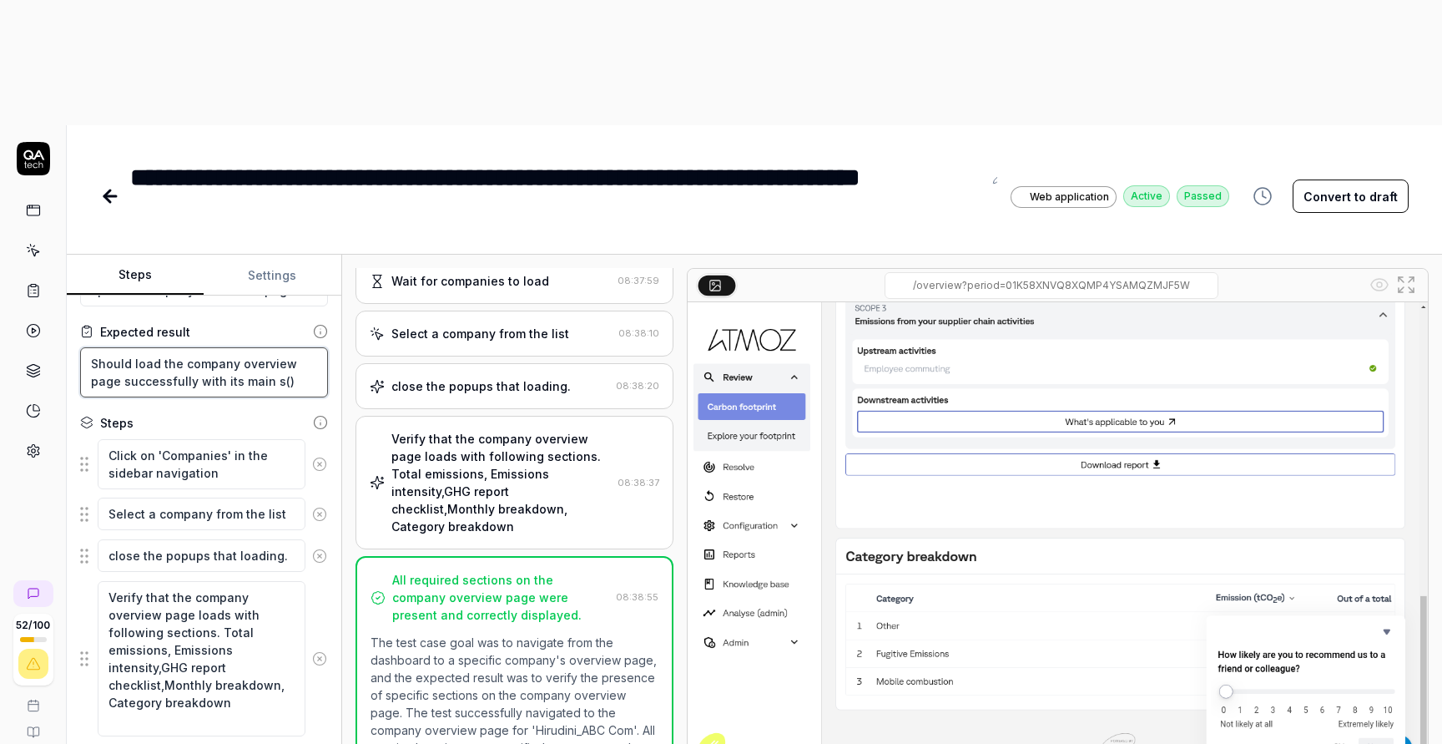
type textarea "*"
type textarea "Should load the company overview page successfully with its main se()"
type textarea "*"
type textarea "Should load the company overview page successfully with its main sec()"
type textarea "*"
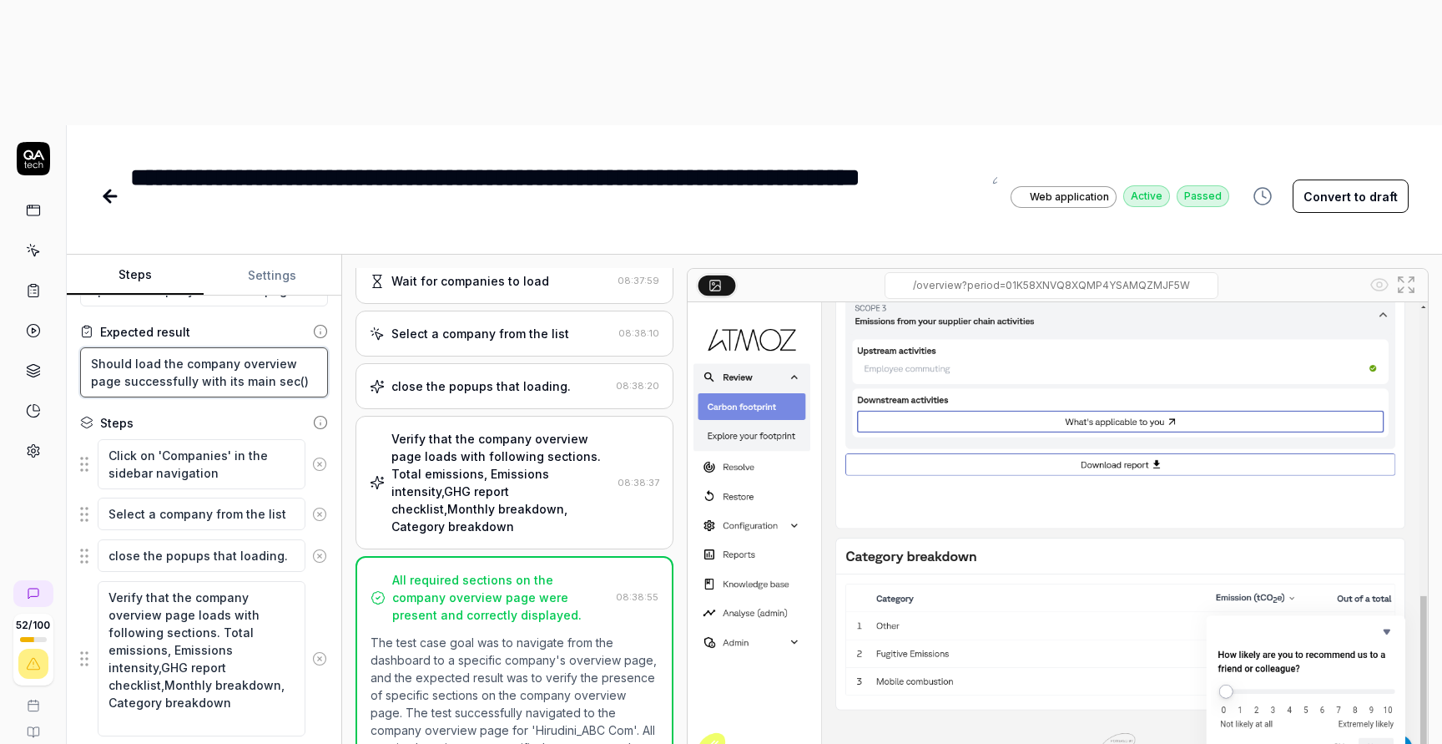
type textarea "Should load the company overview page successfully with its main sect()"
type textarea "*"
type textarea "Should load the company overview page successfully with its main secti()"
type textarea "*"
type textarea "Should load the company overview page successfully with its main sectio()"
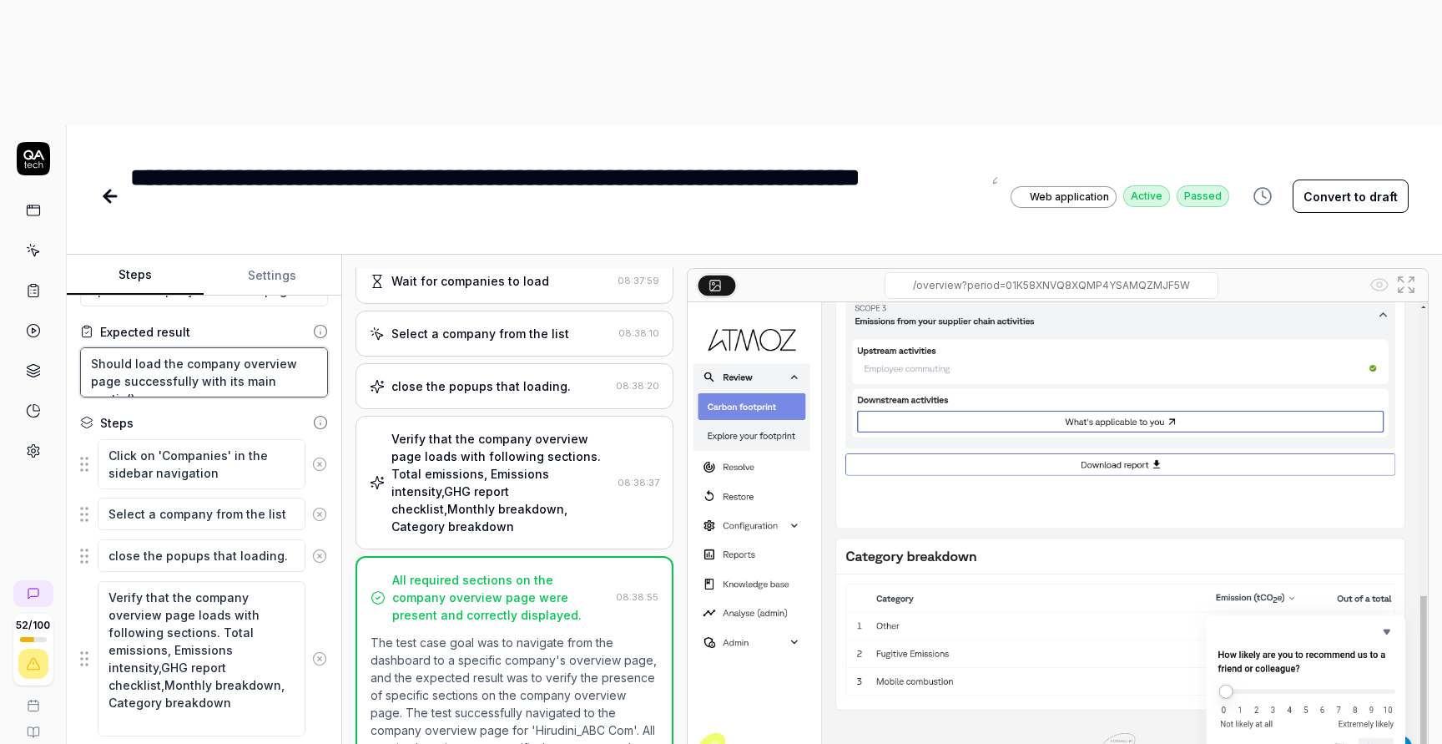
type textarea "*"
type textarea "Should load the company overview page successfully with its main section()"
type textarea "*"
type textarea "Should load the company overview page successfully with its main sections()"
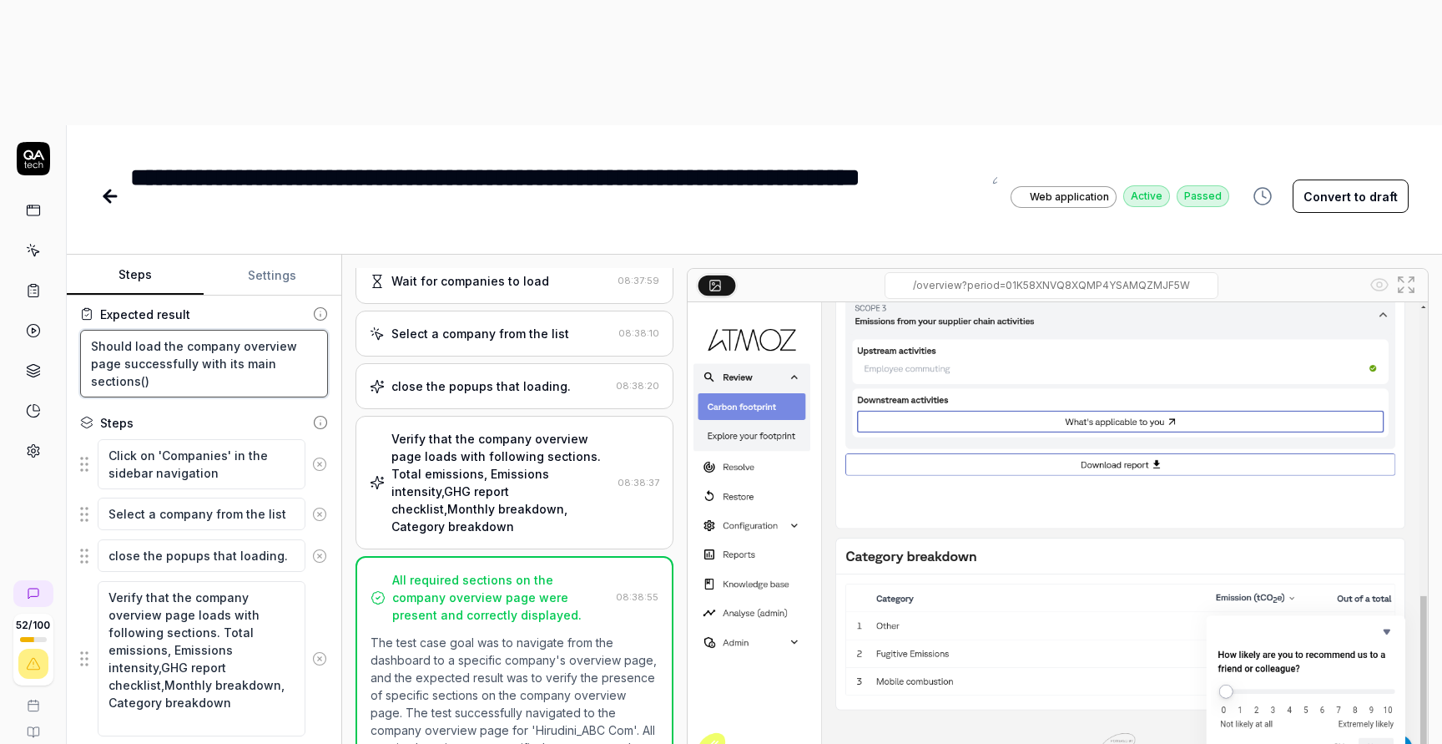
type textarea "*"
type textarea "Should load the company overview page successfully with its main sections("
type textarea "*"
type textarea "Should load the company overview page successfully with its main sections"
type textarea "*"
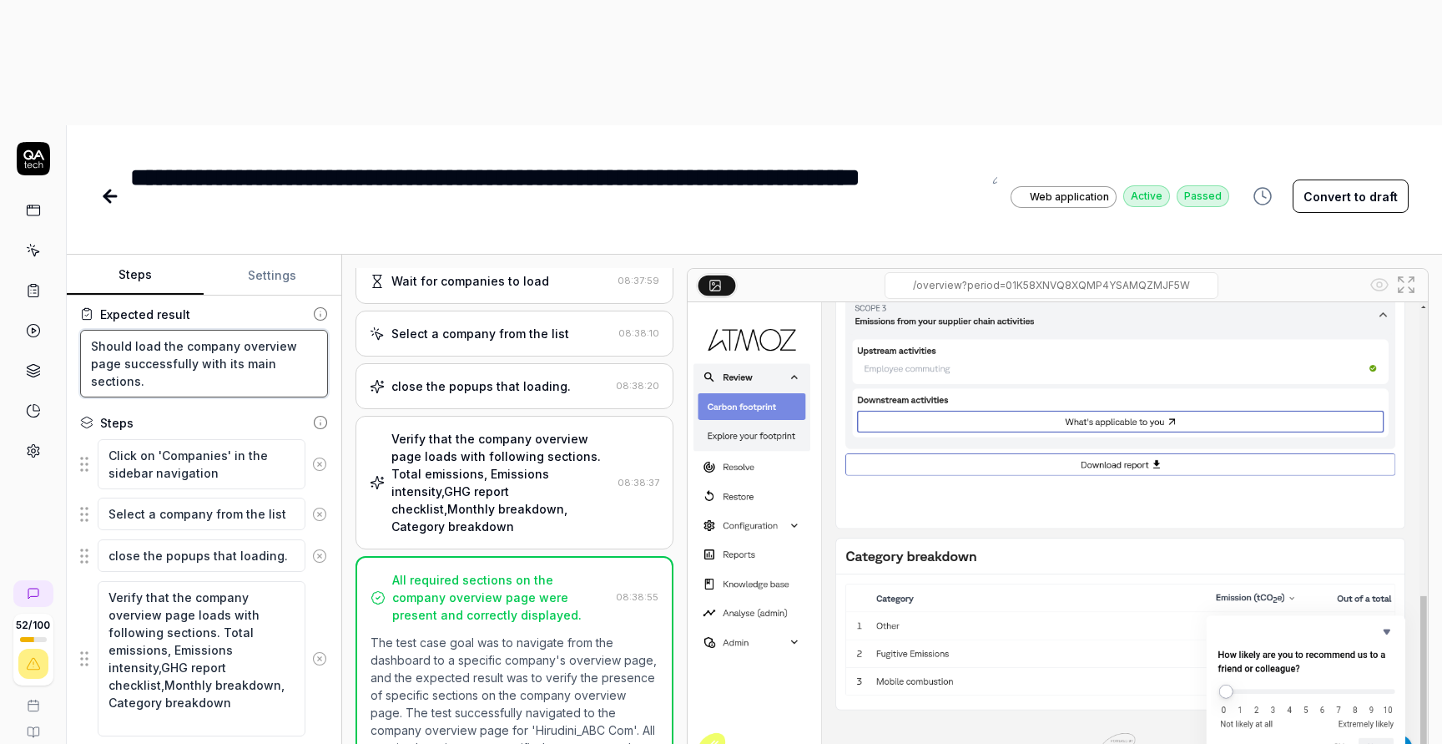
type textarea "Should load the company overview page successfully with its main sections."
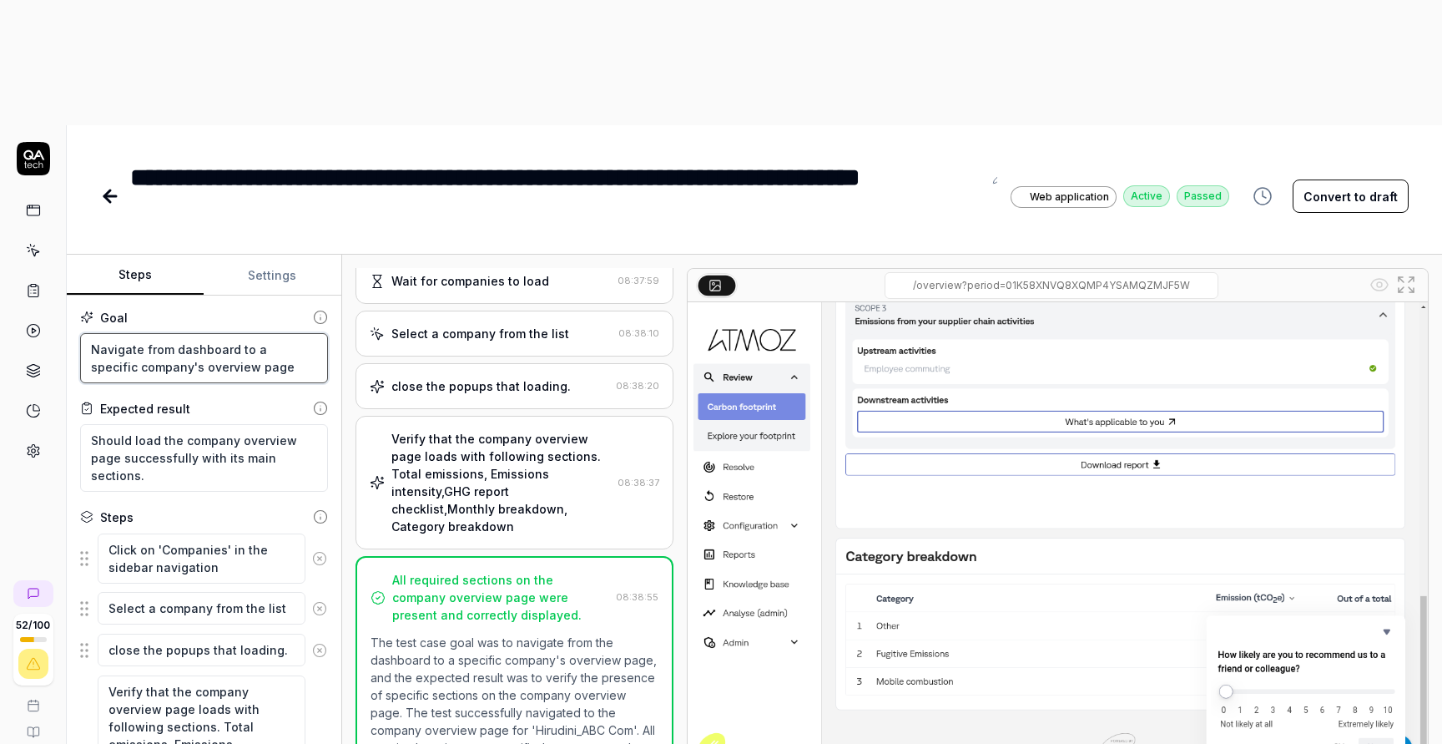
click at [257, 333] on textarea "Navigate from dashboard to a specific company's overview page" at bounding box center [204, 358] width 248 height 50
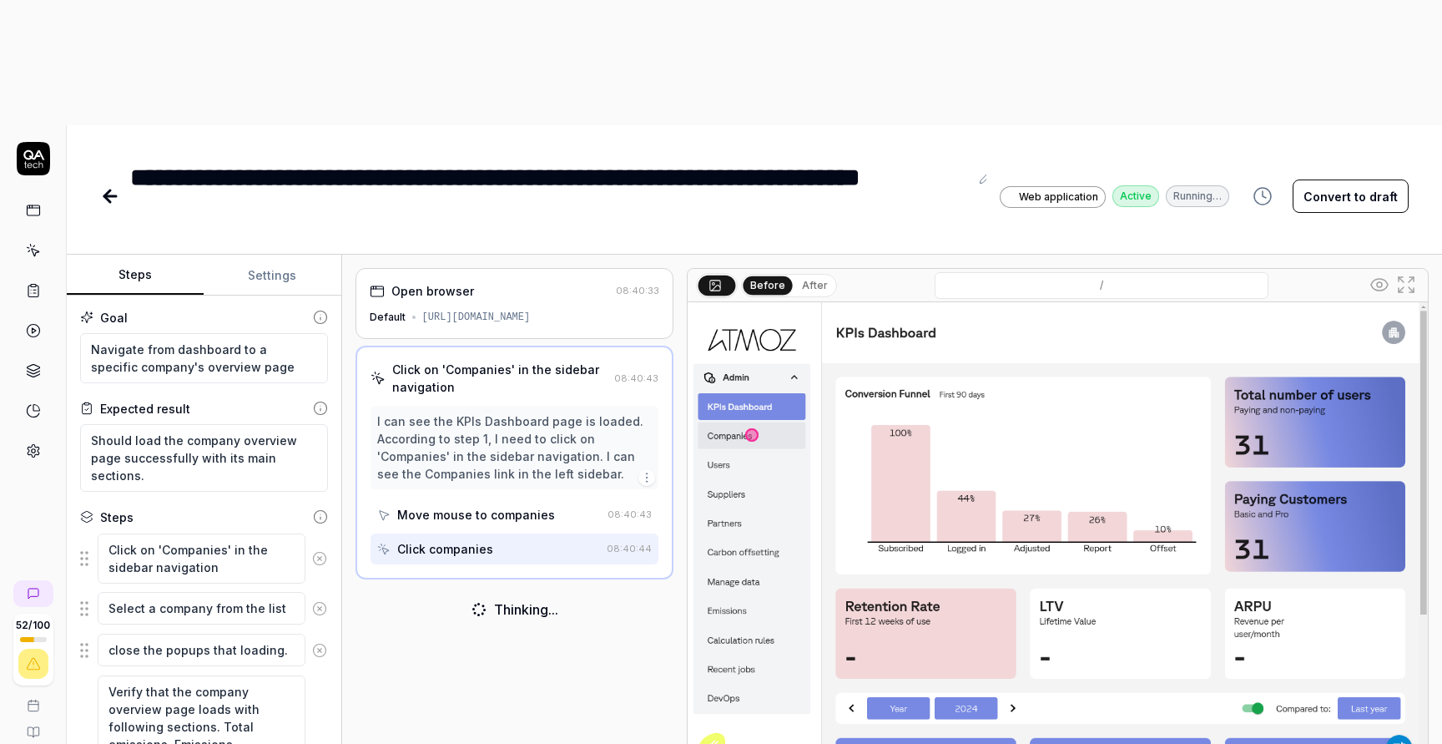
click at [592, 159] on div "**********" at bounding box center [549, 196] width 839 height 75
click at [330, 159] on div "**********" at bounding box center [549, 196] width 839 height 75
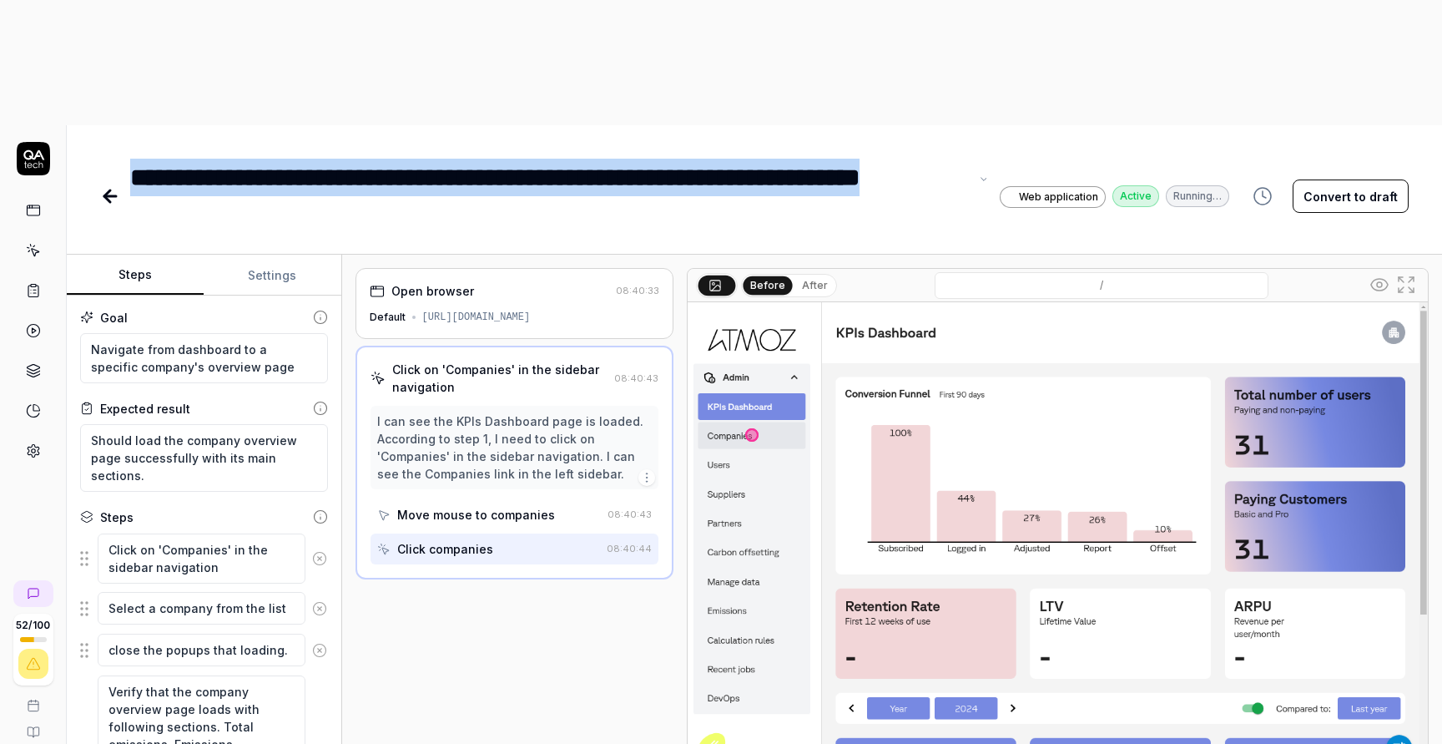
copy div "**********"
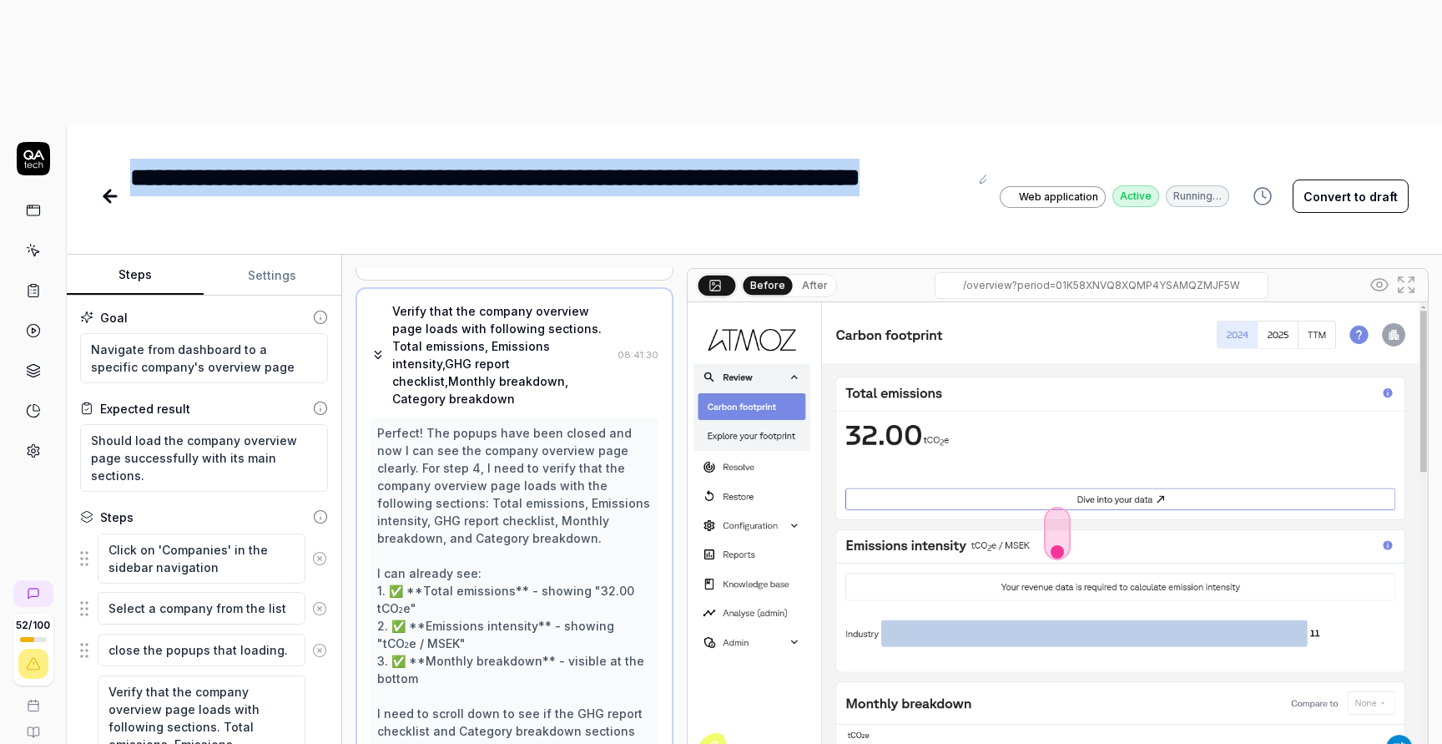
scroll to position [94, 0]
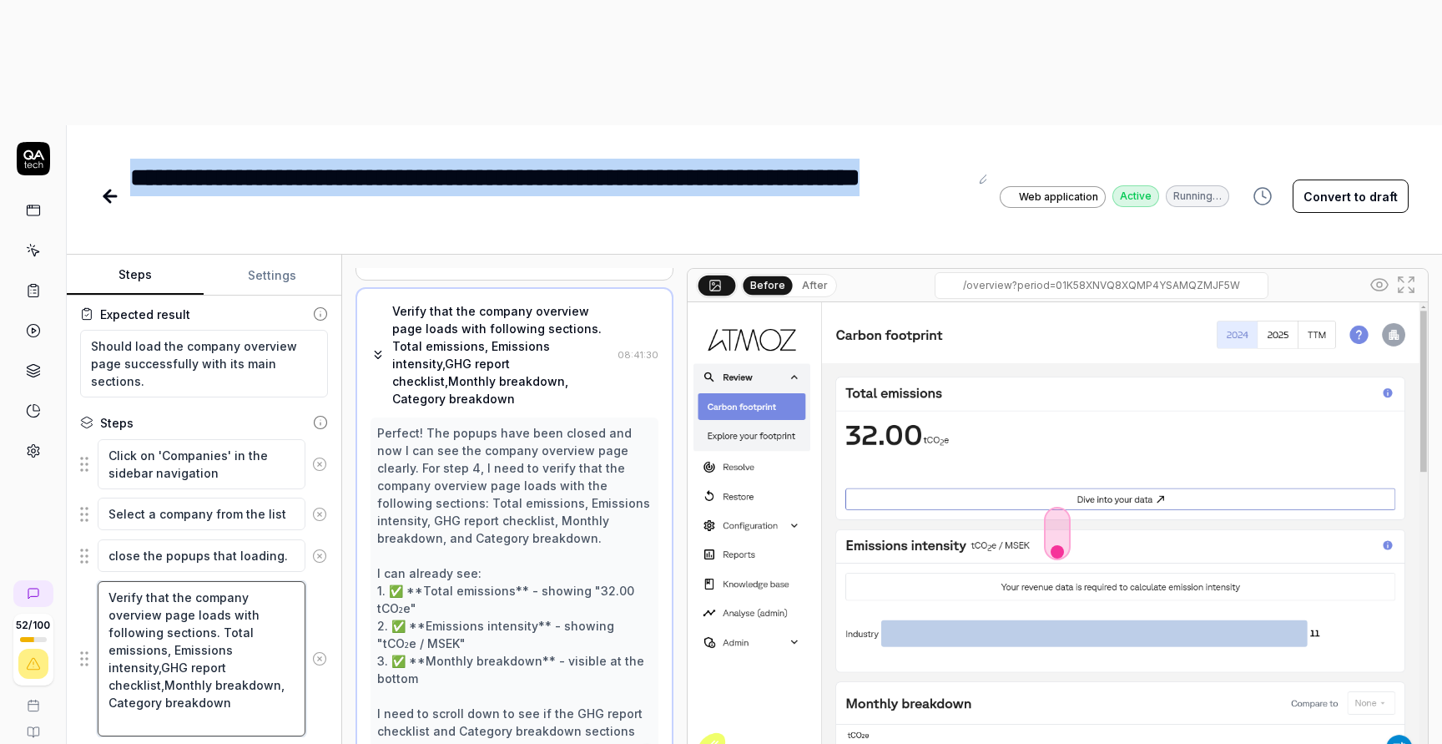
click at [219, 582] on textarea "Verify that the company overview page loads with following sections. Total emis…" at bounding box center [202, 658] width 208 height 155
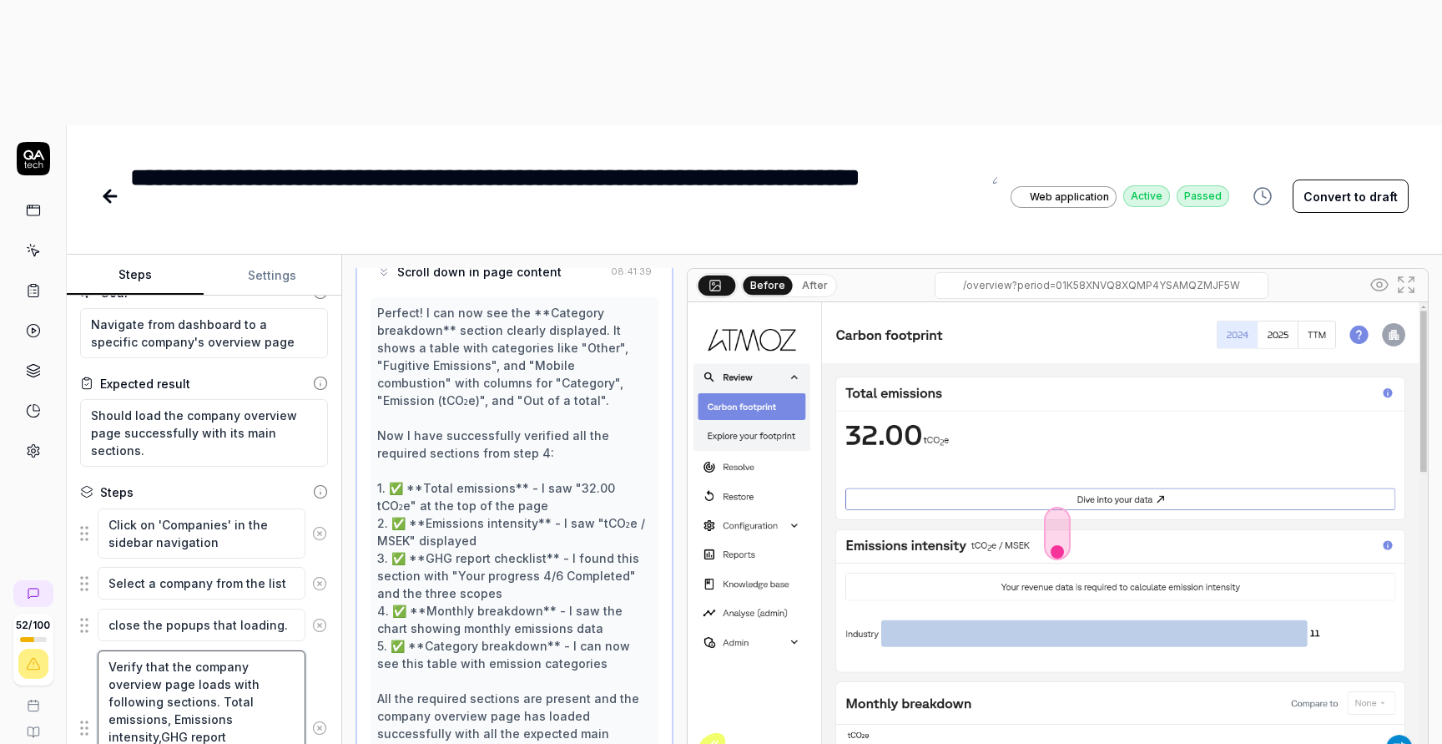
scroll to position [0, 0]
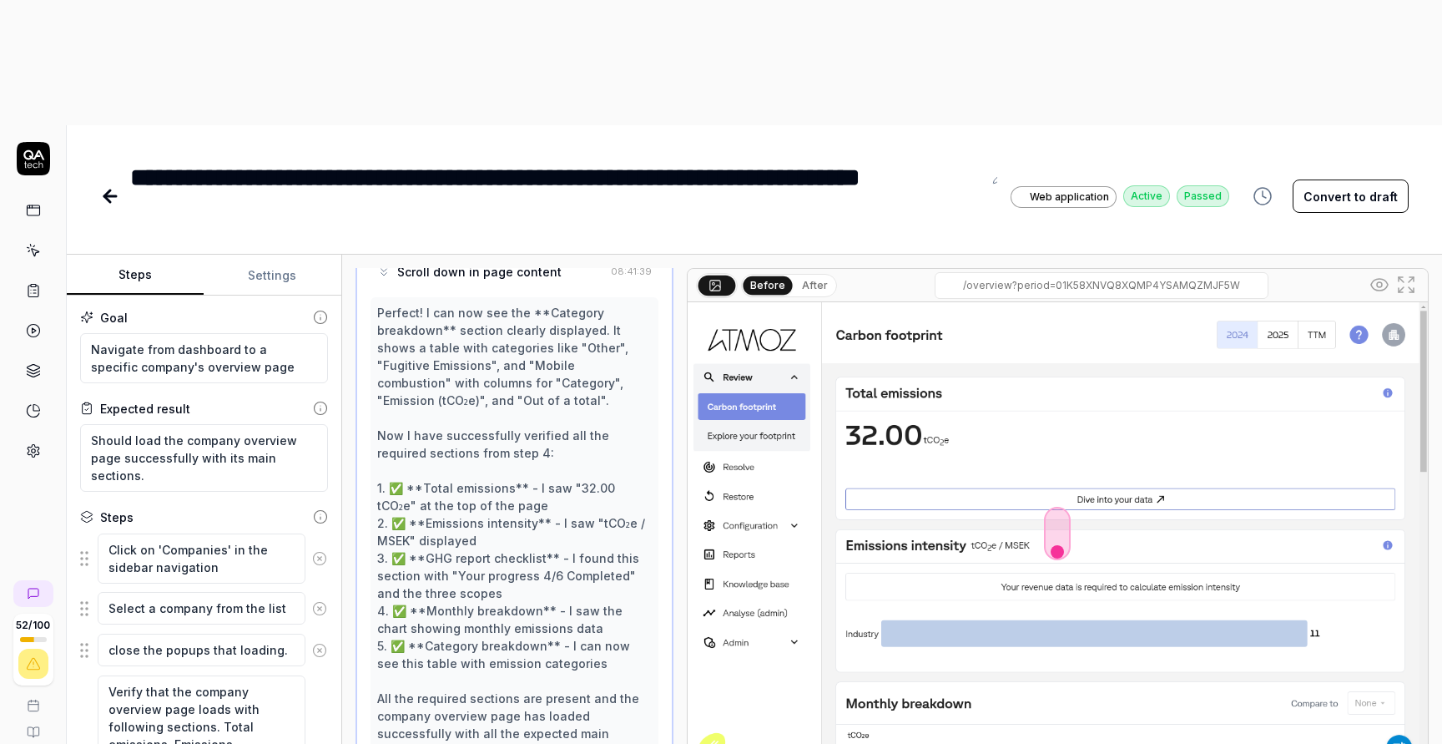
click at [303, 255] on button "Settings" at bounding box center [272, 275] width 137 height 40
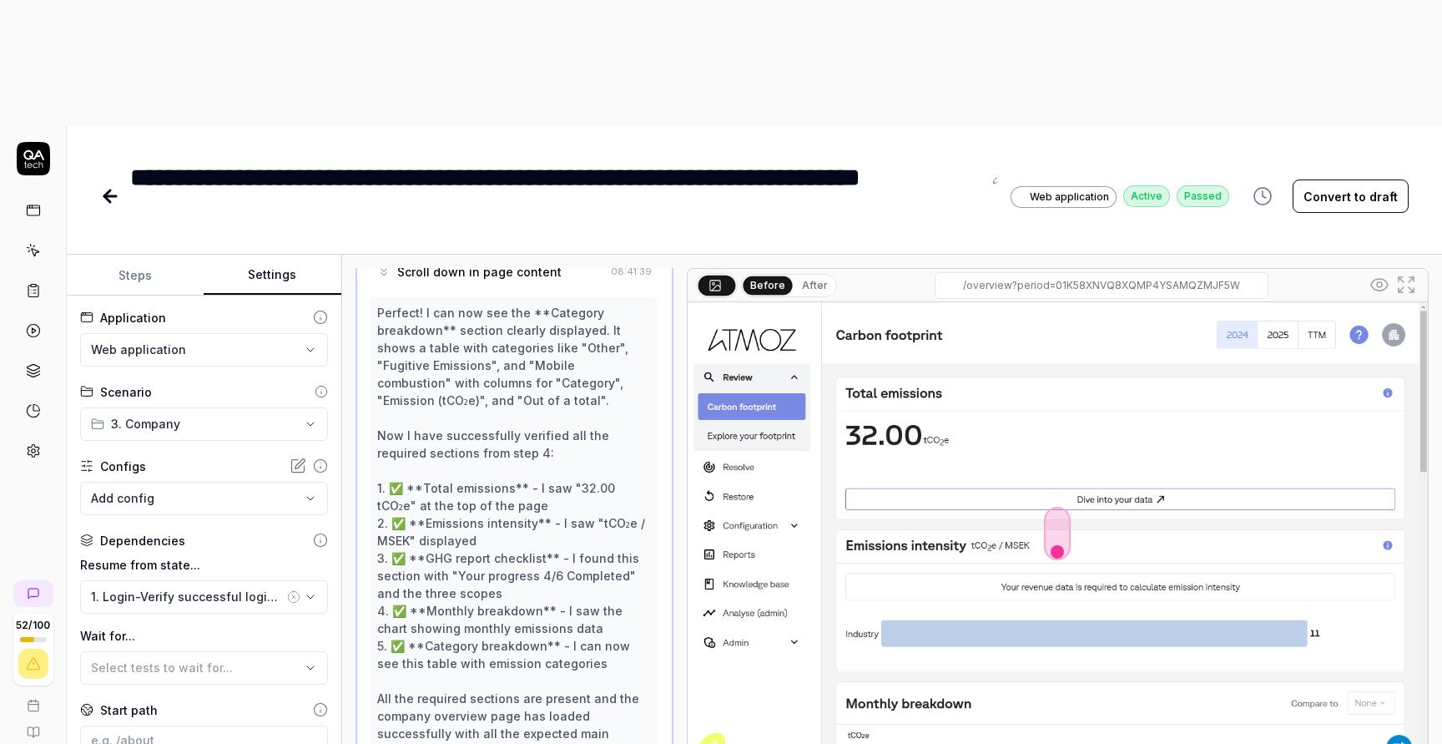
click at [118, 255] on button "Steps" at bounding box center [135, 275] width 137 height 40
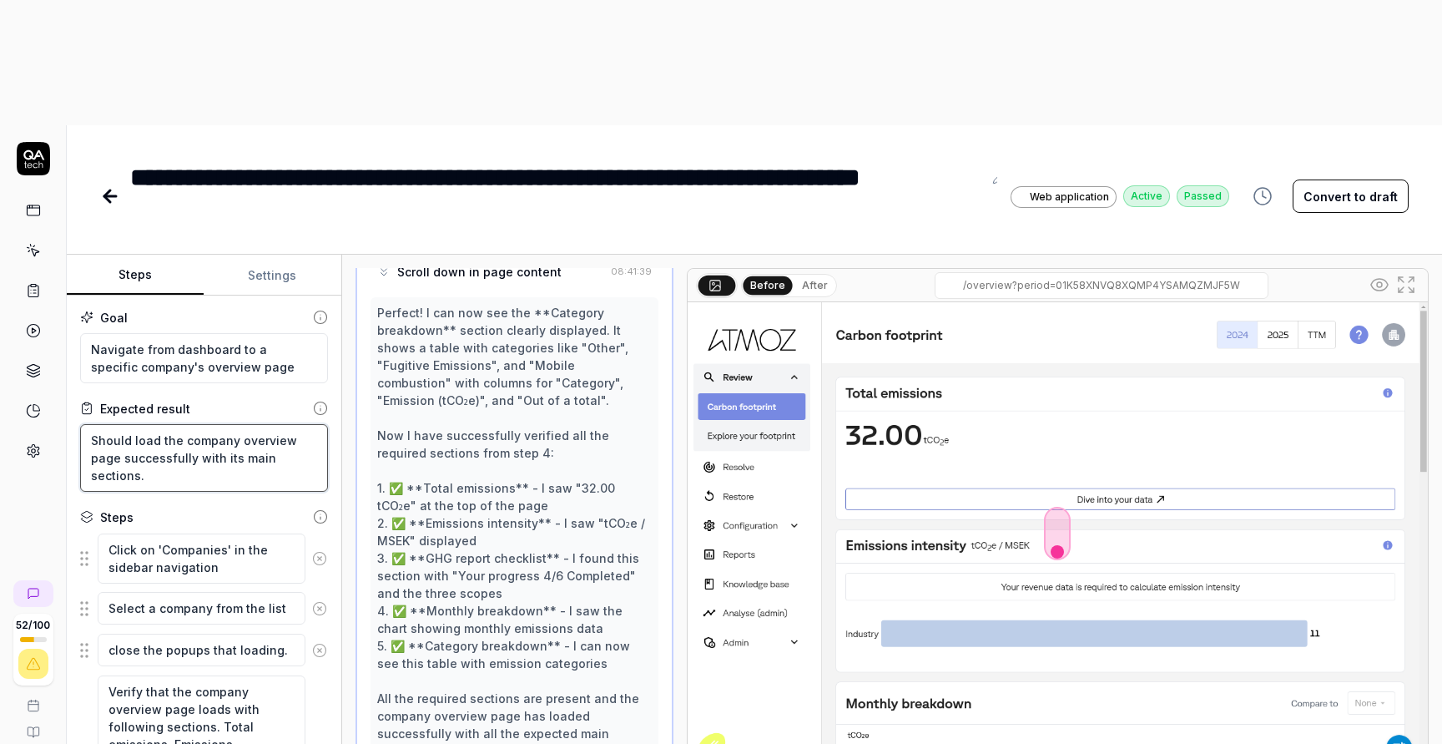
click at [212, 424] on textarea "Should load the company overview page successfully with its main sections." at bounding box center [204, 458] width 248 height 68
click at [235, 333] on textarea "Navigate from dashboard to a specific company's overview page" at bounding box center [204, 358] width 248 height 50
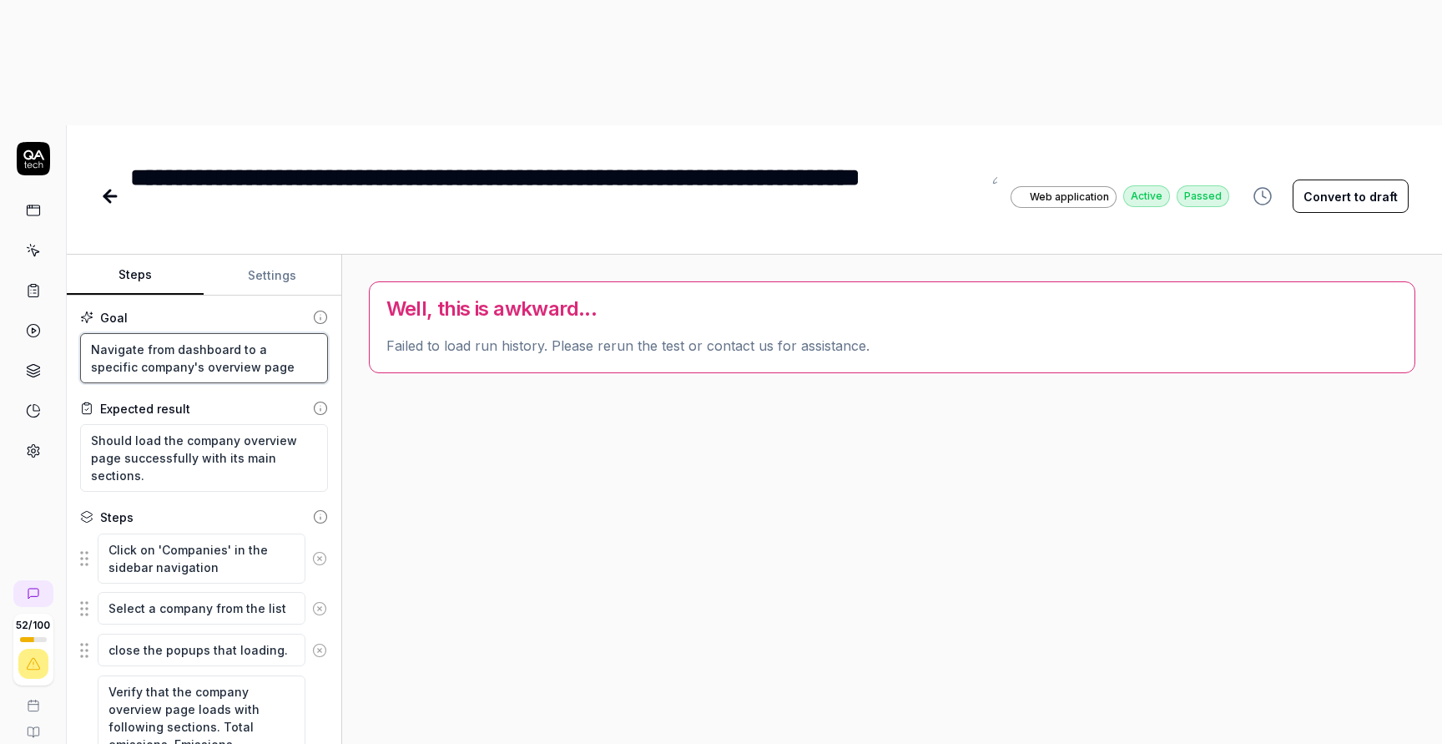
type textarea "*"
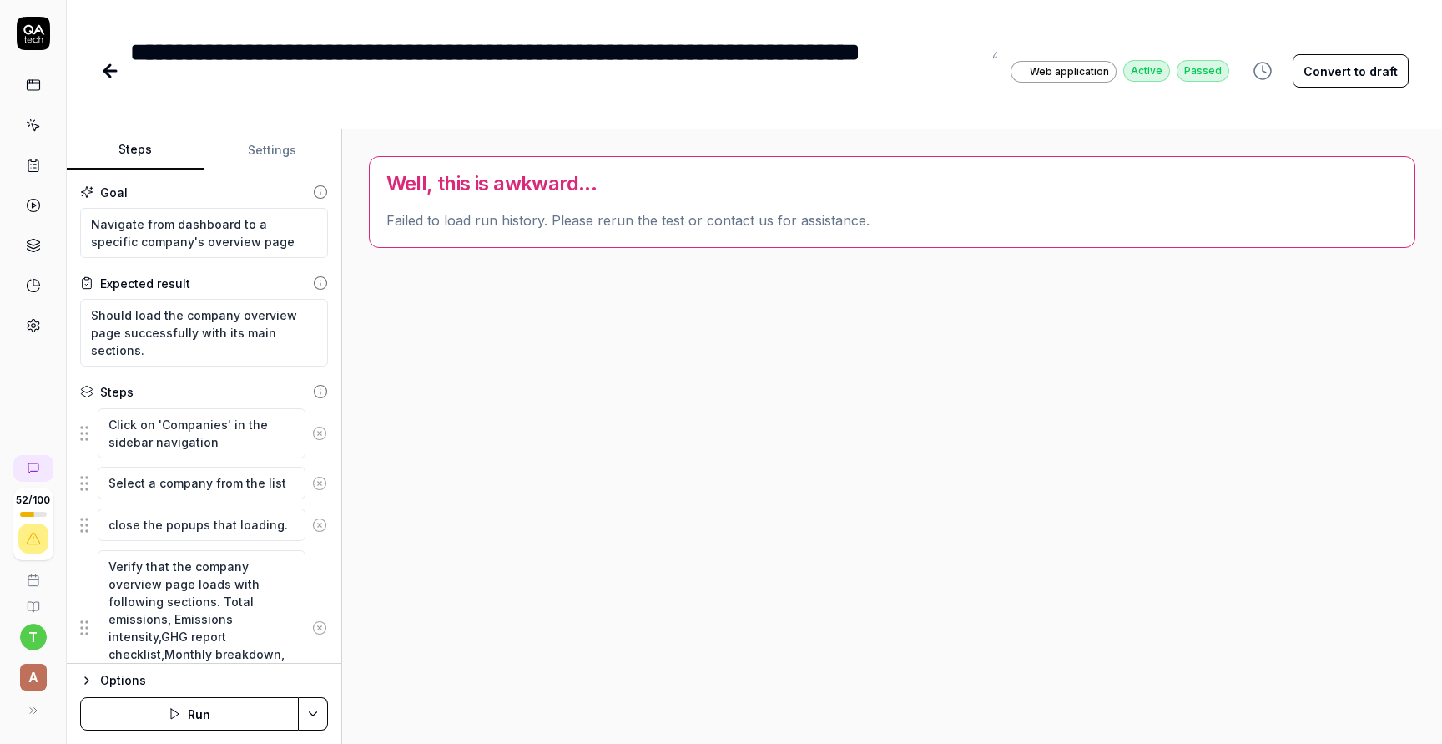
type textarea "*"
